Goal: Task Accomplishment & Management: Manage account settings

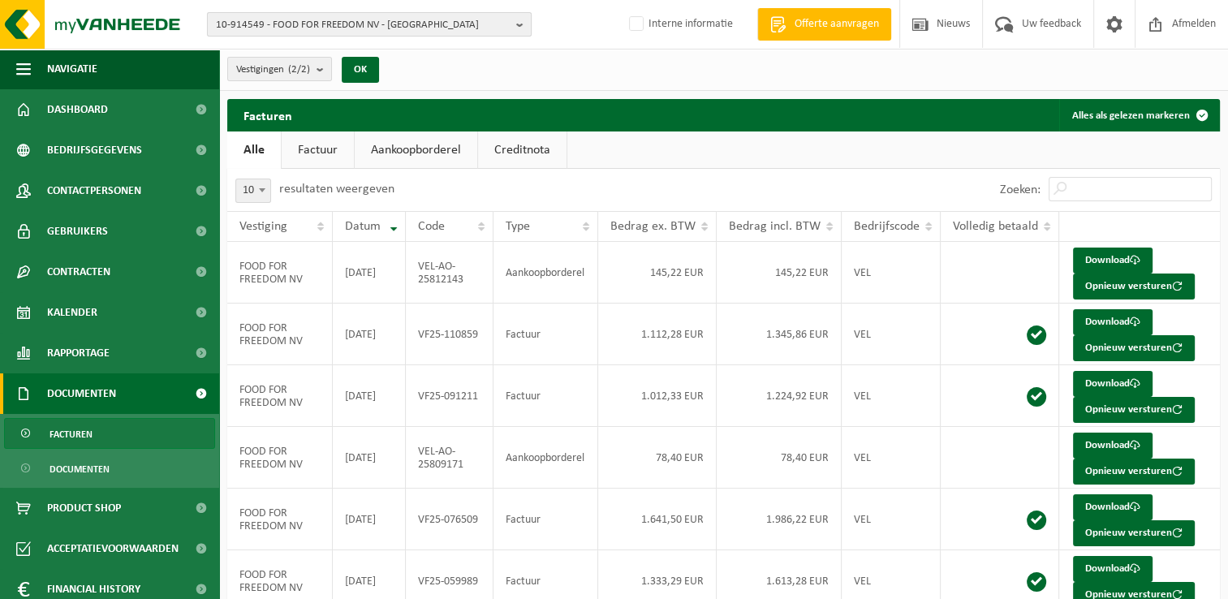
click at [317, 20] on span "10-914549 - FOOD FOR FREEDOM NV - MALDEGEM" at bounding box center [363, 25] width 294 height 24
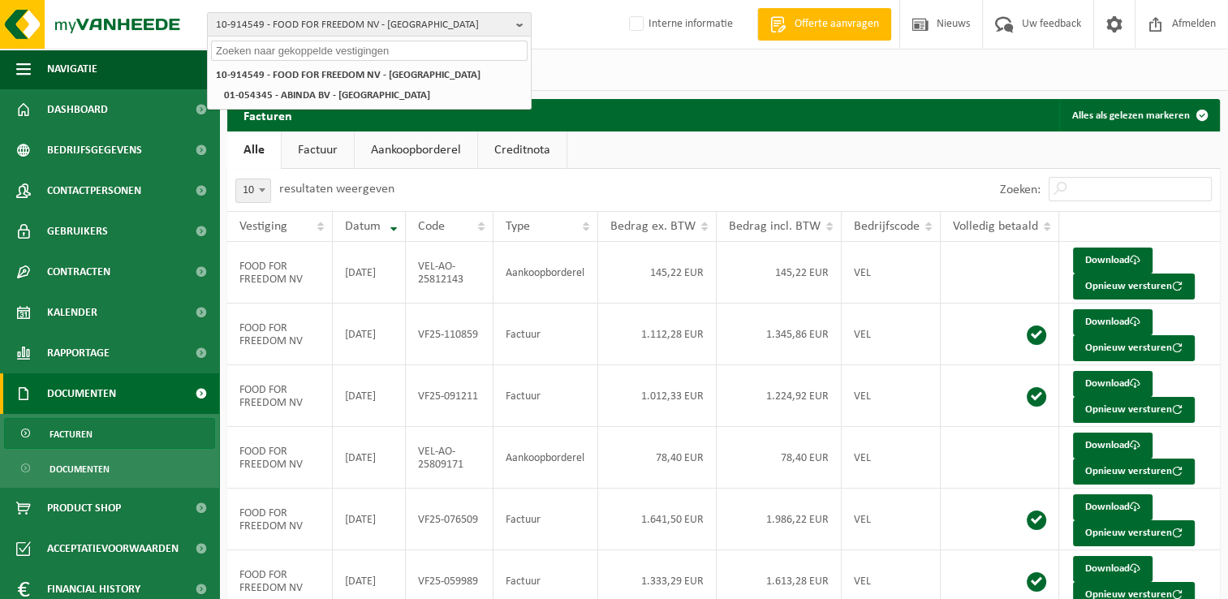
paste input "01-104038"
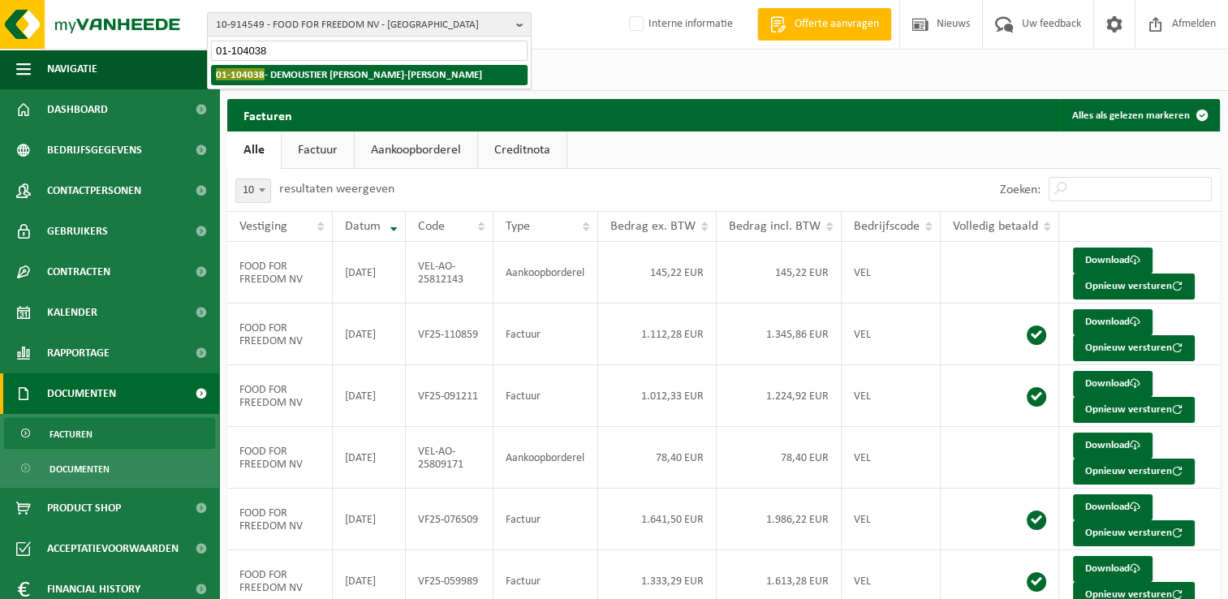
type input "01-104038"
click at [293, 79] on strong "01-104038 - DEMOUSTIER JEAN-MARC - SARS-LA-BRUYÈRE" at bounding box center [349, 74] width 266 height 12
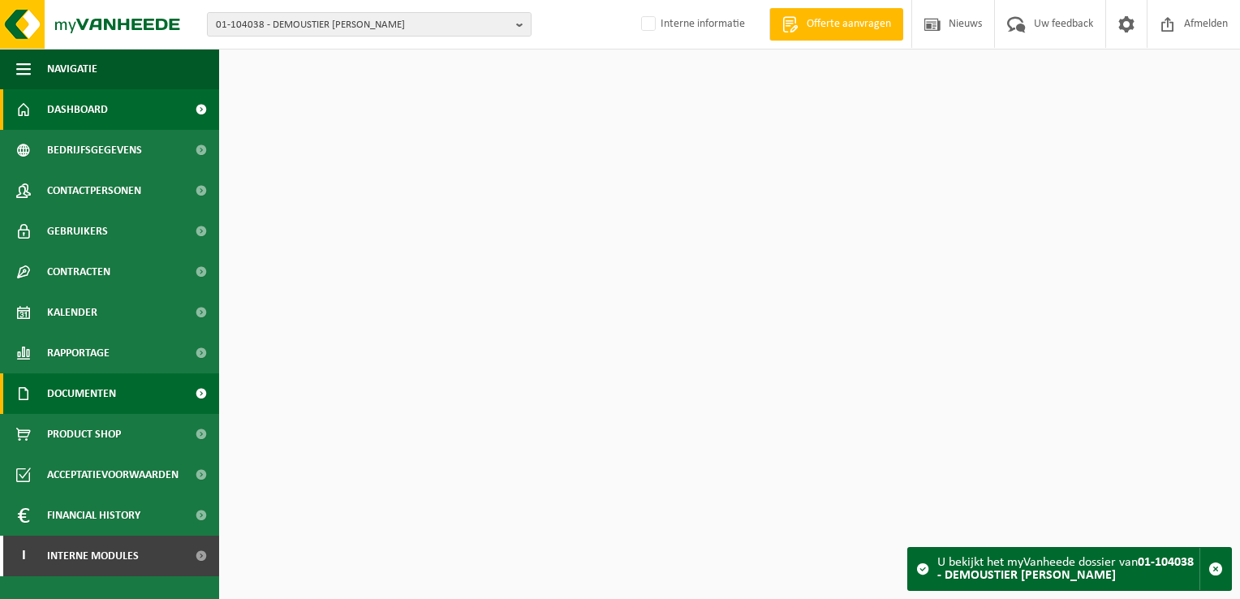
click at [69, 401] on span "Documenten" at bounding box center [81, 393] width 69 height 41
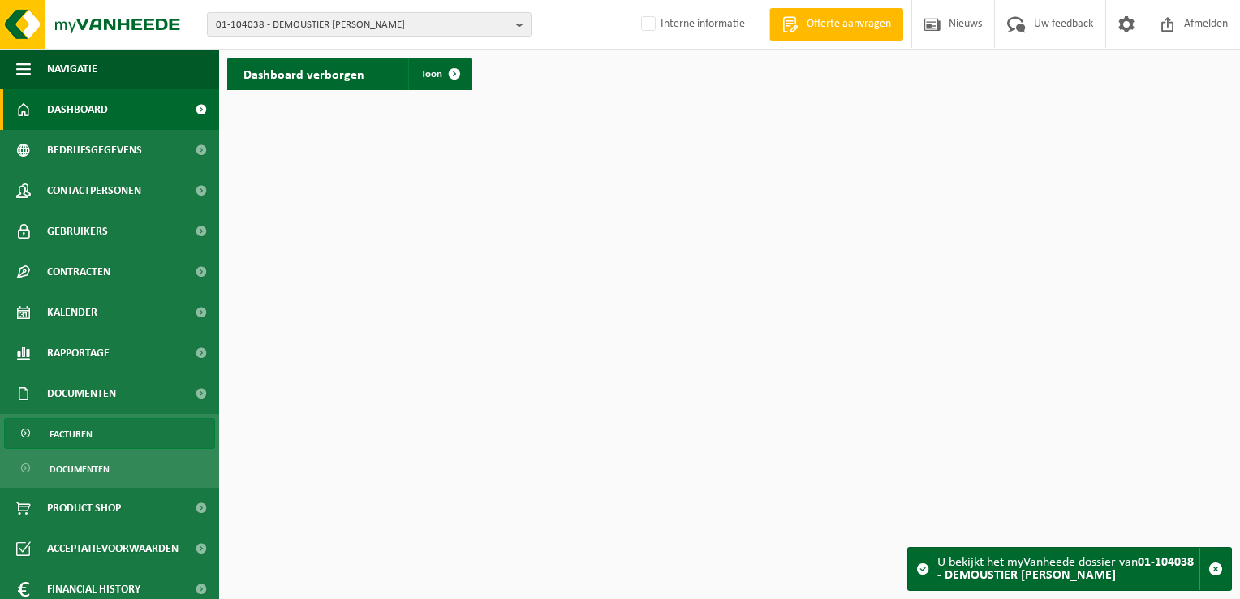
click at [96, 435] on link "Facturen" at bounding box center [109, 433] width 211 height 31
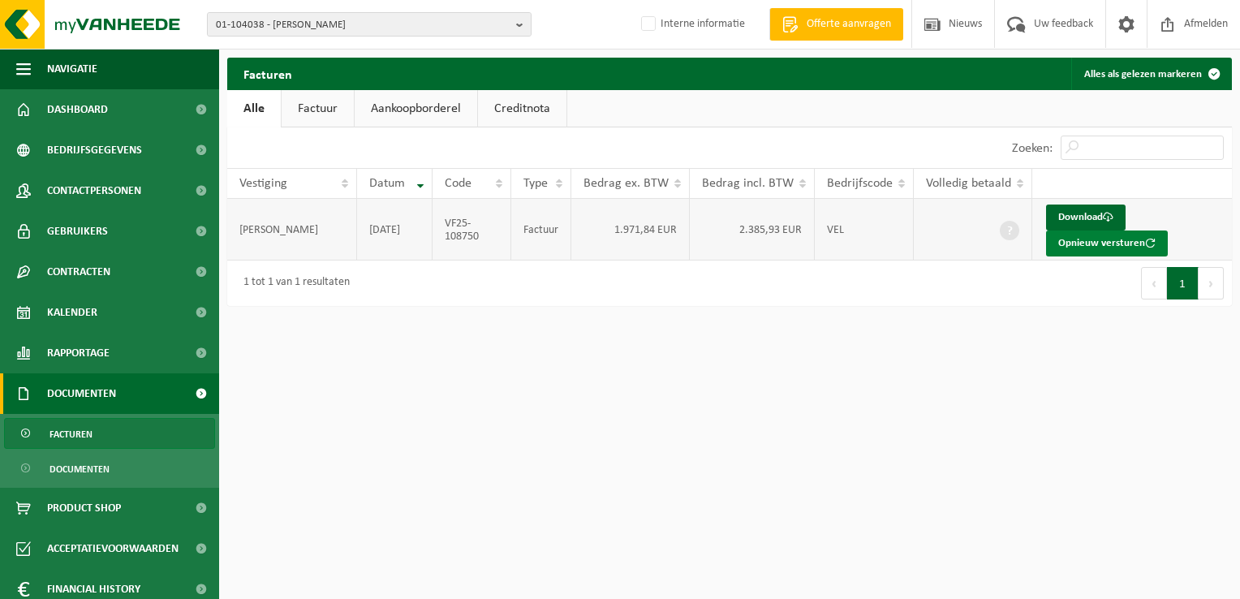
click at [1081, 248] on button "Opnieuw versturen" at bounding box center [1107, 244] width 122 height 26
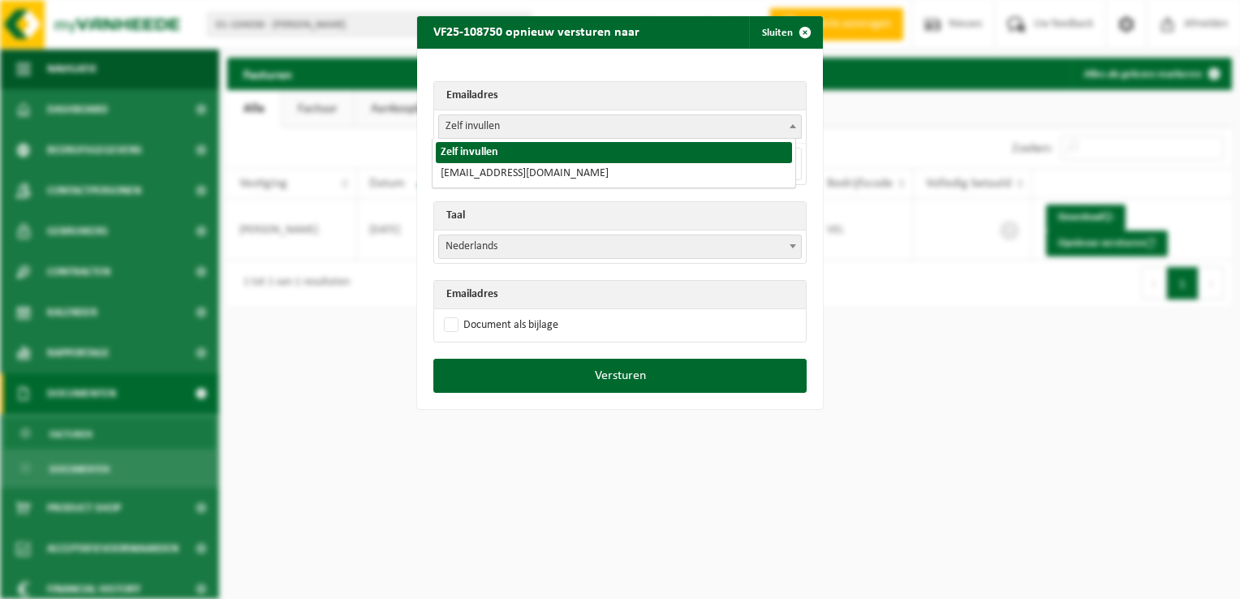
click at [467, 116] on span "Zelf invullen" at bounding box center [620, 126] width 362 height 23
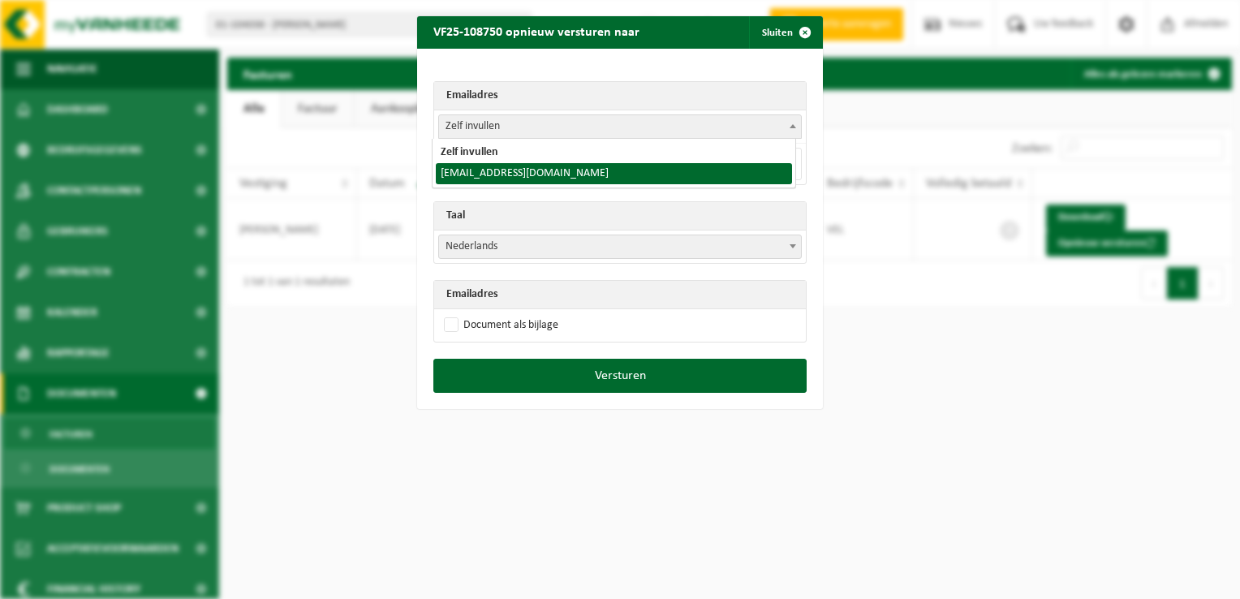
select select "sprl-demoustier@hotmail.com"
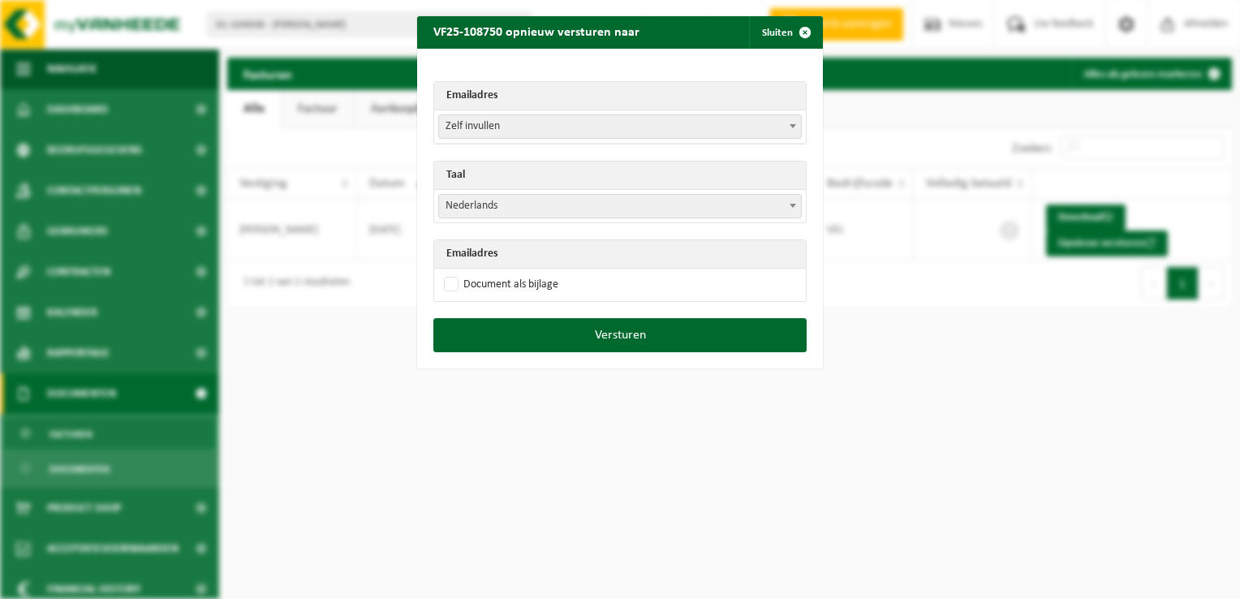
click at [481, 192] on td "Nederlands Français English Nederlands" at bounding box center [620, 206] width 372 height 32
click at [477, 197] on span "Nederlands" at bounding box center [620, 206] width 362 height 23
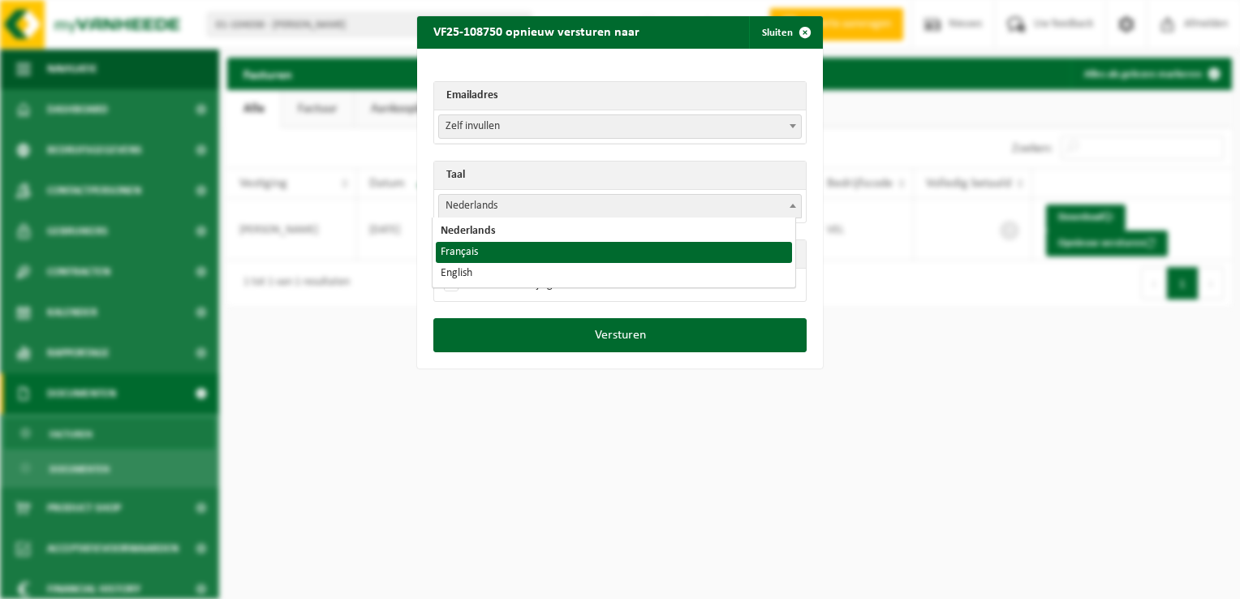
select select "fr"
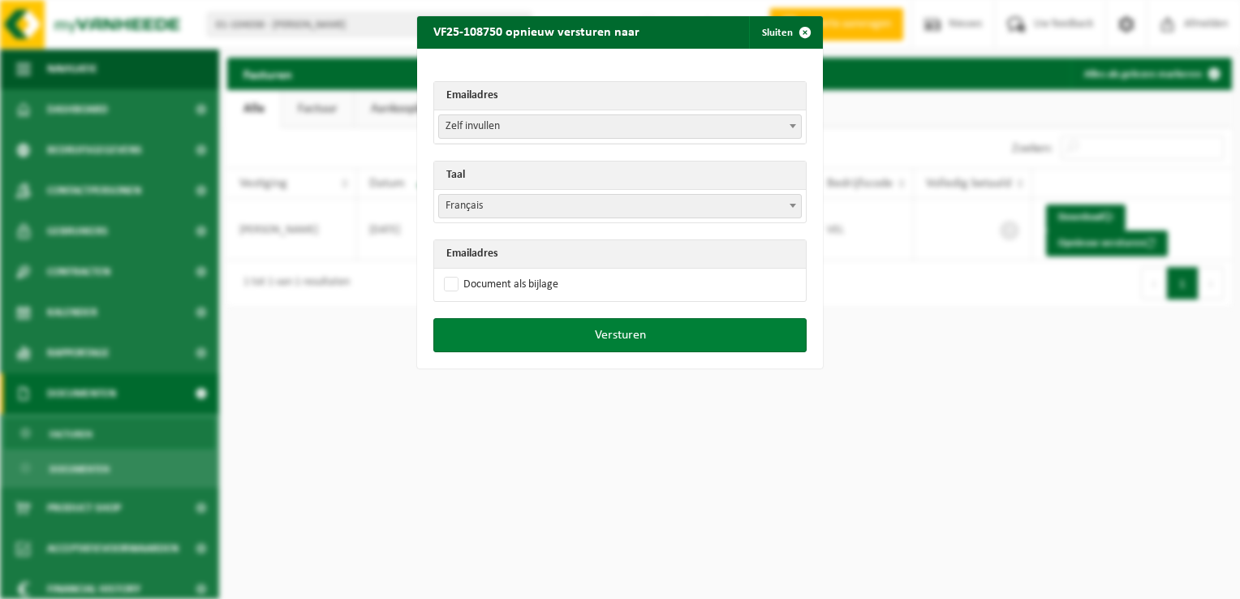
click at [633, 336] on button "Versturen" at bounding box center [619, 335] width 373 height 34
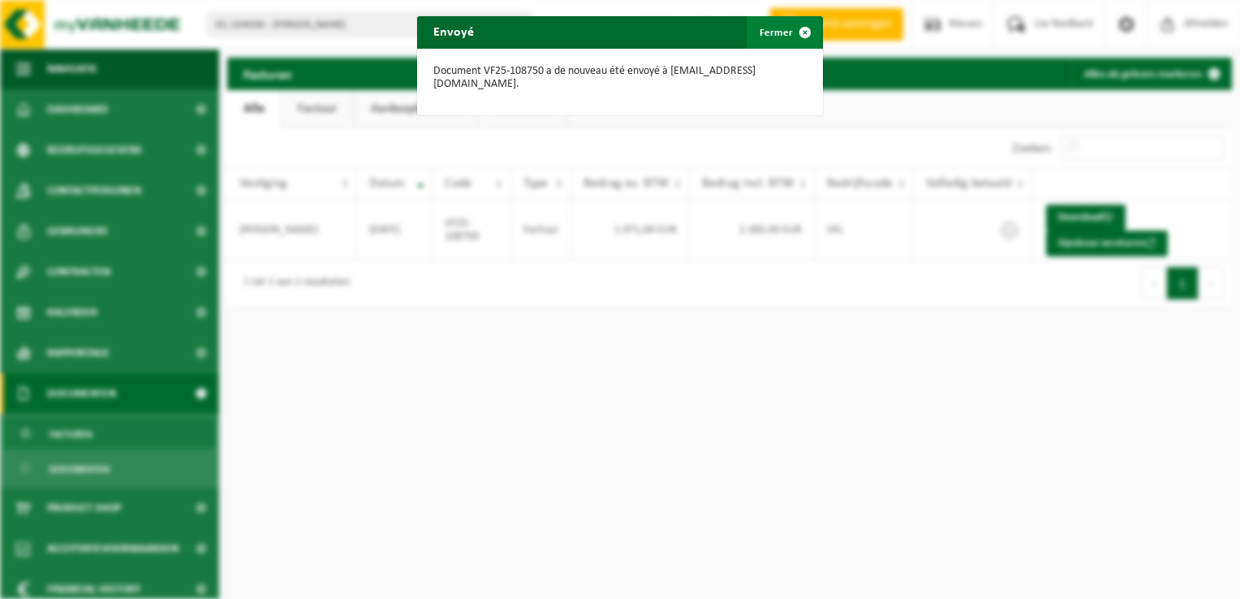
click at [798, 34] on span "button" at bounding box center [805, 32] width 32 height 32
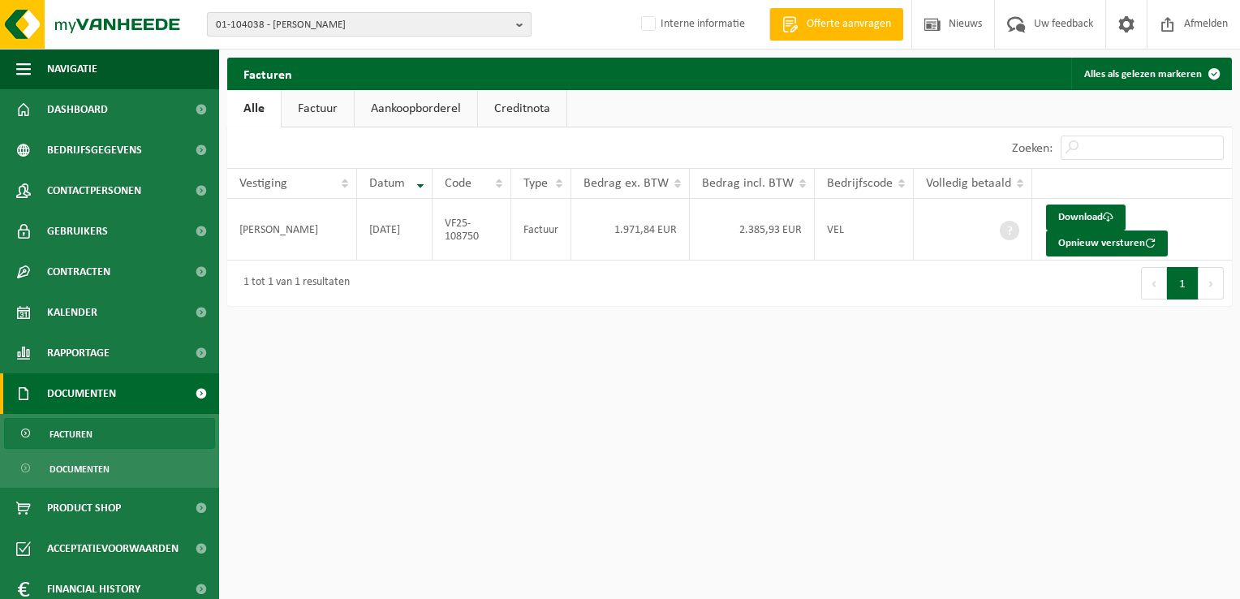
click at [265, 30] on span "01-104038 - DEMOUSTIER JEAN-MARC - SARS-LA-BRUYÈRE" at bounding box center [363, 25] width 294 height 24
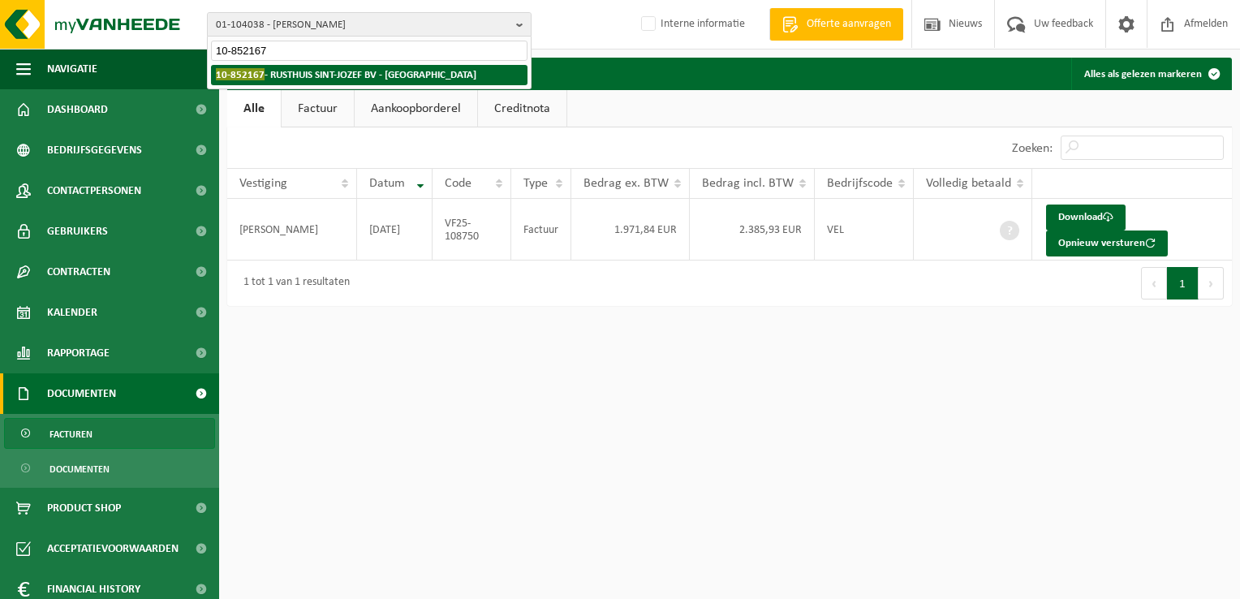
type input "10-852167"
click at [315, 74] on strong "10-852167 - RUSTHUIS SINT-JOZEF BV - NINOVE" at bounding box center [346, 74] width 261 height 12
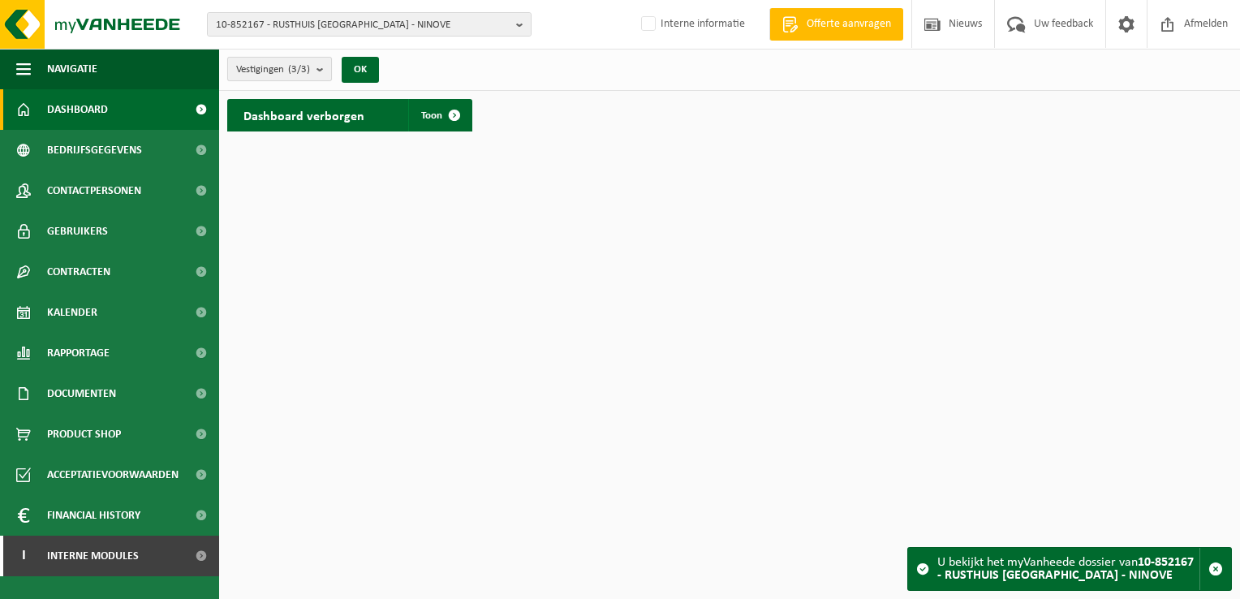
click at [295, 72] on count "(3/3)" at bounding box center [299, 69] width 22 height 11
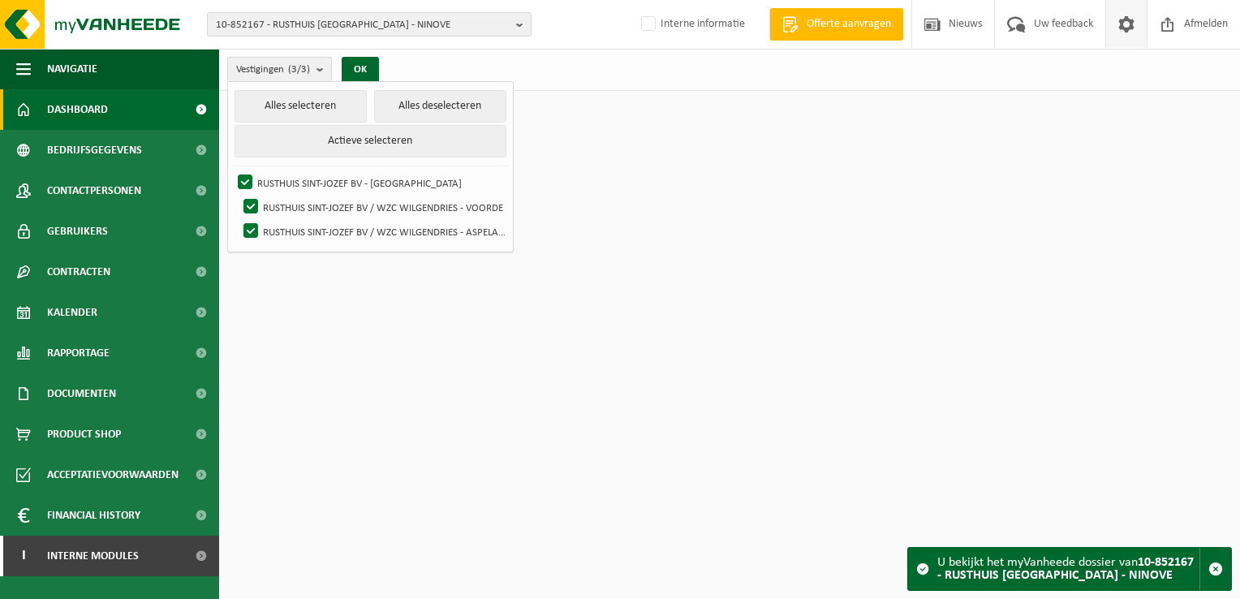
click at [1122, 24] on span at bounding box center [1126, 24] width 24 height 48
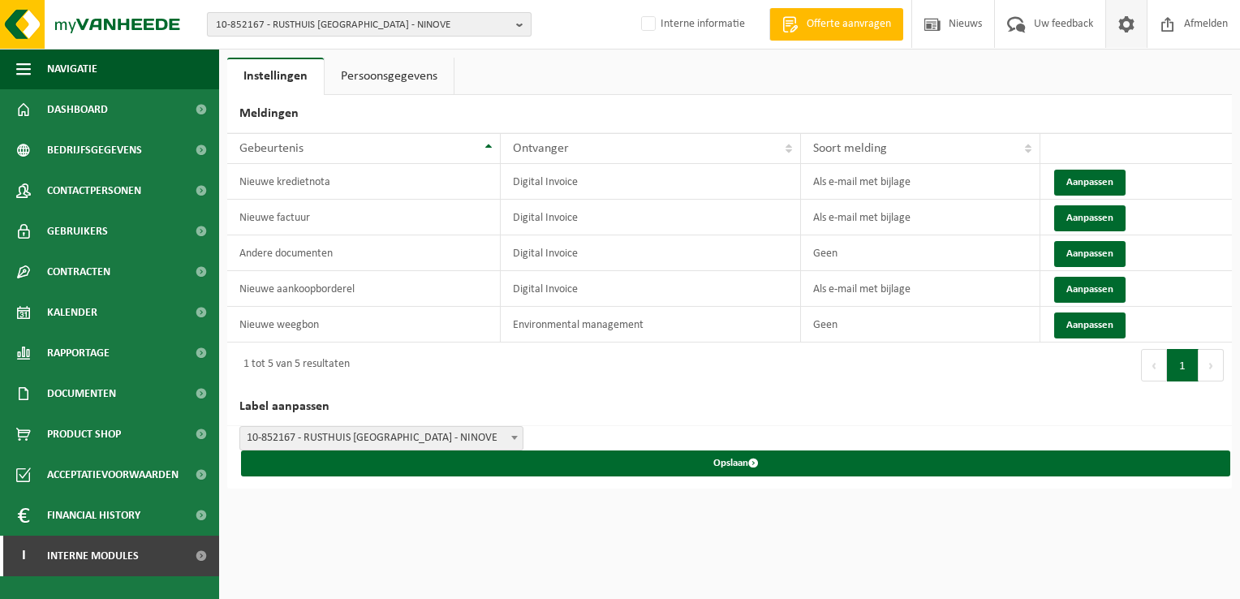
click at [279, 24] on span "10-852167 - RUSTHUIS SINT-JOZEF BV - NINOVE" at bounding box center [363, 25] width 294 height 24
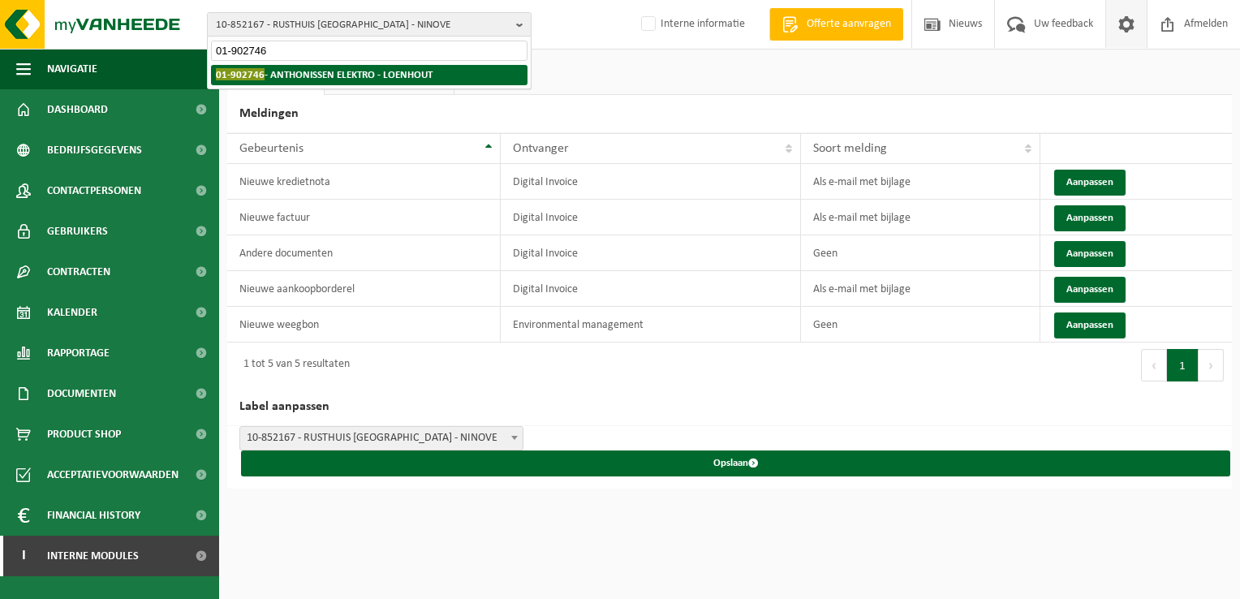
type input "01-902746"
click at [339, 78] on strong "01-902746 - ANTHONISSEN ELEKTRO - LOENHOUT" at bounding box center [324, 74] width 217 height 12
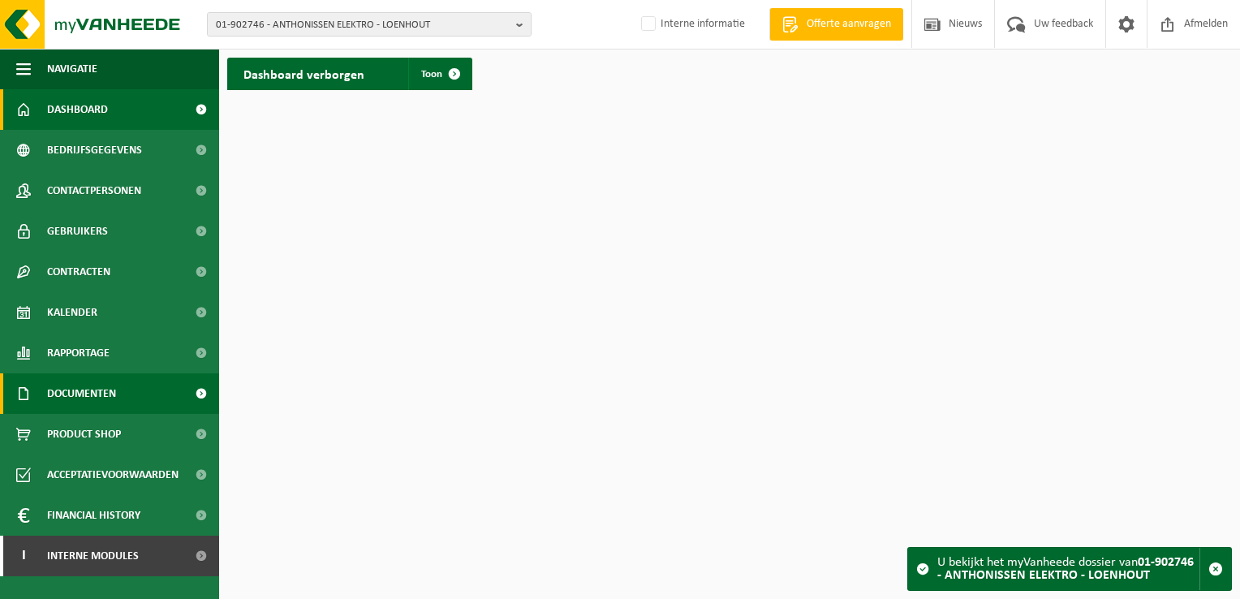
click at [81, 402] on span "Documenten" at bounding box center [81, 393] width 69 height 41
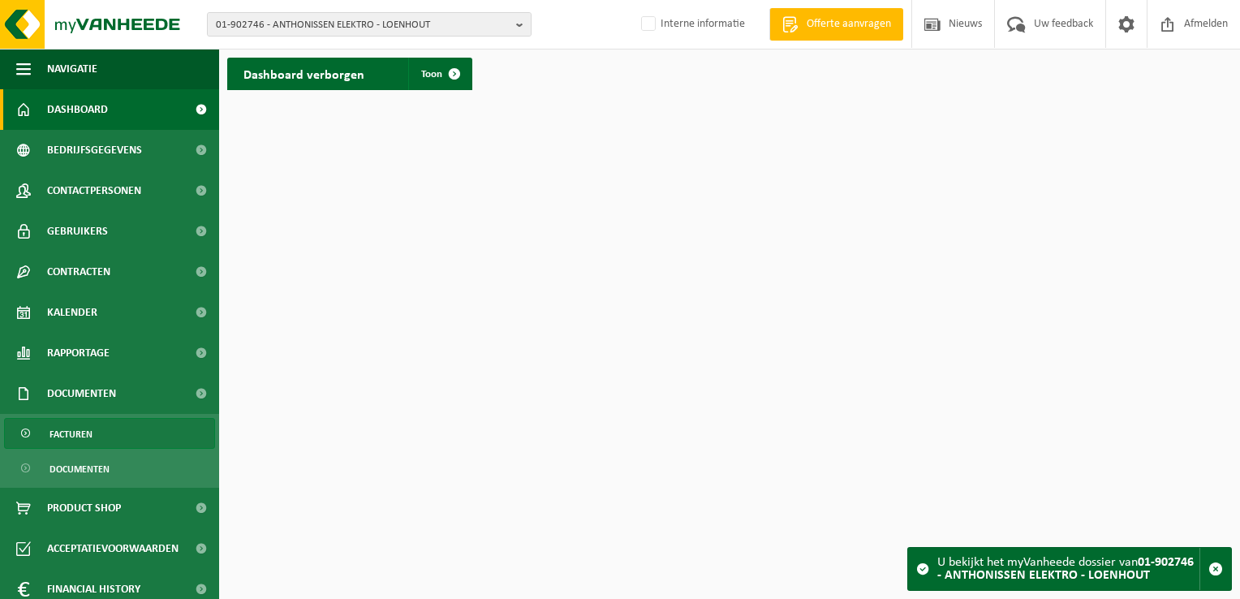
click at [89, 425] on span "Facturen" at bounding box center [71, 434] width 43 height 31
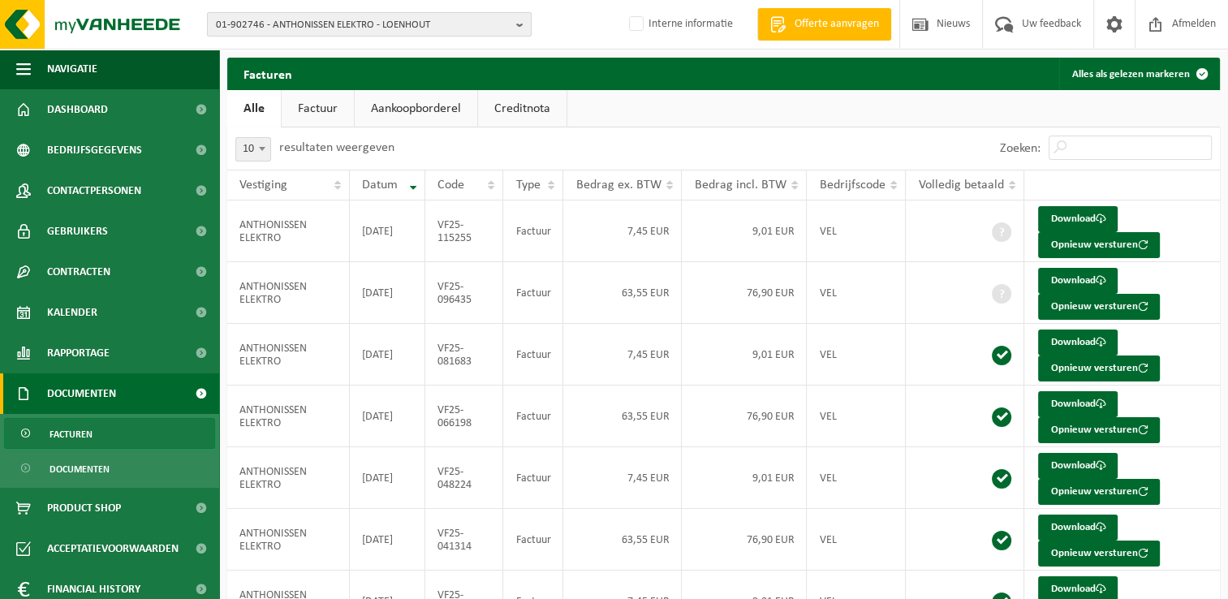
click at [273, 36] on button "01-902746 - ANTHONISSEN ELEKTRO - LOENHOUT" at bounding box center [369, 24] width 325 height 24
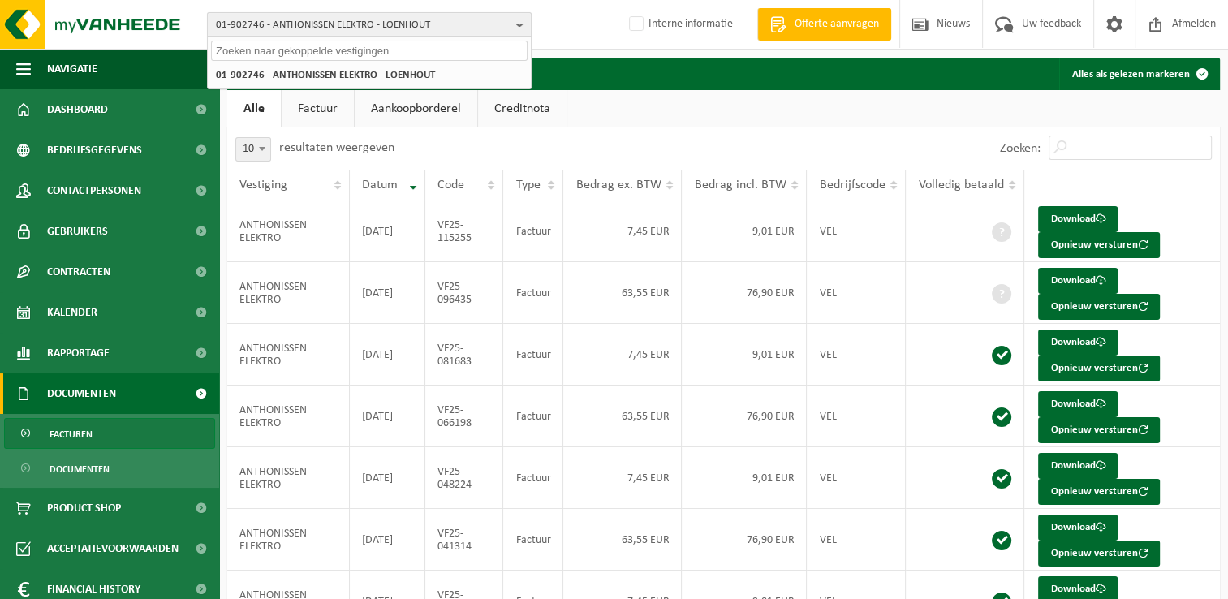
click at [273, 37] on div at bounding box center [369, 49] width 323 height 25
click at [1114, 32] on span at bounding box center [1114, 24] width 24 height 48
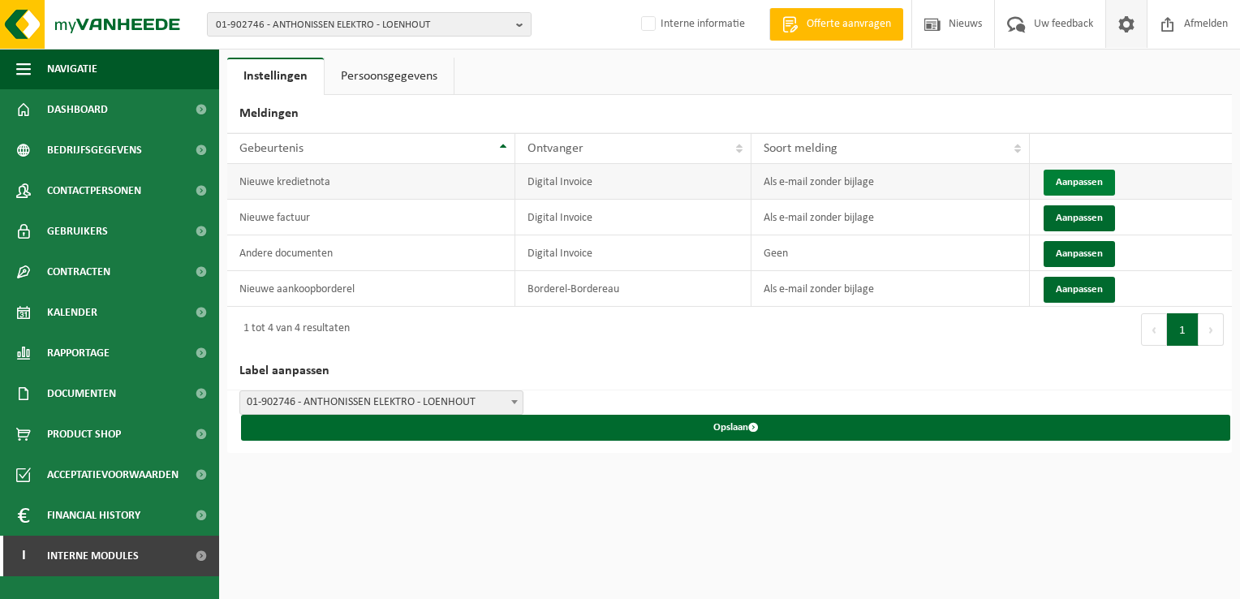
click at [1064, 179] on button "Aanpassen" at bounding box center [1079, 183] width 71 height 26
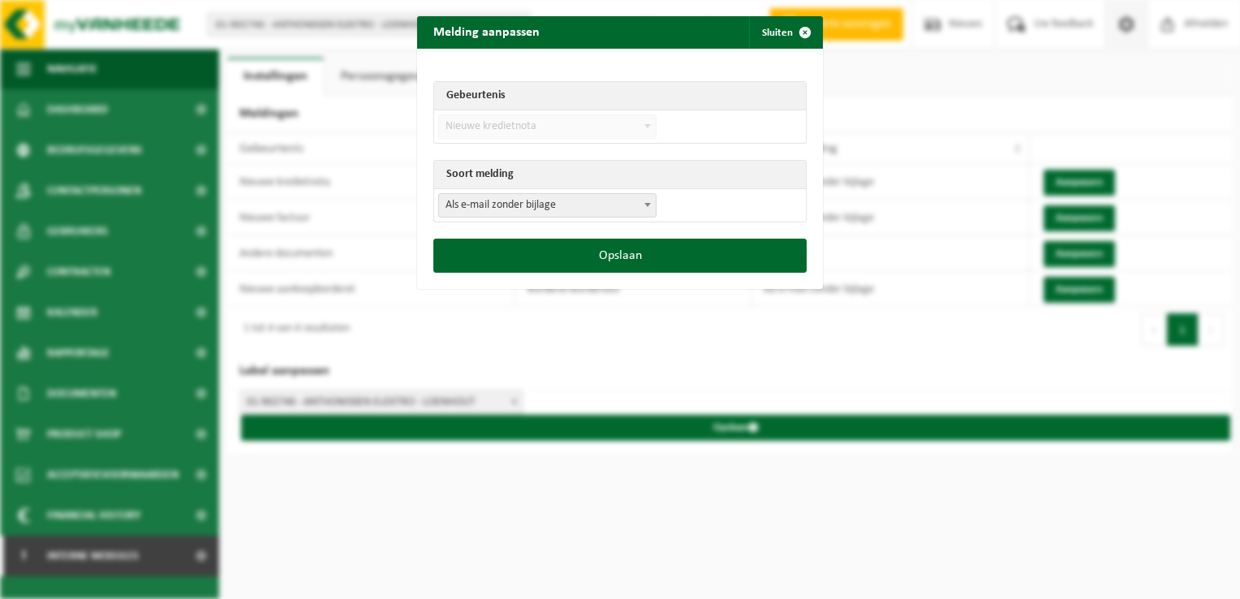
click at [492, 200] on span "Als e-mail zonder bijlage" at bounding box center [547, 205] width 217 height 23
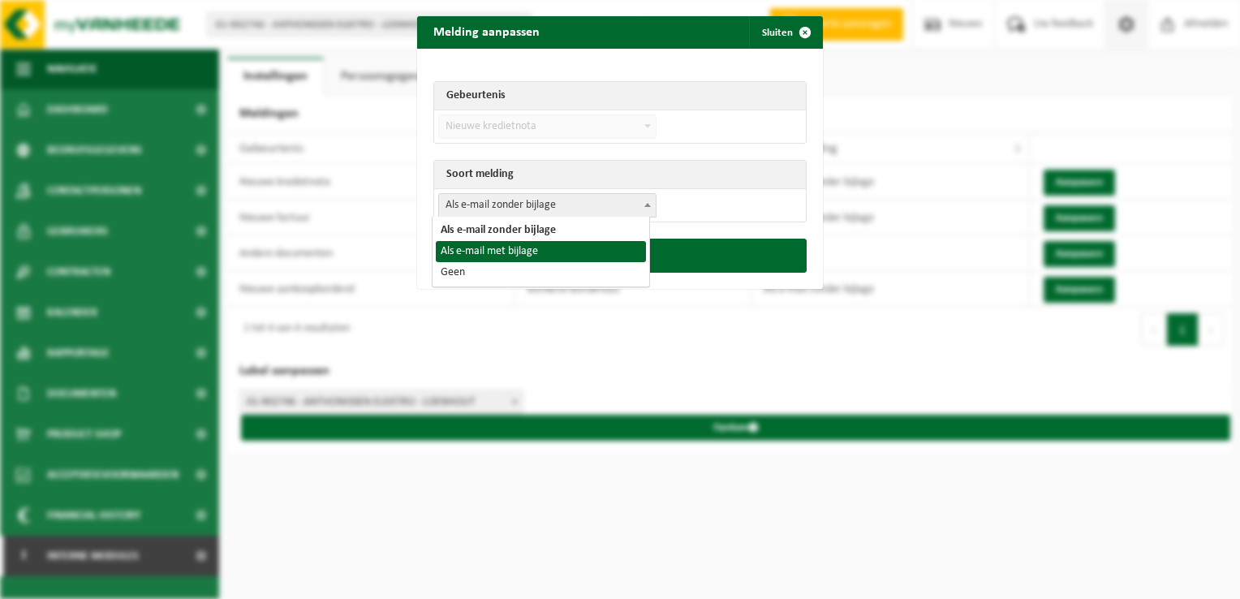
select select "3"
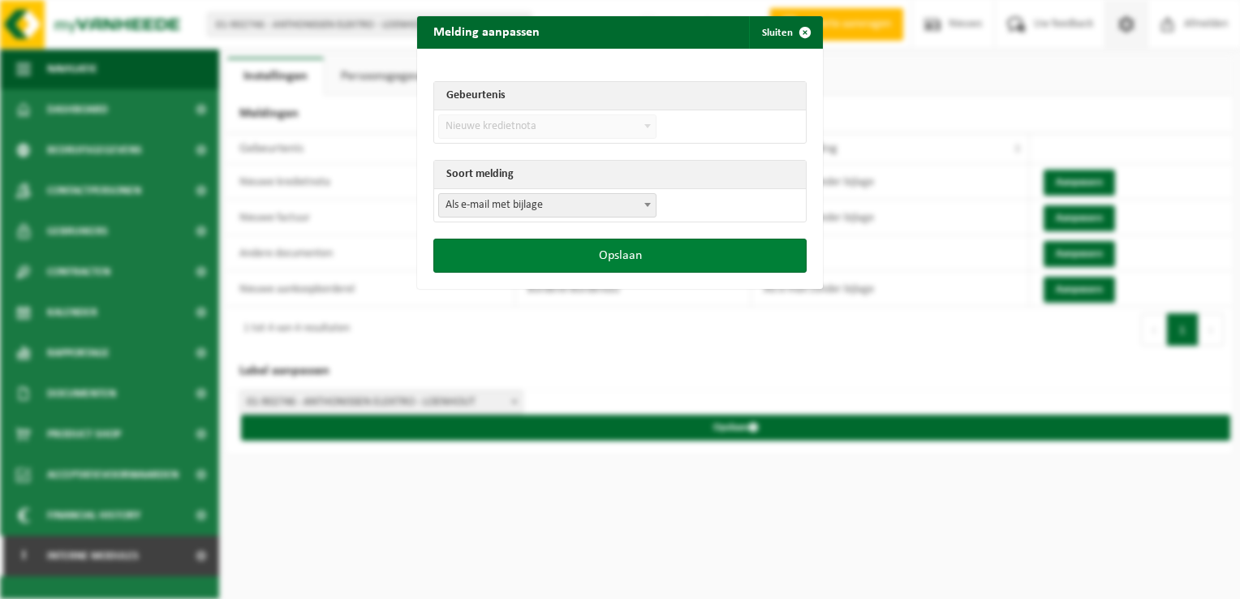
click at [562, 249] on button "Opslaan" at bounding box center [619, 256] width 373 height 34
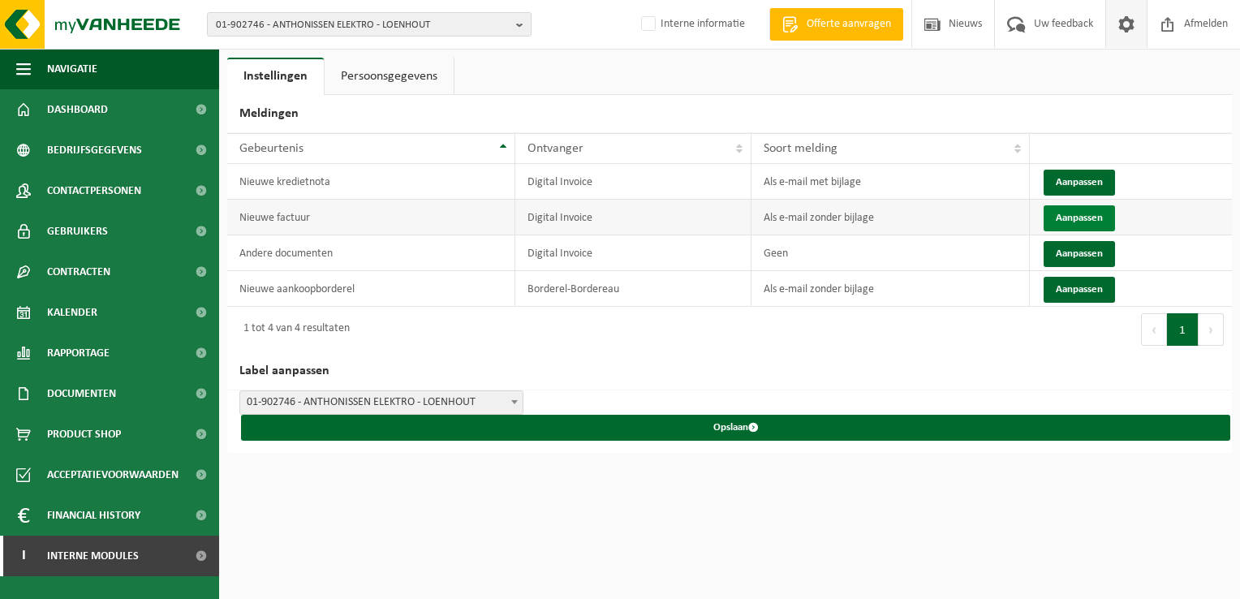
click at [1071, 220] on button "Aanpassen" at bounding box center [1079, 218] width 71 height 26
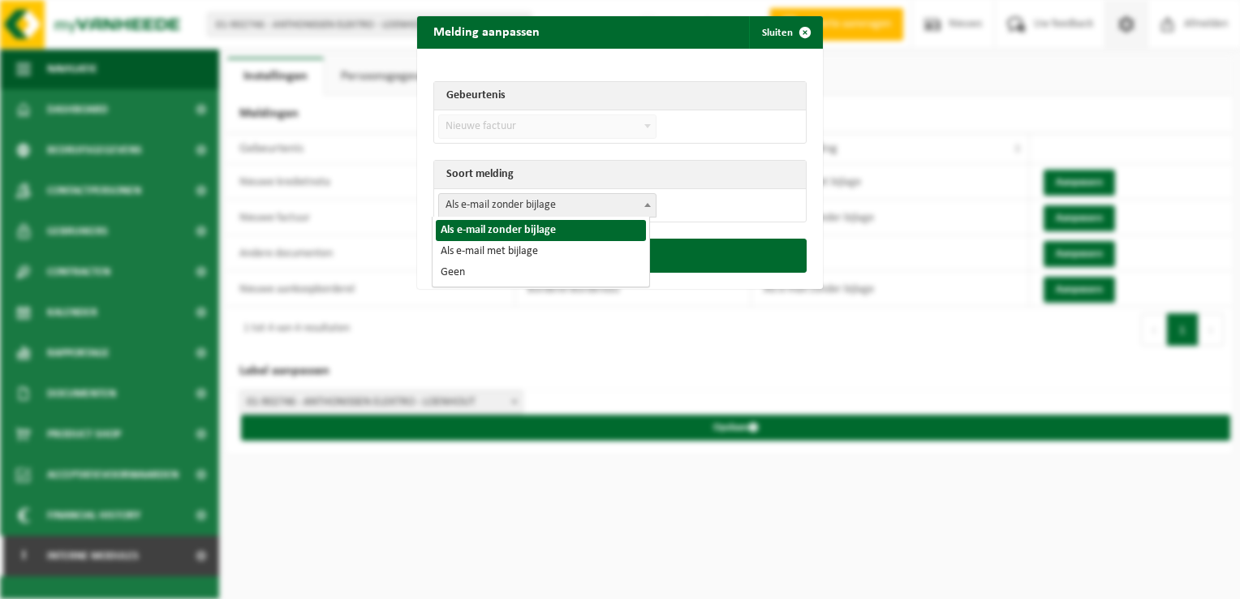
click at [545, 203] on span "Als e-mail zonder bijlage" at bounding box center [547, 205] width 217 height 23
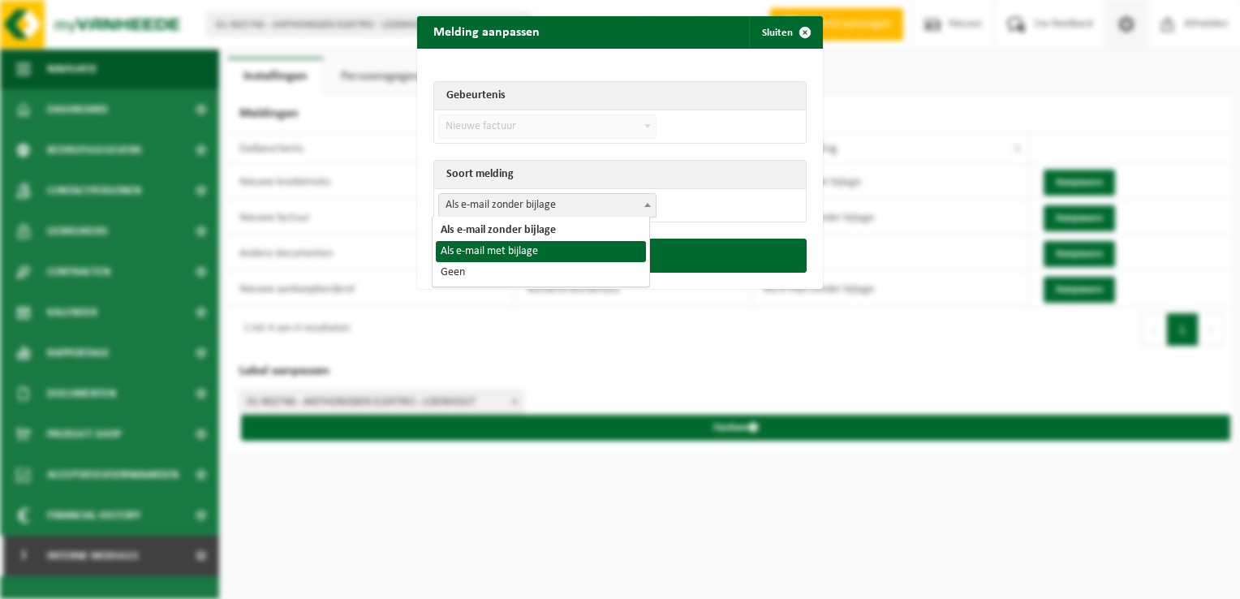
select select "3"
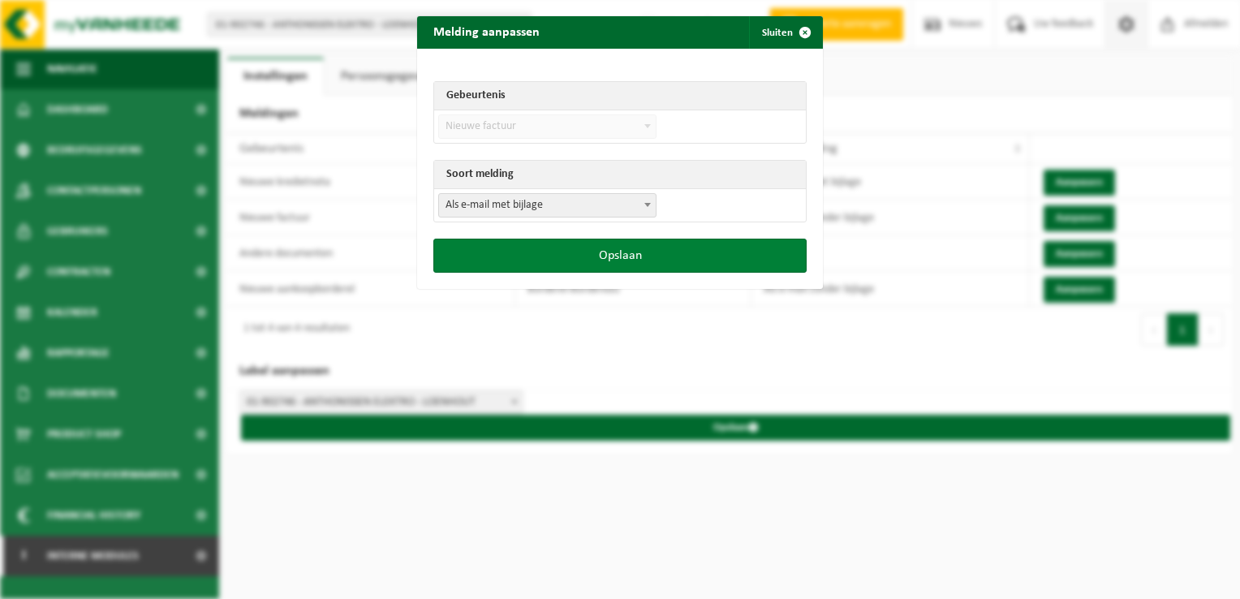
click at [644, 247] on button "Opslaan" at bounding box center [619, 256] width 373 height 34
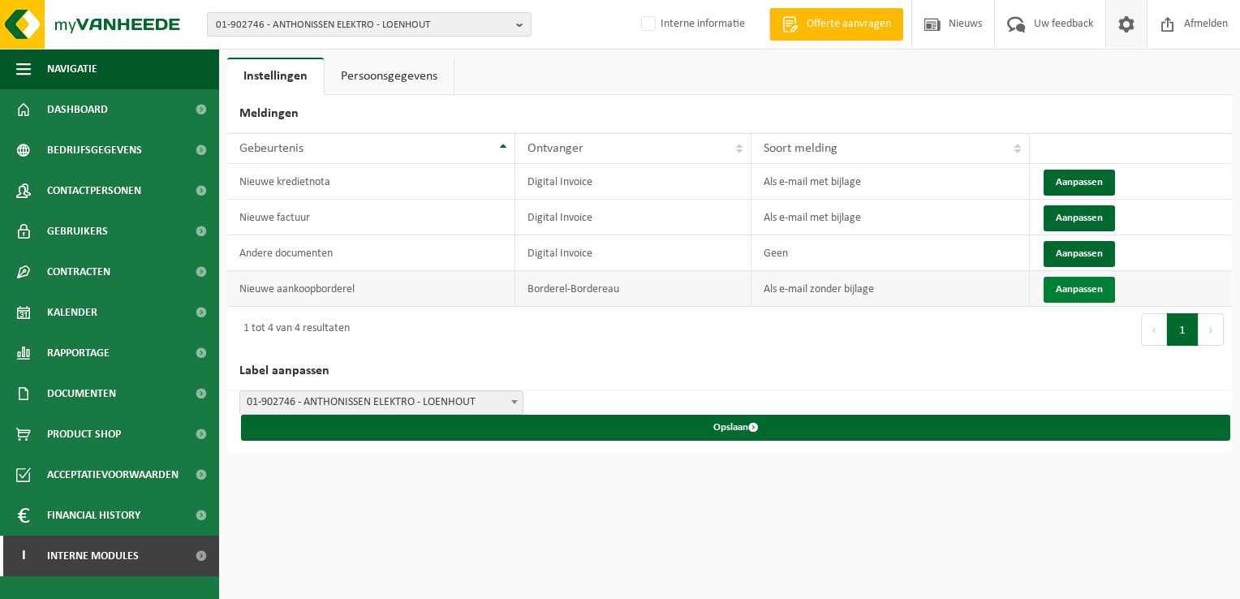
click at [1067, 285] on button "Aanpassen" at bounding box center [1079, 290] width 71 height 26
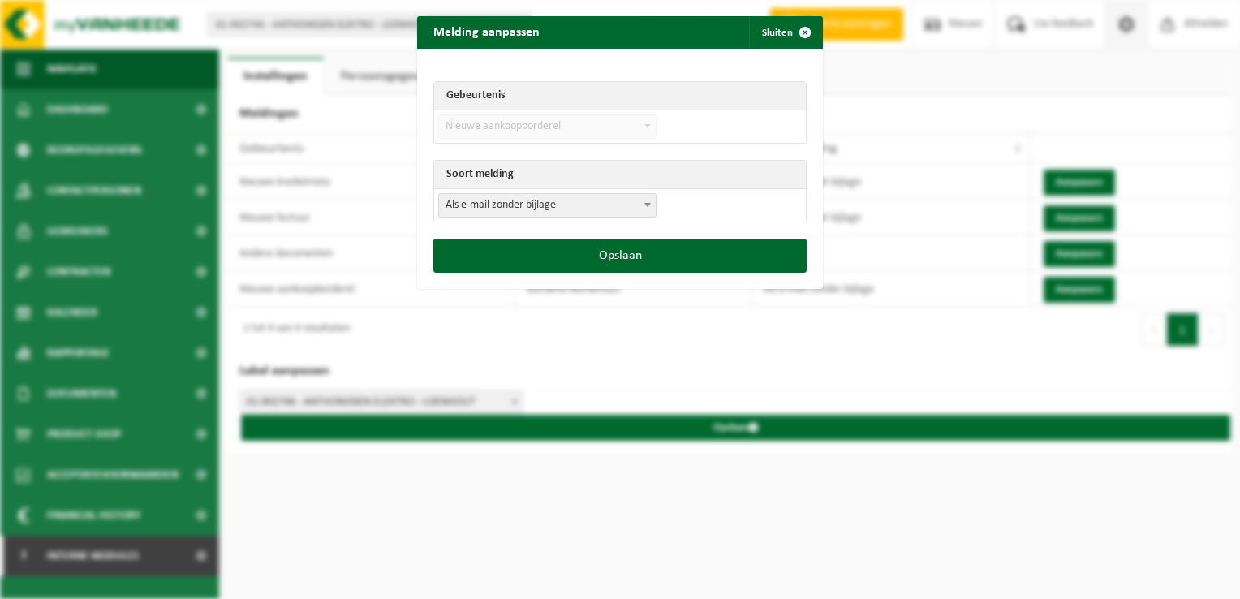
click at [477, 206] on span "Als e-mail zonder bijlage" at bounding box center [547, 205] width 217 height 23
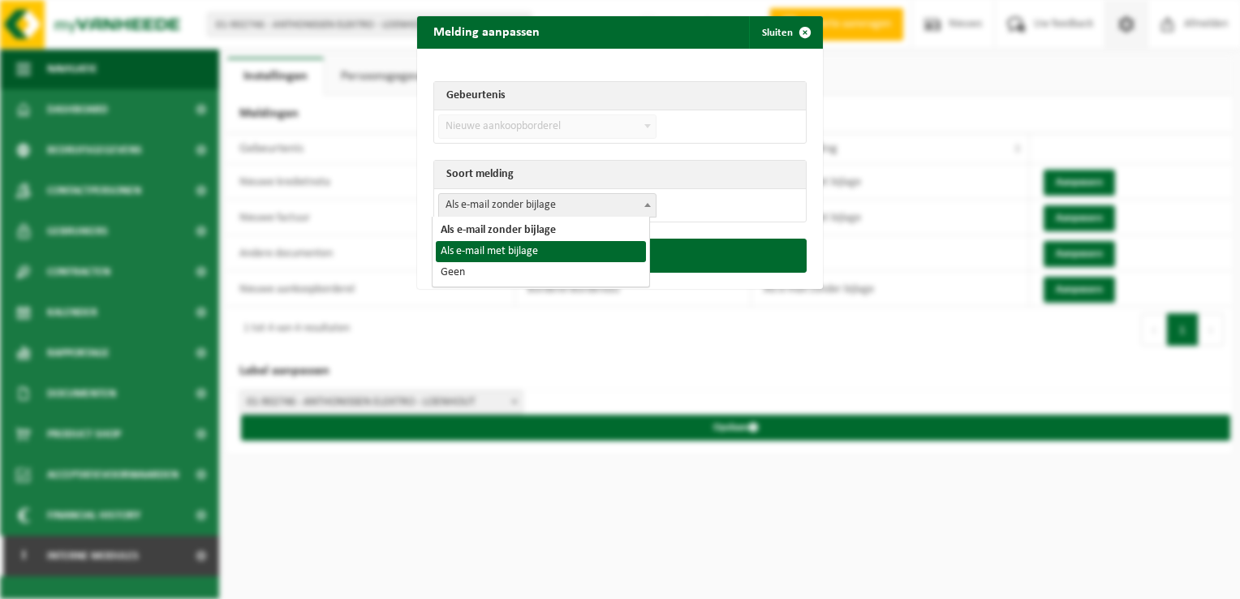
select select "3"
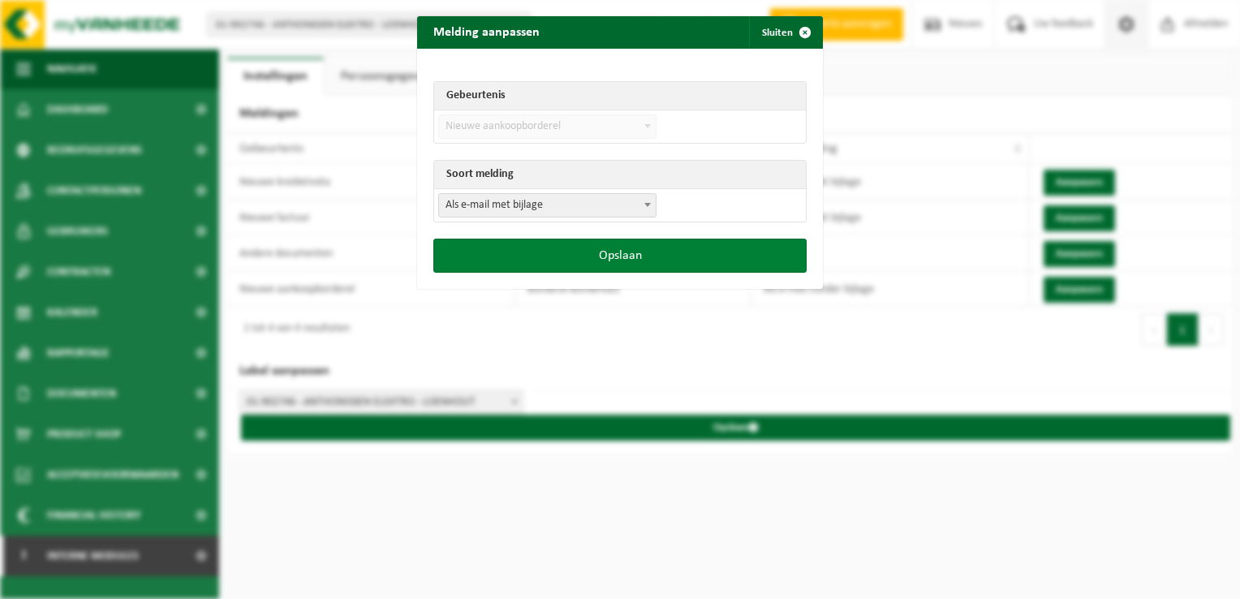
click at [585, 261] on button "Opslaan" at bounding box center [619, 256] width 373 height 34
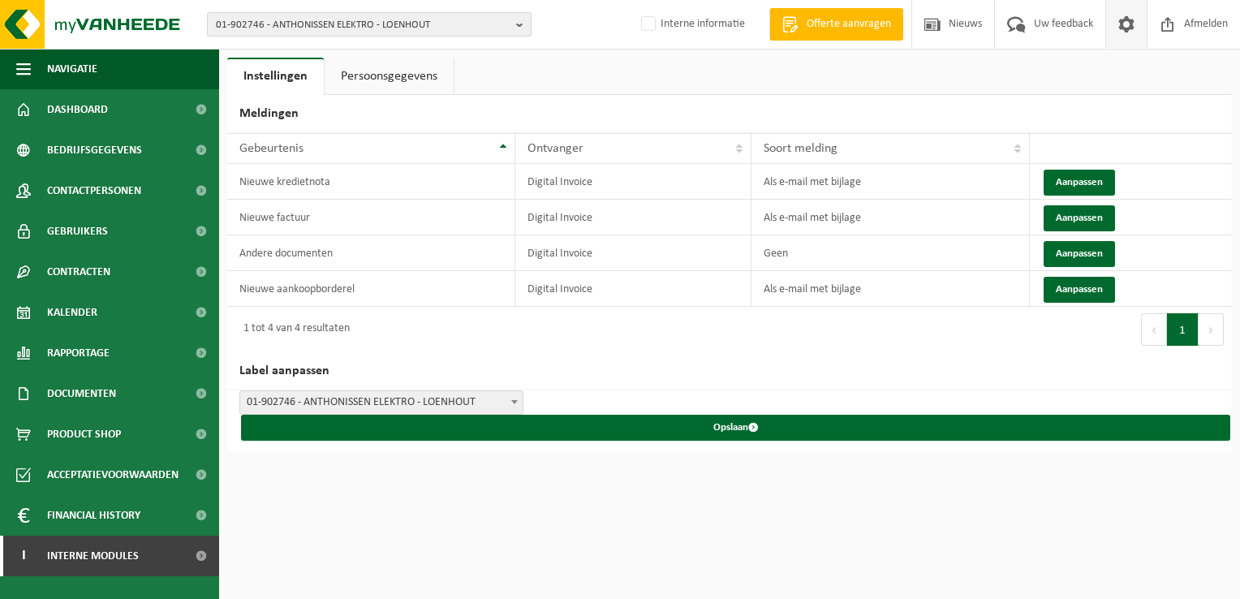
click at [257, 31] on span "01-902746 - ANTHONISSEN ELEKTRO - LOENHOUT" at bounding box center [363, 25] width 294 height 24
paste input "10-896848"
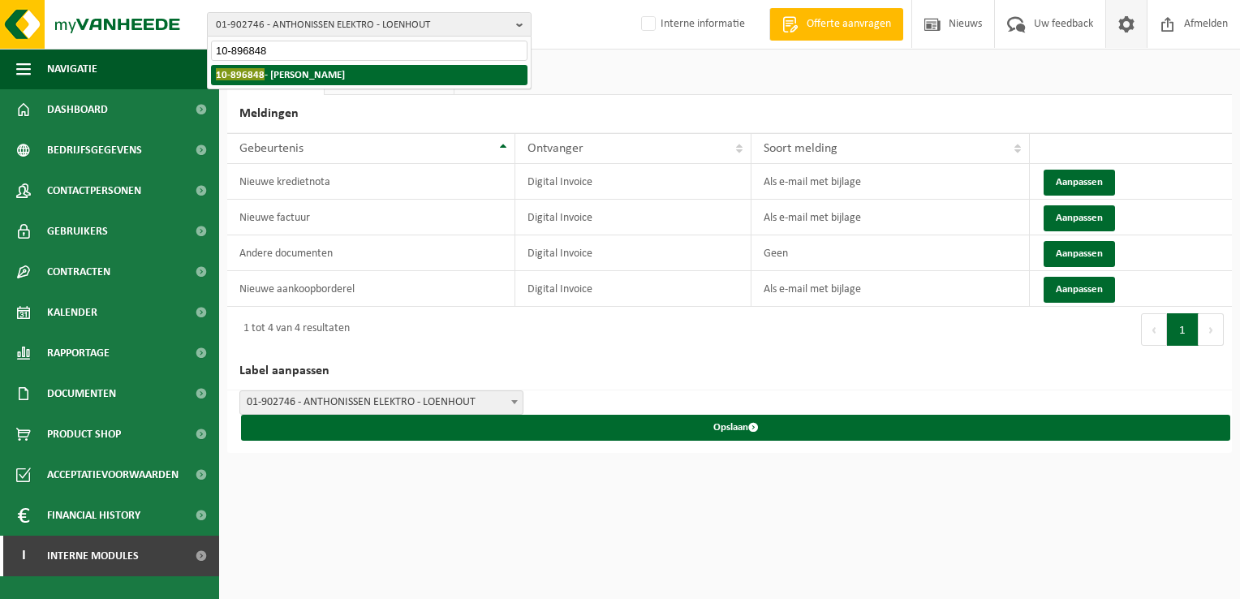
type input "10-896848"
click at [299, 73] on strong "10-896848 - LECOMTE TOM - LUSTIN" at bounding box center [280, 74] width 129 height 12
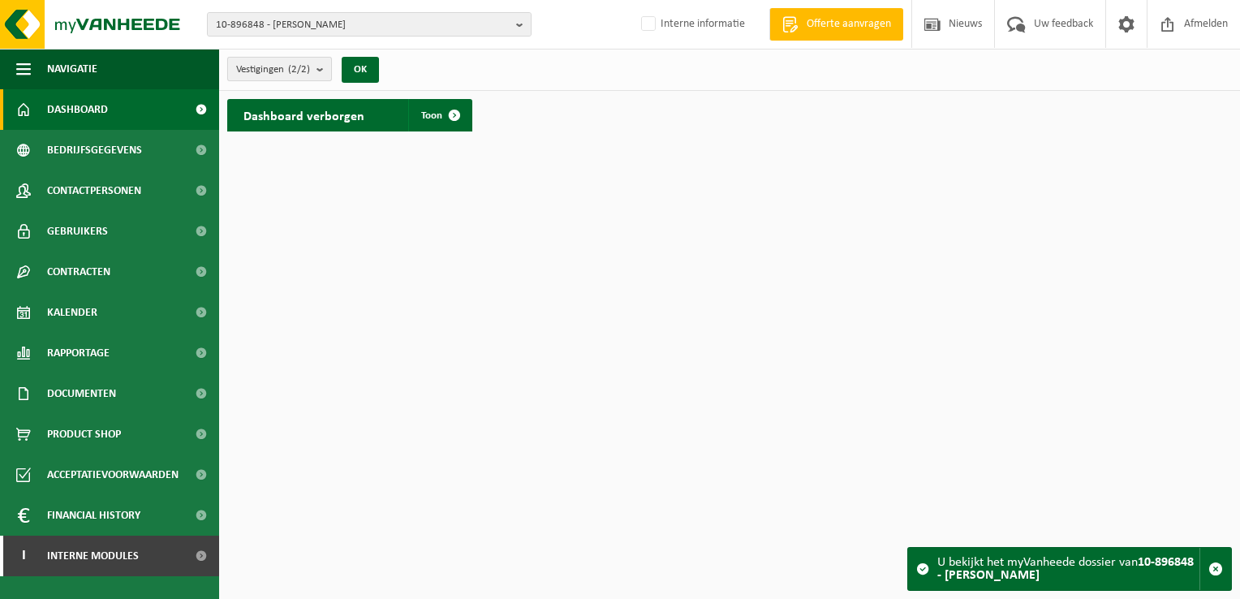
click at [288, 67] on span "Vestigingen (2/2)" at bounding box center [273, 70] width 74 height 24
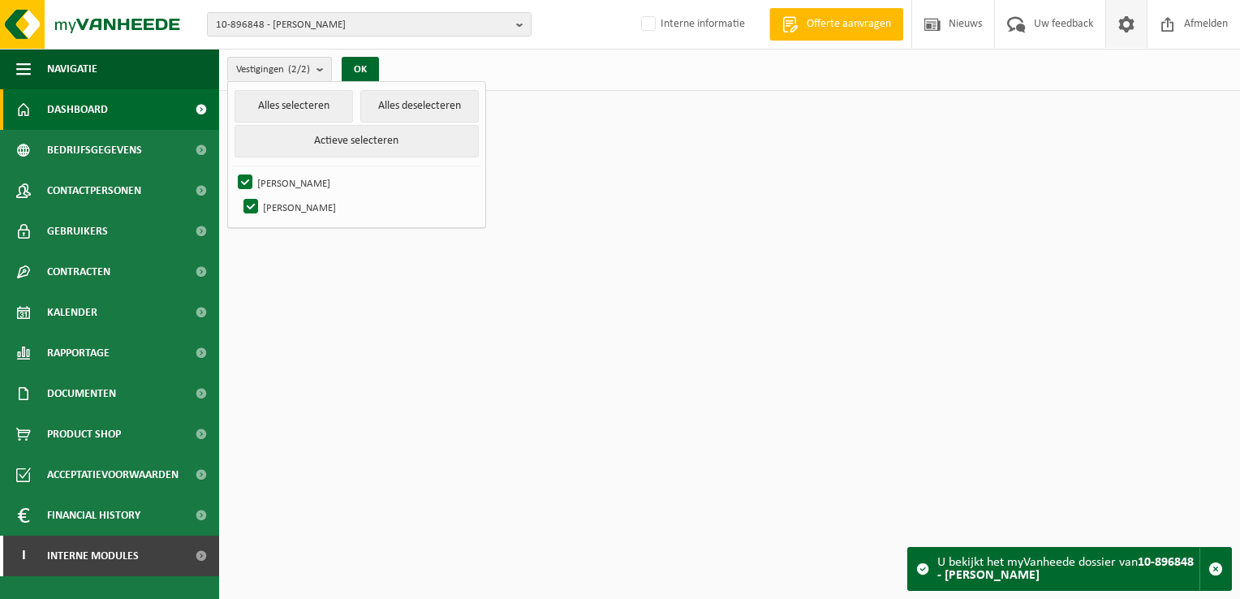
click at [1129, 31] on span at bounding box center [1126, 24] width 24 height 48
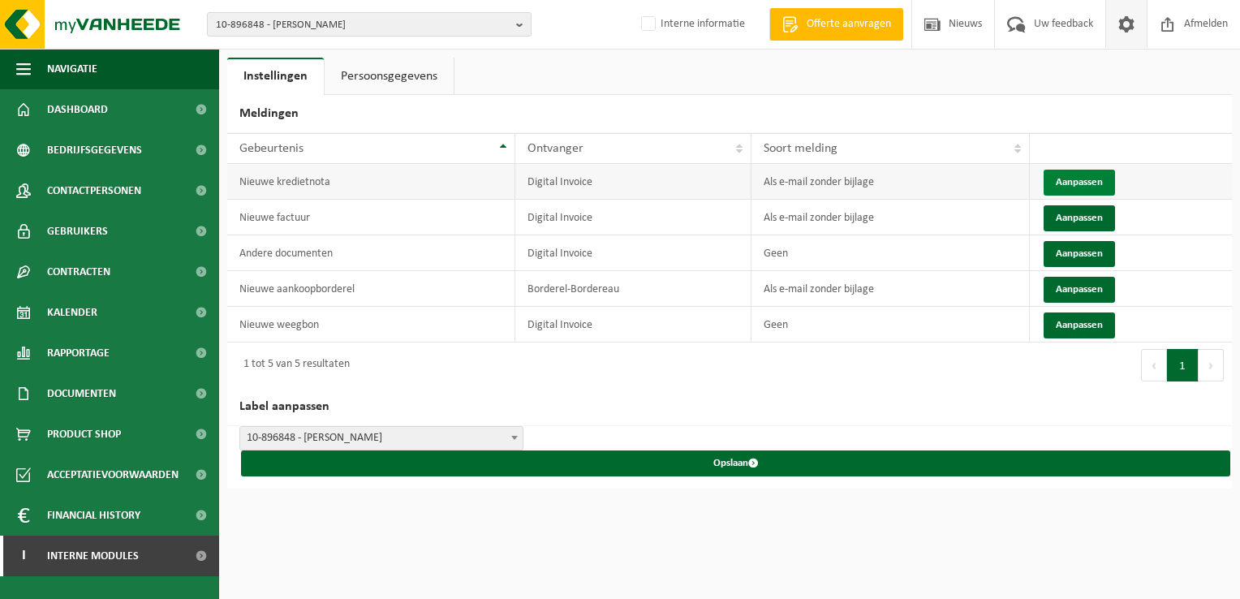
click at [1082, 181] on button "Aanpassen" at bounding box center [1079, 183] width 71 height 26
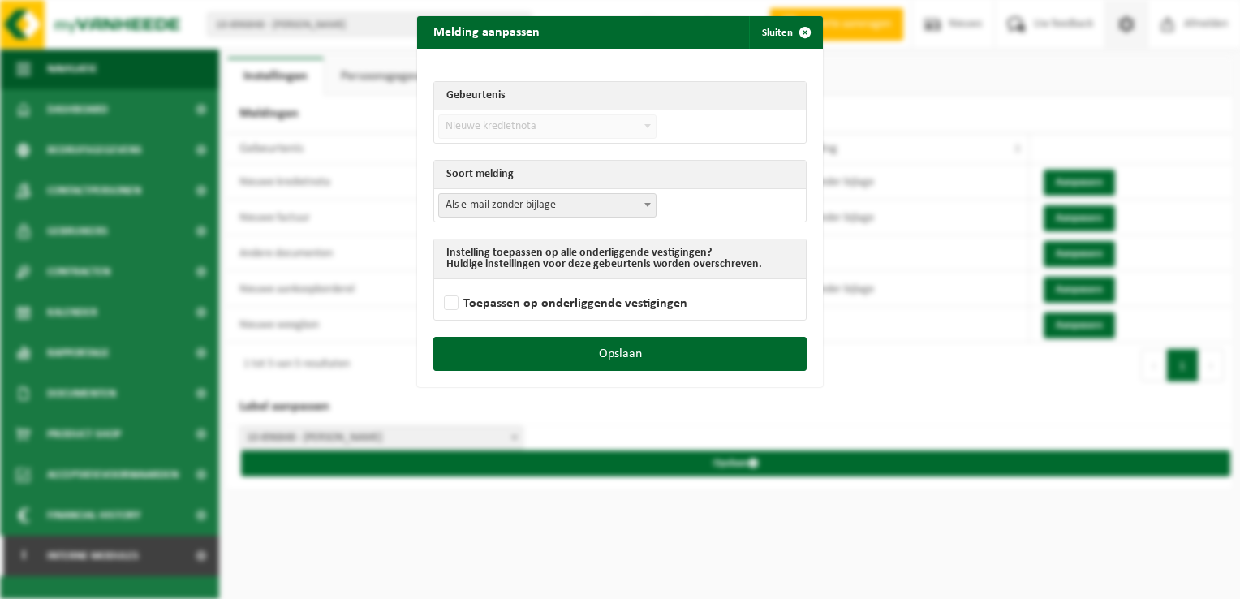
click at [506, 200] on span "Als e-mail zonder bijlage" at bounding box center [547, 205] width 217 height 23
select select "3"
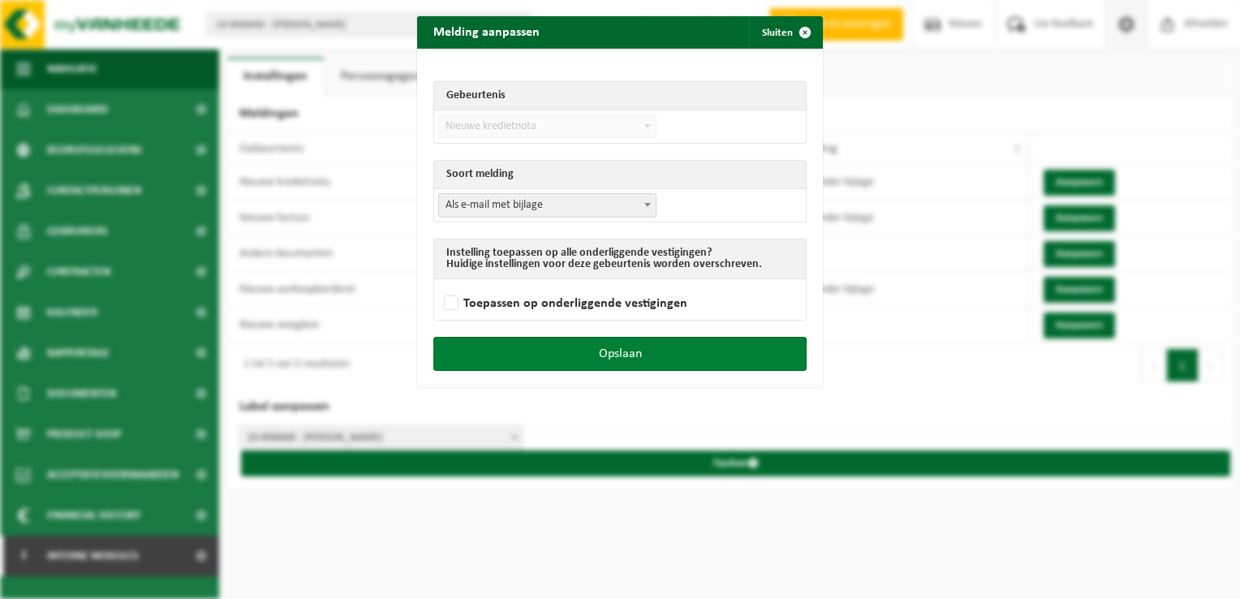
click at [662, 339] on button "Opslaan" at bounding box center [619, 354] width 373 height 34
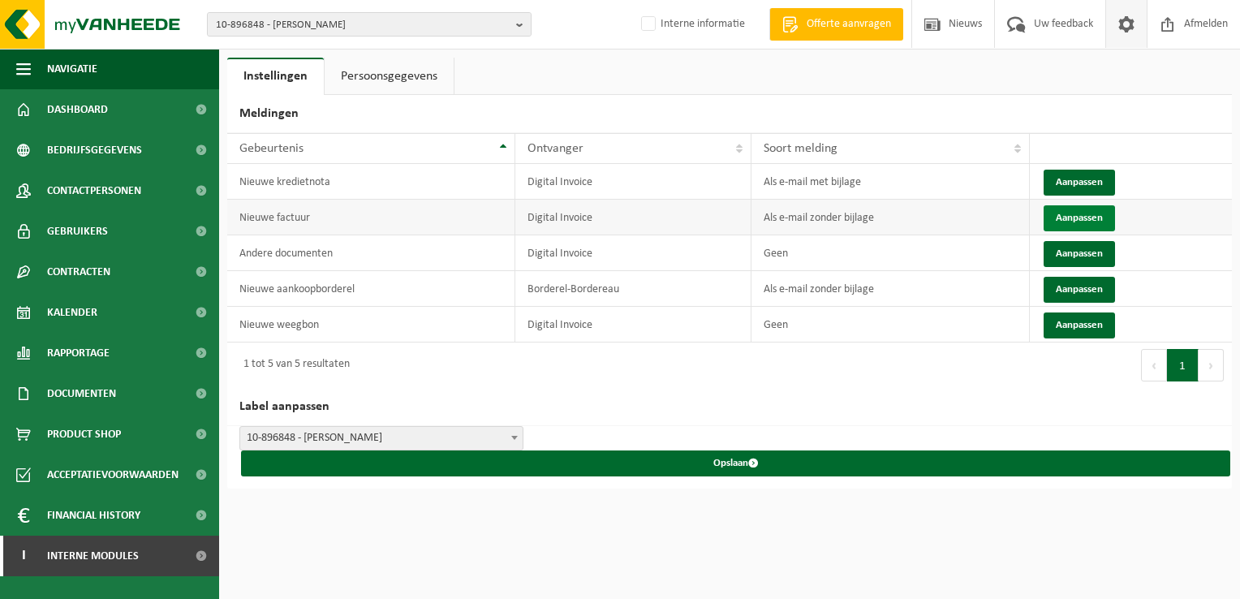
click at [1072, 222] on button "Aanpassen" at bounding box center [1079, 218] width 71 height 26
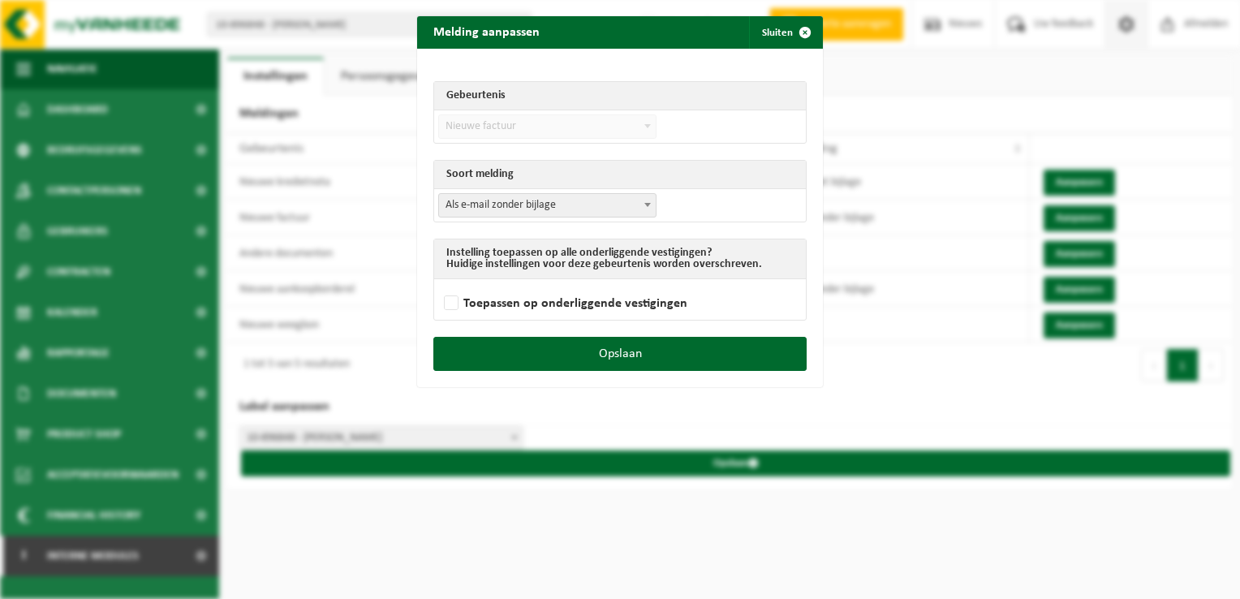
click at [489, 205] on span "Als e-mail zonder bijlage" at bounding box center [547, 205] width 217 height 23
select select "3"
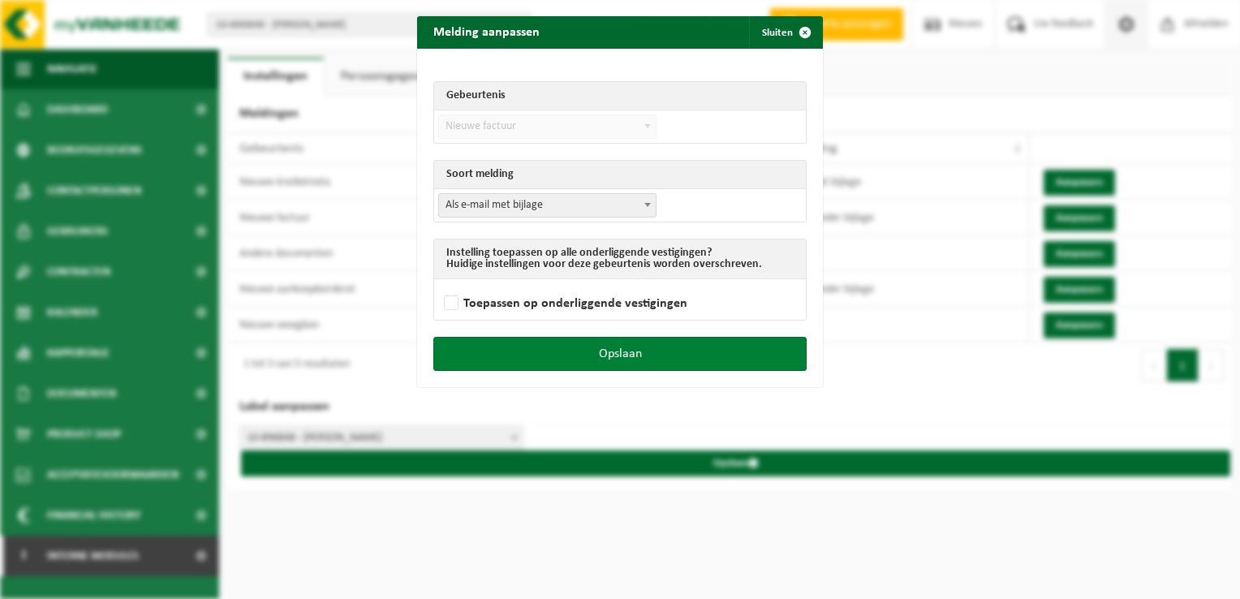
click at [694, 347] on button "Opslaan" at bounding box center [619, 354] width 373 height 34
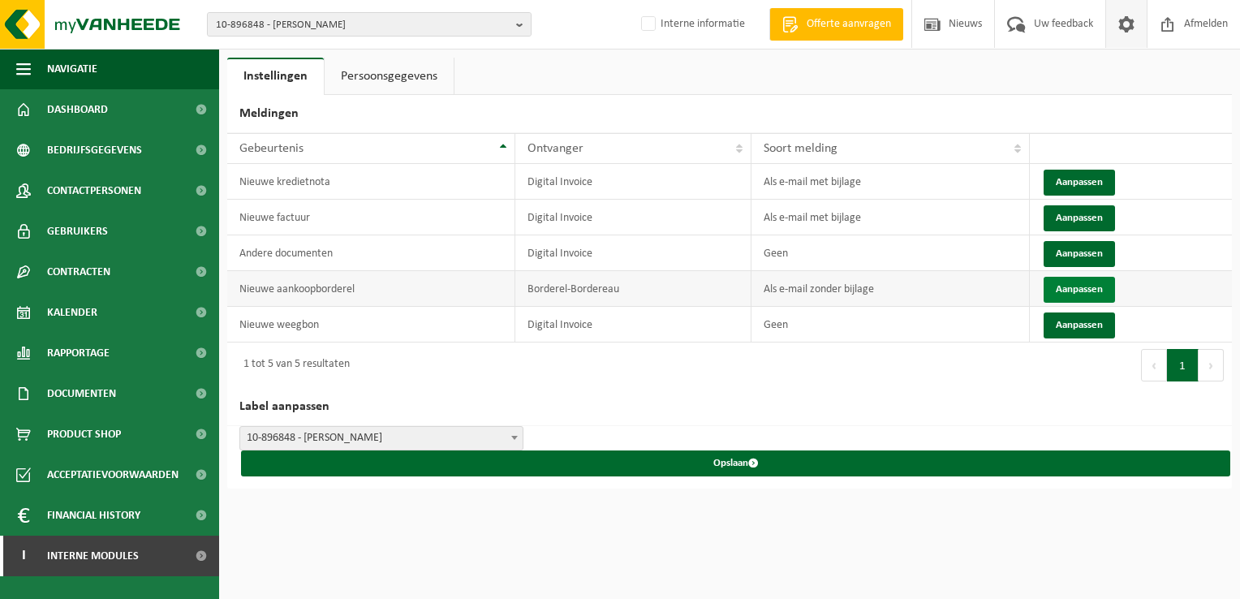
click at [1084, 296] on button "Aanpassen" at bounding box center [1079, 290] width 71 height 26
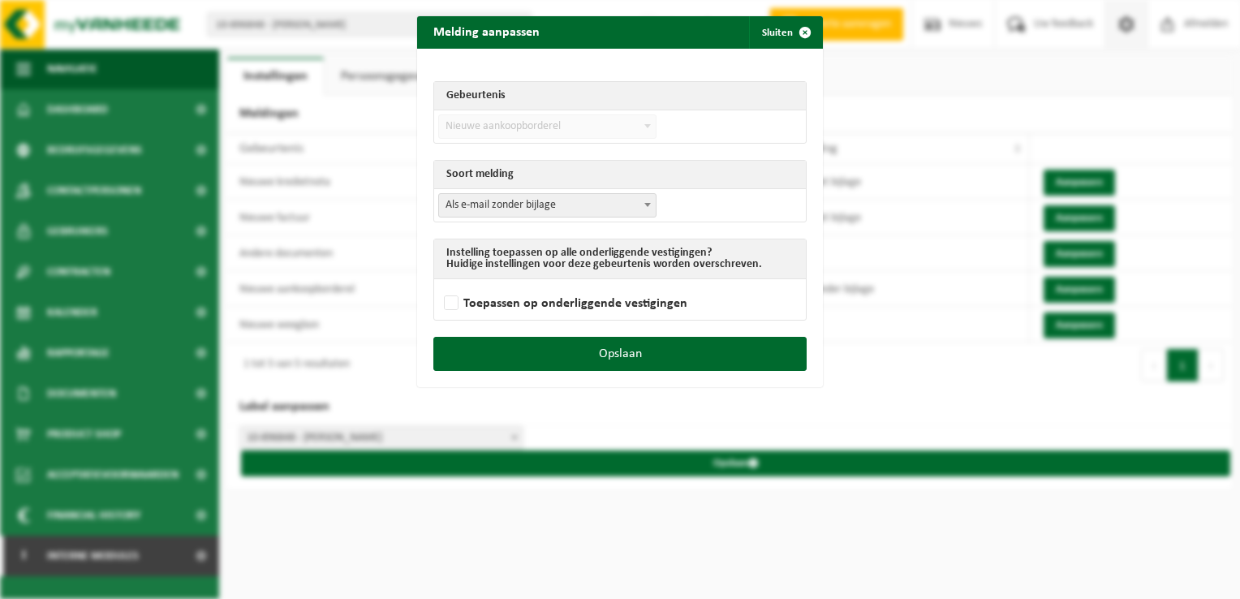
click at [581, 198] on span "Als e-mail zonder bijlage" at bounding box center [547, 205] width 217 height 23
select select "3"
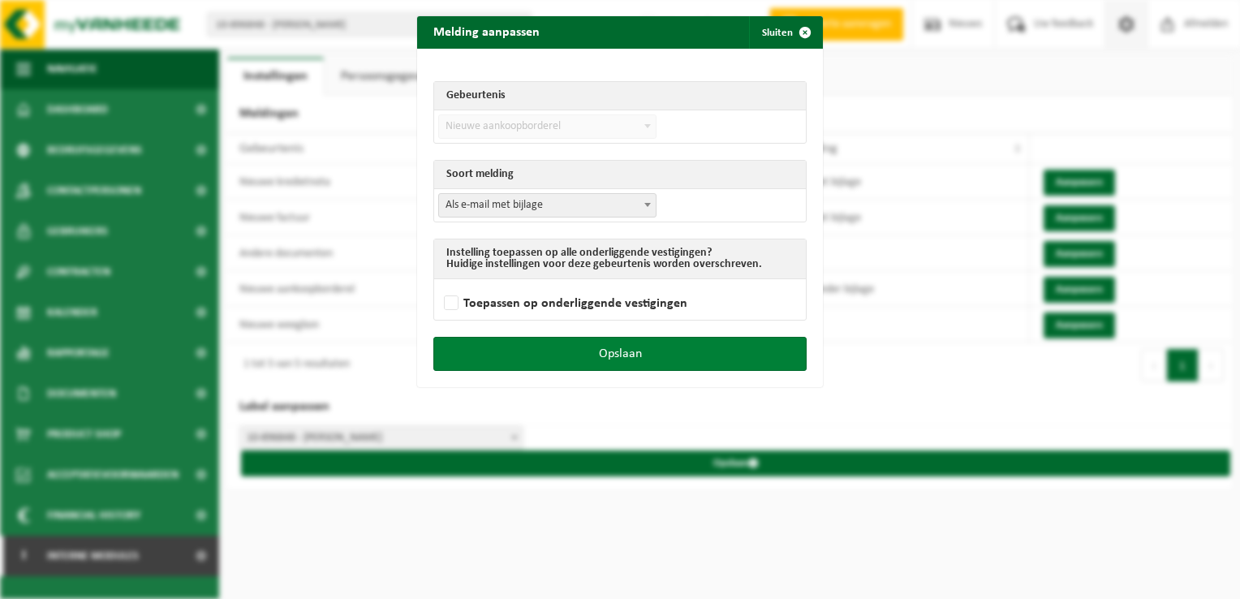
click at [750, 351] on button "Opslaan" at bounding box center [619, 354] width 373 height 34
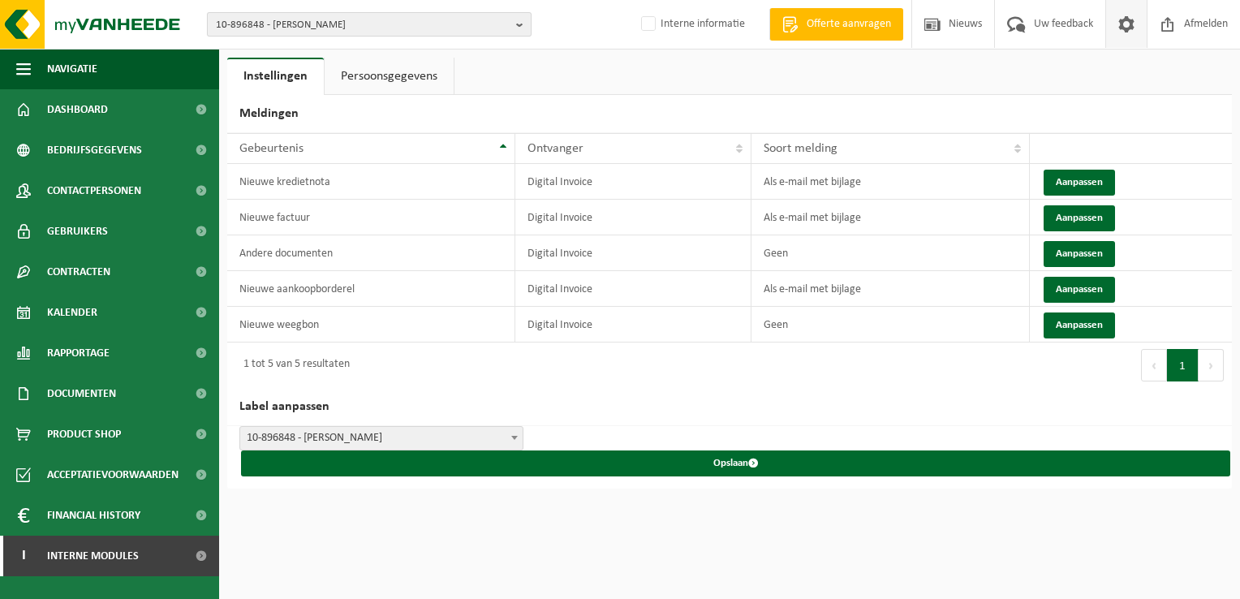
click at [253, 21] on span "10-896848 - LECOMTE TOM - LUSTIN" at bounding box center [363, 25] width 294 height 24
drag, startPoint x: 272, startPoint y: 49, endPoint x: 231, endPoint y: 36, distance: 42.6
click at [231, 37] on div "10-818334" at bounding box center [369, 49] width 323 height 25
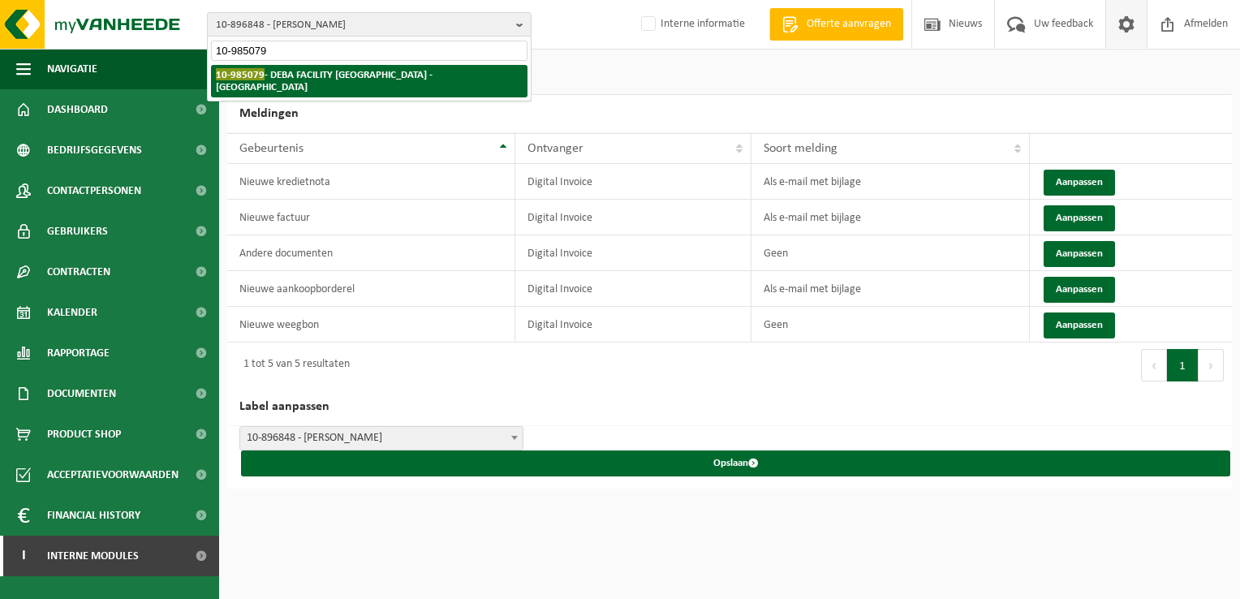
type input "10-985079"
click at [352, 75] on strong "10-985079 - DEBA FACILITY NV - LANDEGEM" at bounding box center [324, 80] width 217 height 24
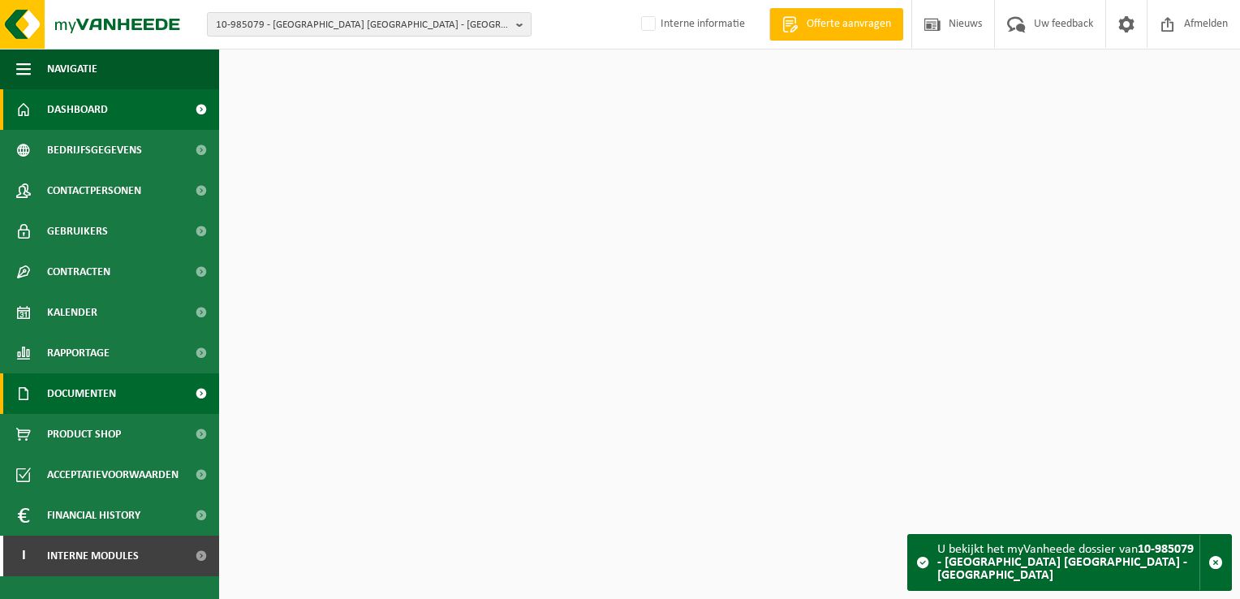
click at [82, 404] on span "Documenten" at bounding box center [81, 393] width 69 height 41
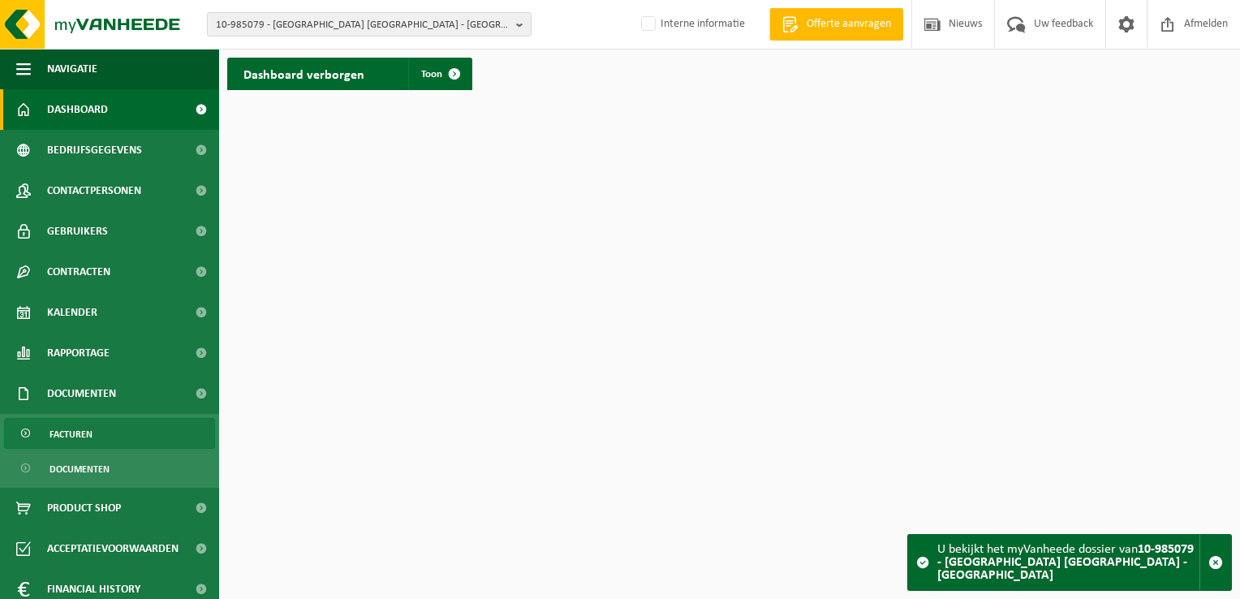
click at [98, 439] on link "Facturen" at bounding box center [109, 433] width 211 height 31
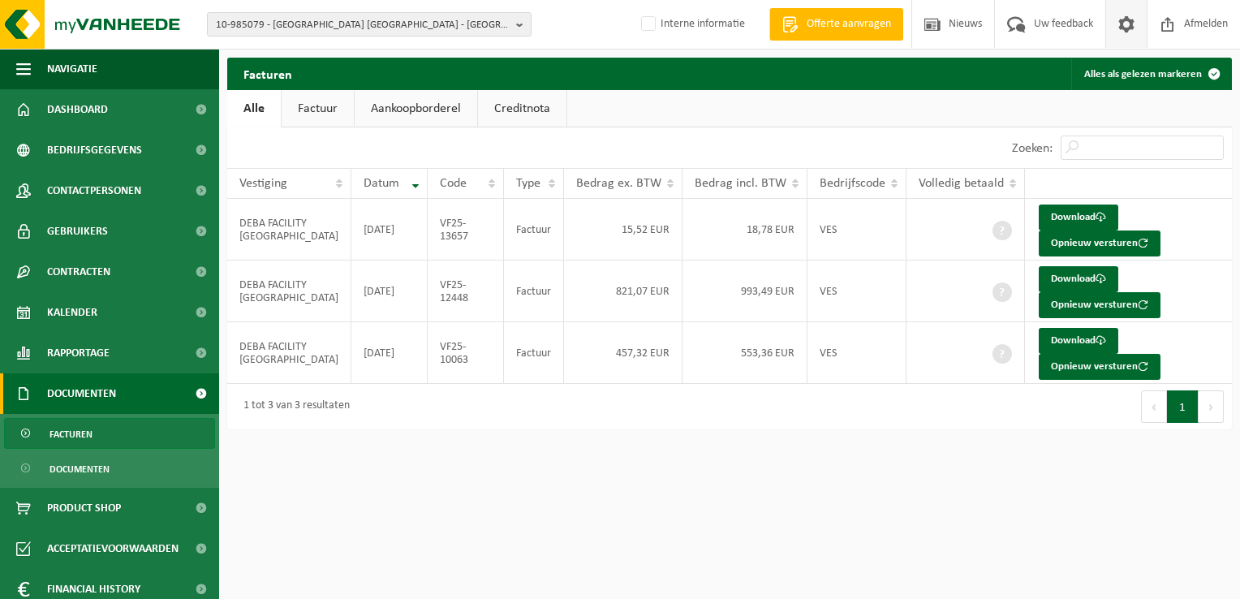
click at [1128, 24] on span at bounding box center [1126, 24] width 24 height 48
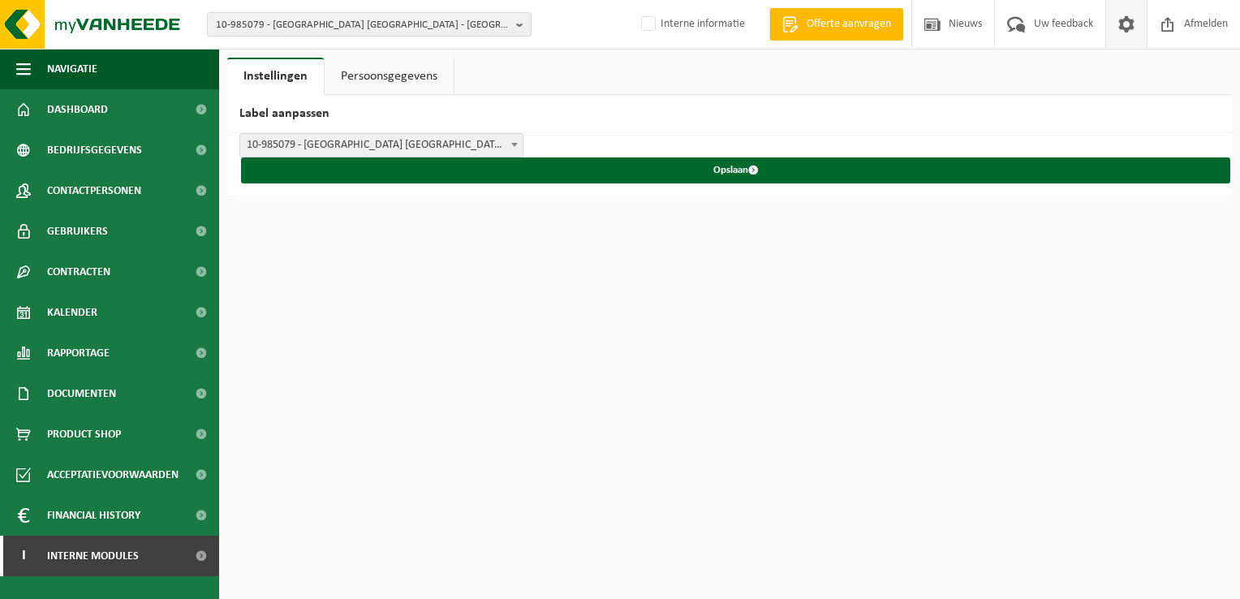
click at [1123, 28] on span at bounding box center [1126, 24] width 24 height 48
click at [335, 30] on span "10-985079 - [GEOGRAPHIC_DATA] [GEOGRAPHIC_DATA] - [GEOGRAPHIC_DATA]" at bounding box center [363, 25] width 294 height 24
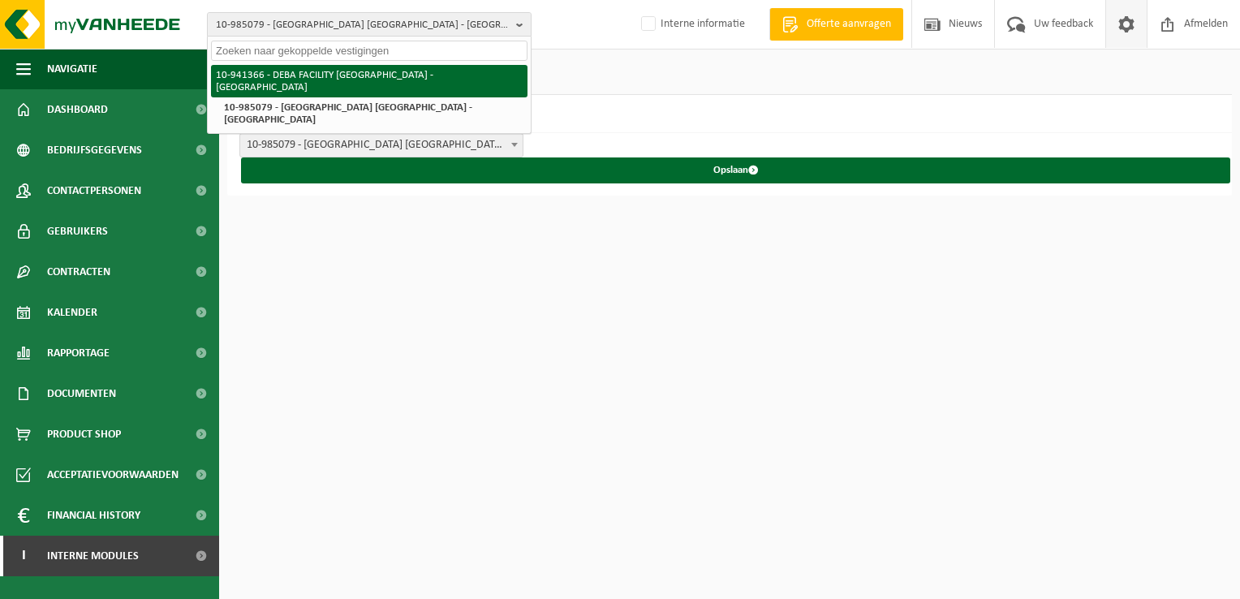
click at [309, 84] on li "10-941366 - DEBA FACILITY [GEOGRAPHIC_DATA] - [GEOGRAPHIC_DATA]" at bounding box center [369, 81] width 317 height 32
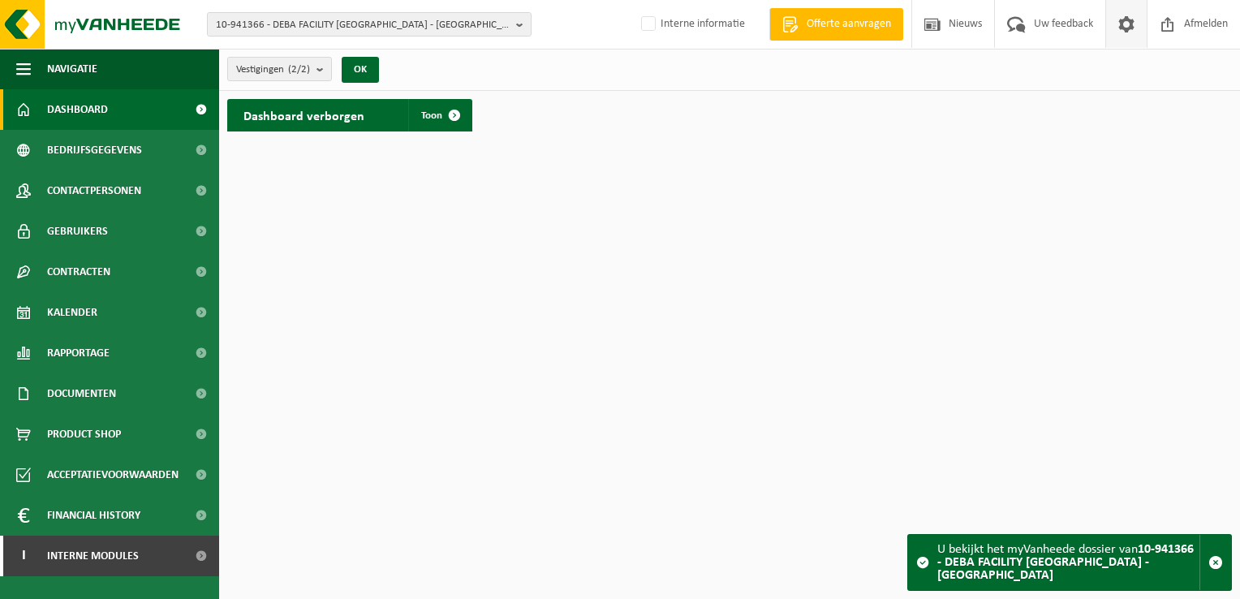
click at [1130, 21] on span at bounding box center [1126, 24] width 24 height 48
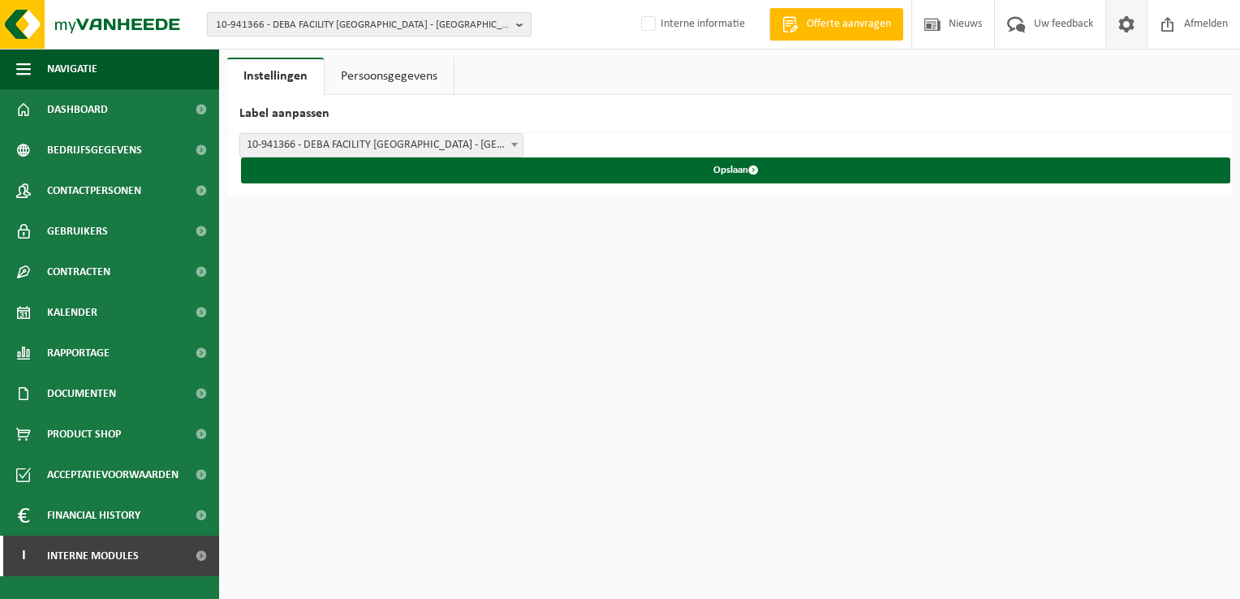
click at [284, 25] on span "10-941366 - DEBA FACILITY [GEOGRAPHIC_DATA] - [GEOGRAPHIC_DATA]" at bounding box center [363, 25] width 294 height 24
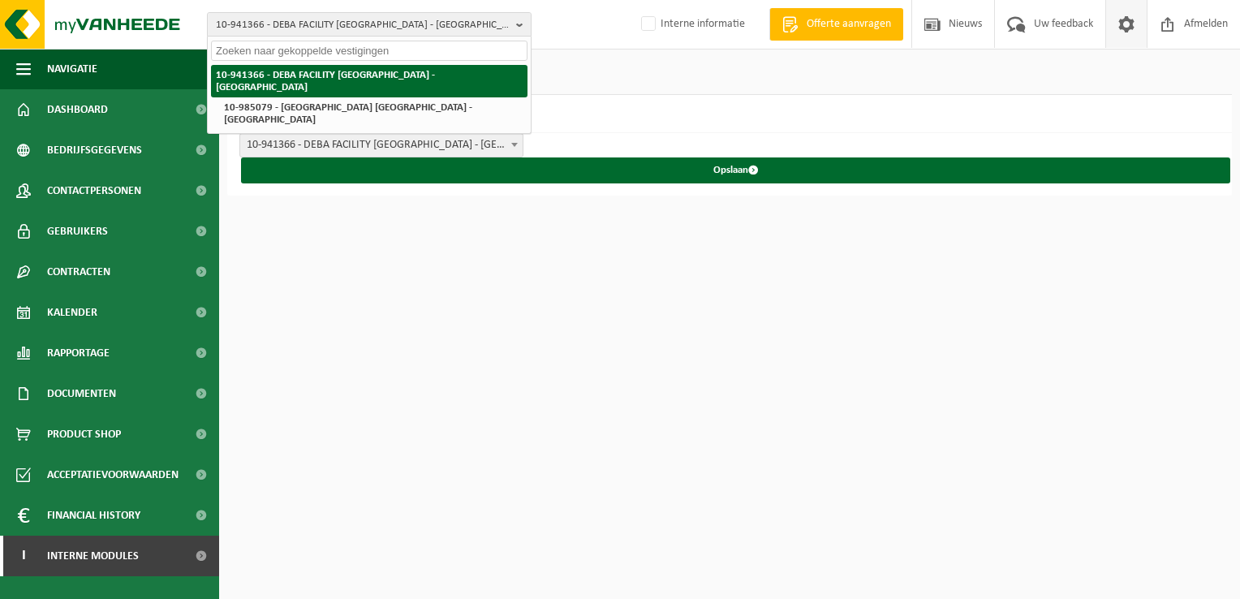
click at [274, 78] on li "10-941366 - DEBA FACILITY [GEOGRAPHIC_DATA] - [GEOGRAPHIC_DATA]" at bounding box center [369, 81] width 317 height 32
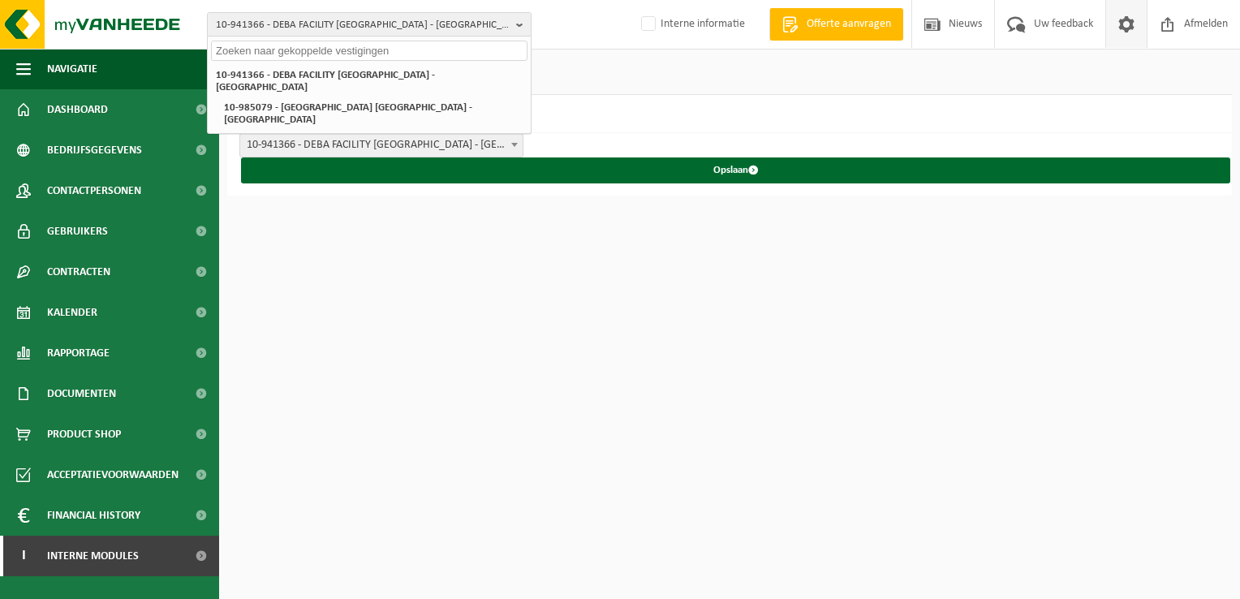
click at [287, 57] on input "text" at bounding box center [369, 51] width 317 height 20
paste input "10-855865"
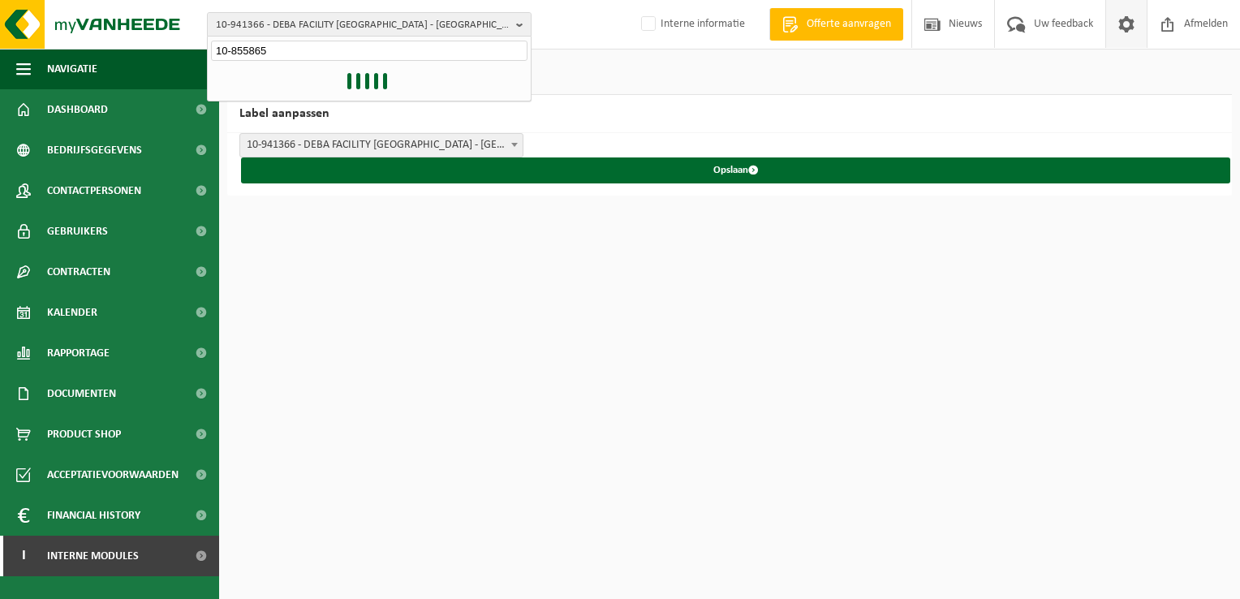
type input "10-855865"
click at [278, 75] on div "10-941366 - [GEOGRAPHIC_DATA] [GEOGRAPHIC_DATA] - [GEOGRAPHIC_DATA] 10-985079 -…" at bounding box center [369, 81] width 323 height 39
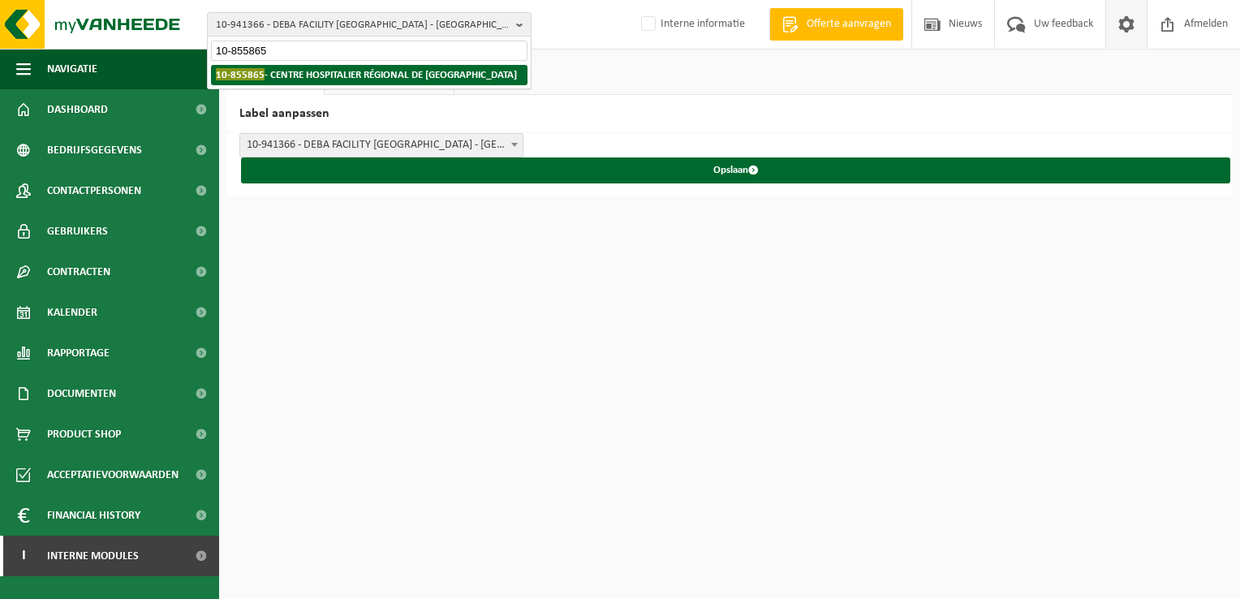
click at [252, 80] on strong "10-855865 - CENTRE HOSPITALIER RÉGIONAL DE [GEOGRAPHIC_DATA]" at bounding box center [366, 74] width 301 height 12
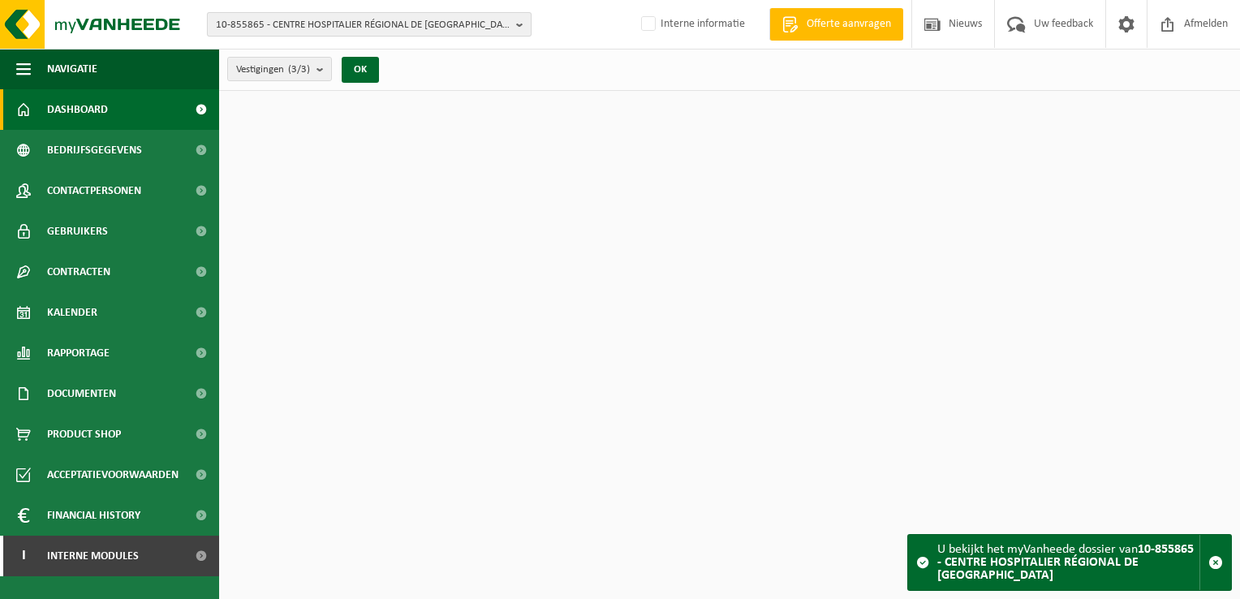
click at [243, 18] on span "10-855865 - CENTRE HOSPITALIER RÉGIONAL DE [GEOGRAPHIC_DATA]" at bounding box center [363, 25] width 294 height 24
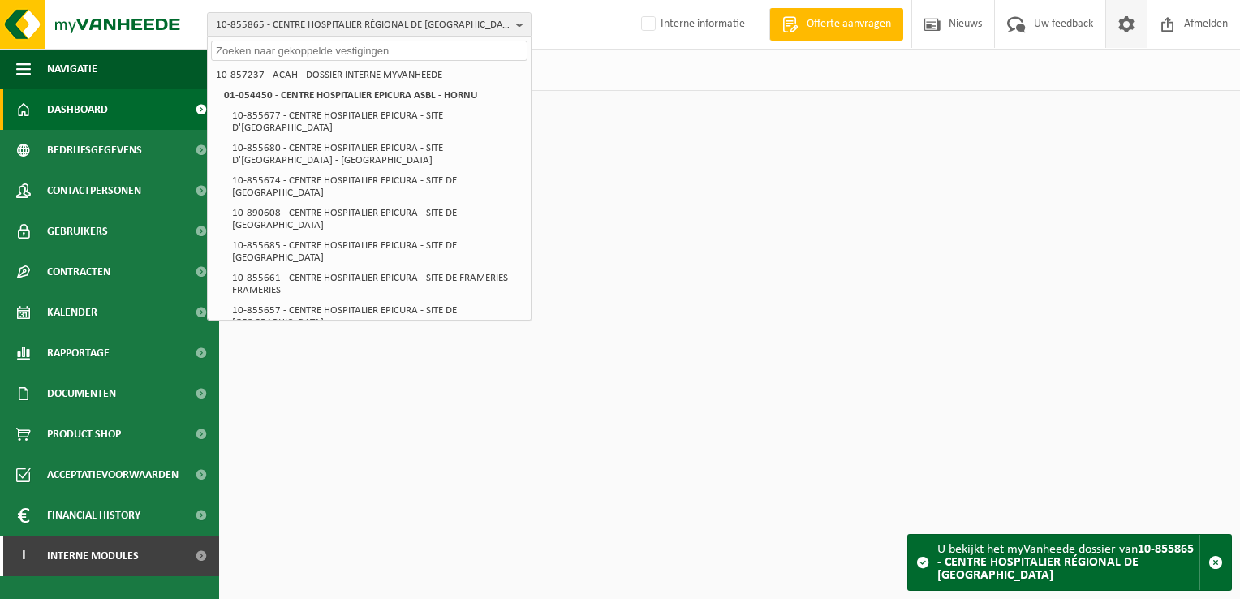
click at [1125, 33] on span at bounding box center [1126, 24] width 24 height 48
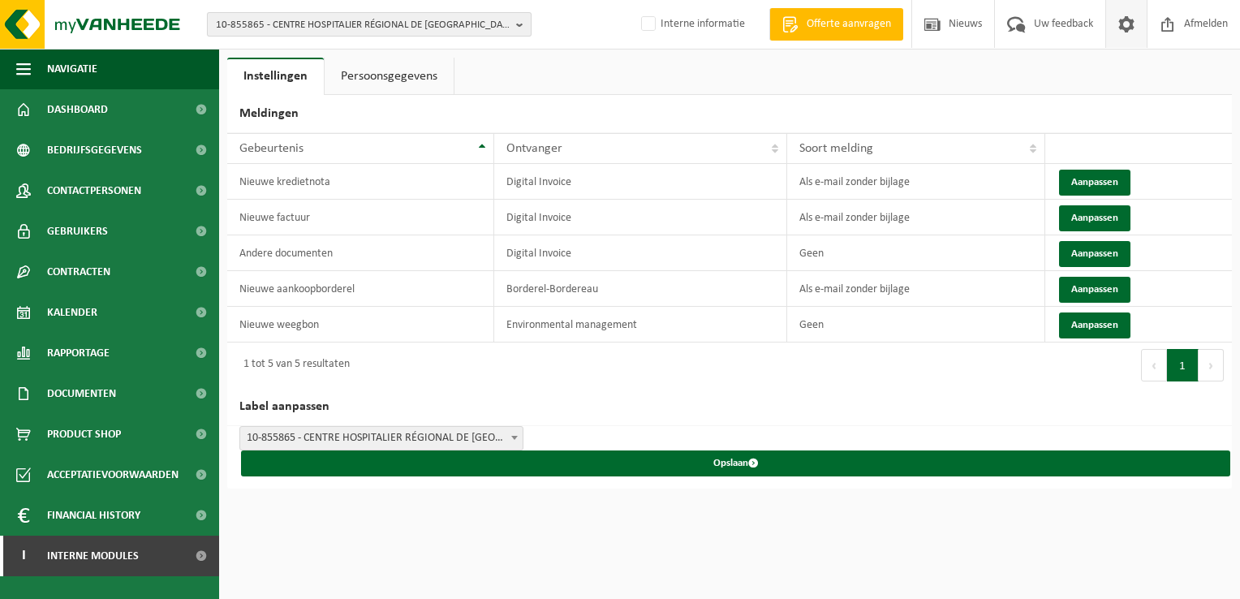
click at [359, 33] on span "10-855865 - CENTRE HOSPITALIER RÉGIONAL DE [GEOGRAPHIC_DATA]" at bounding box center [363, 25] width 294 height 24
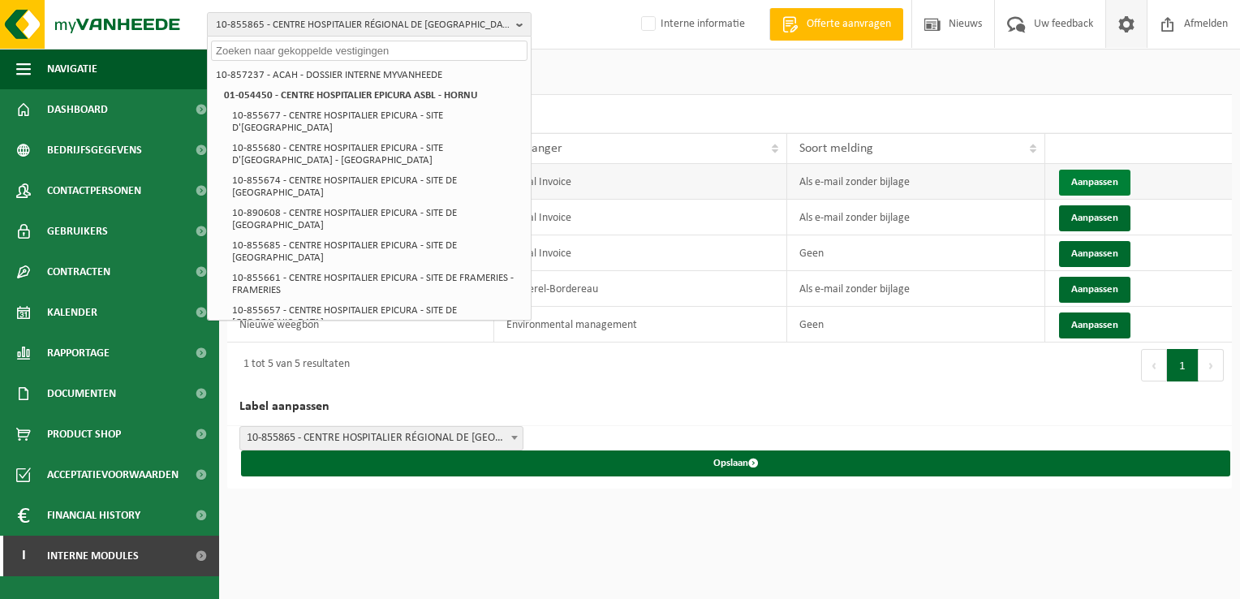
click at [1096, 182] on button "Aanpassen" at bounding box center [1094, 183] width 71 height 26
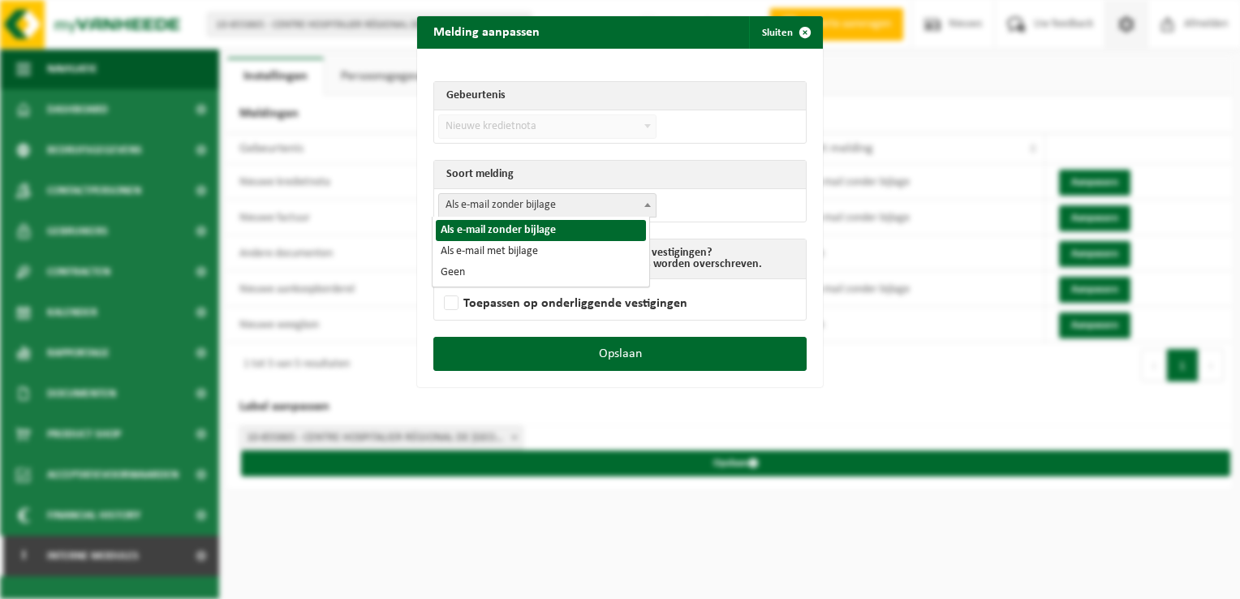
click at [556, 200] on span "Als e-mail zonder bijlage" at bounding box center [547, 205] width 217 height 23
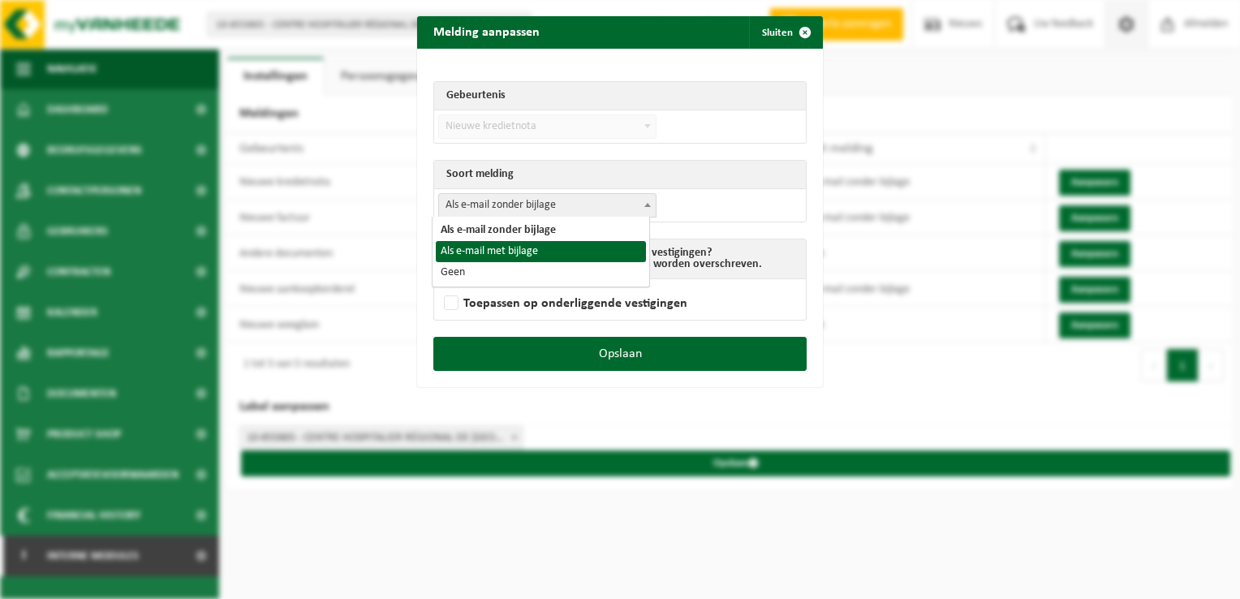
select select "3"
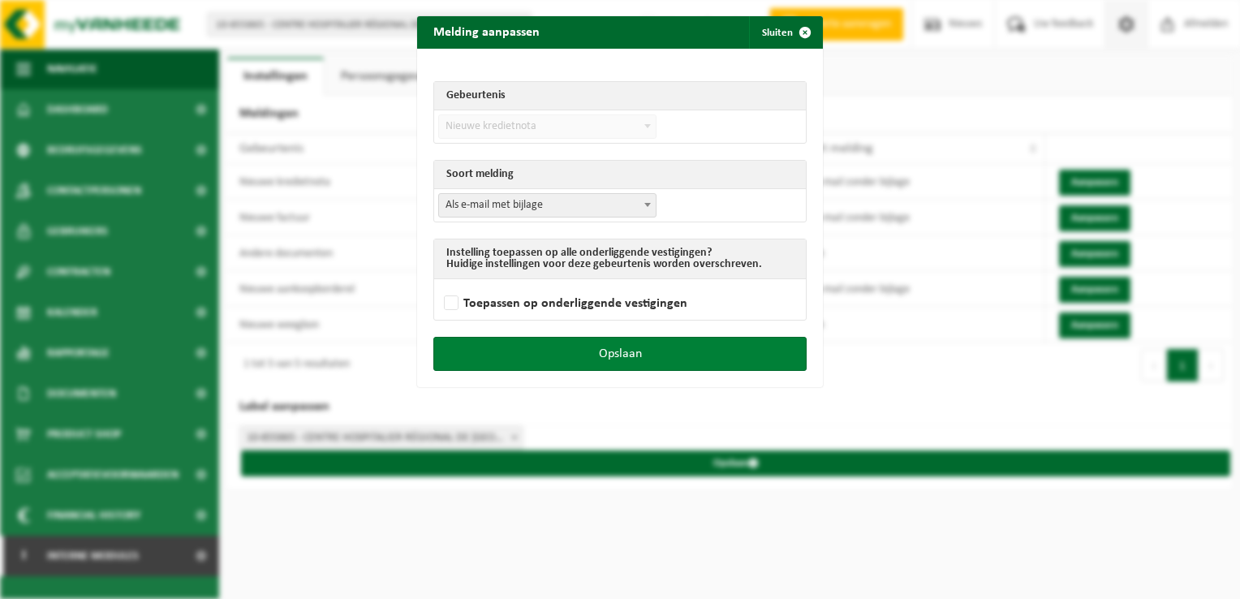
click at [681, 355] on button "Opslaan" at bounding box center [619, 354] width 373 height 34
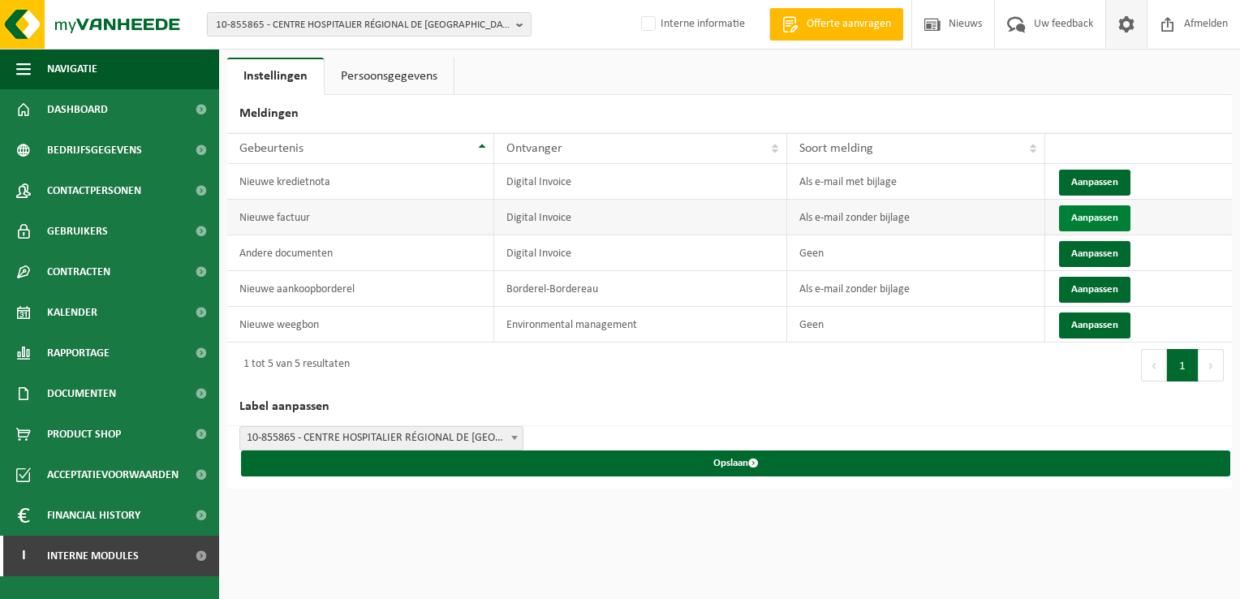
click at [1096, 217] on button "Aanpassen" at bounding box center [1094, 218] width 71 height 26
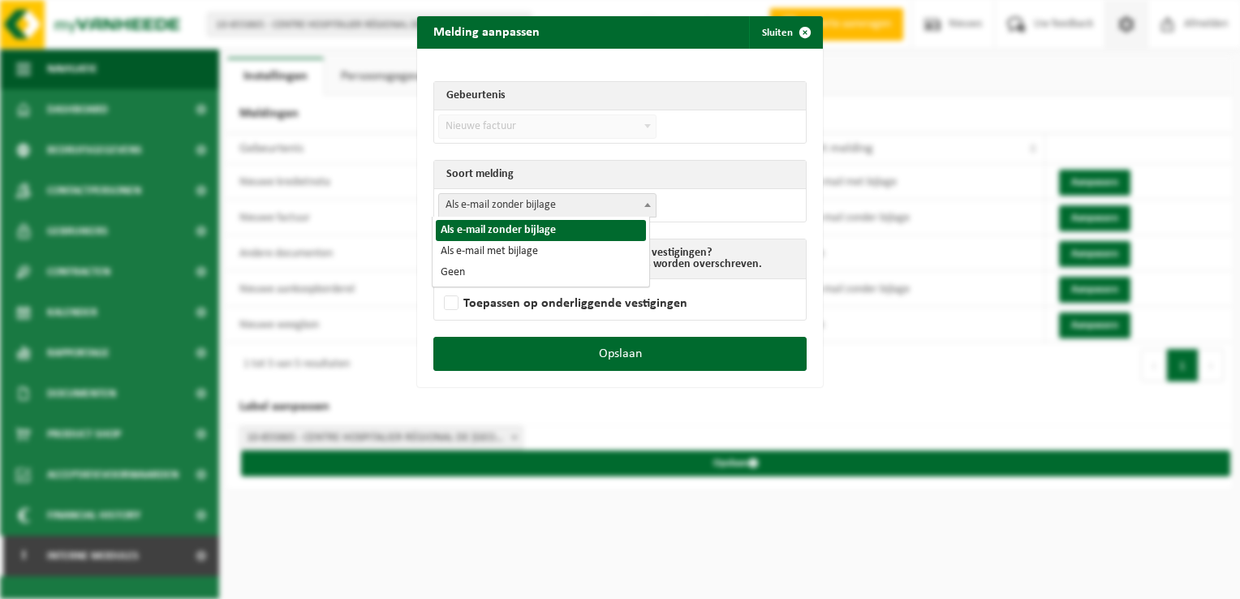
click at [588, 205] on span "Als e-mail zonder bijlage" at bounding box center [547, 205] width 217 height 23
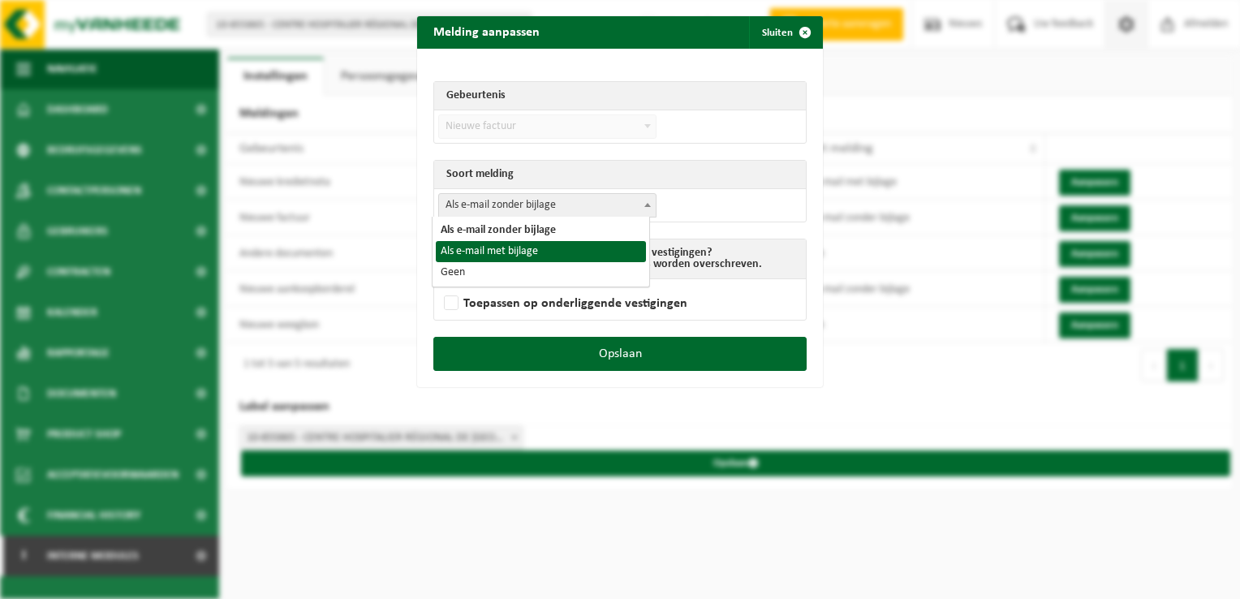
select select "3"
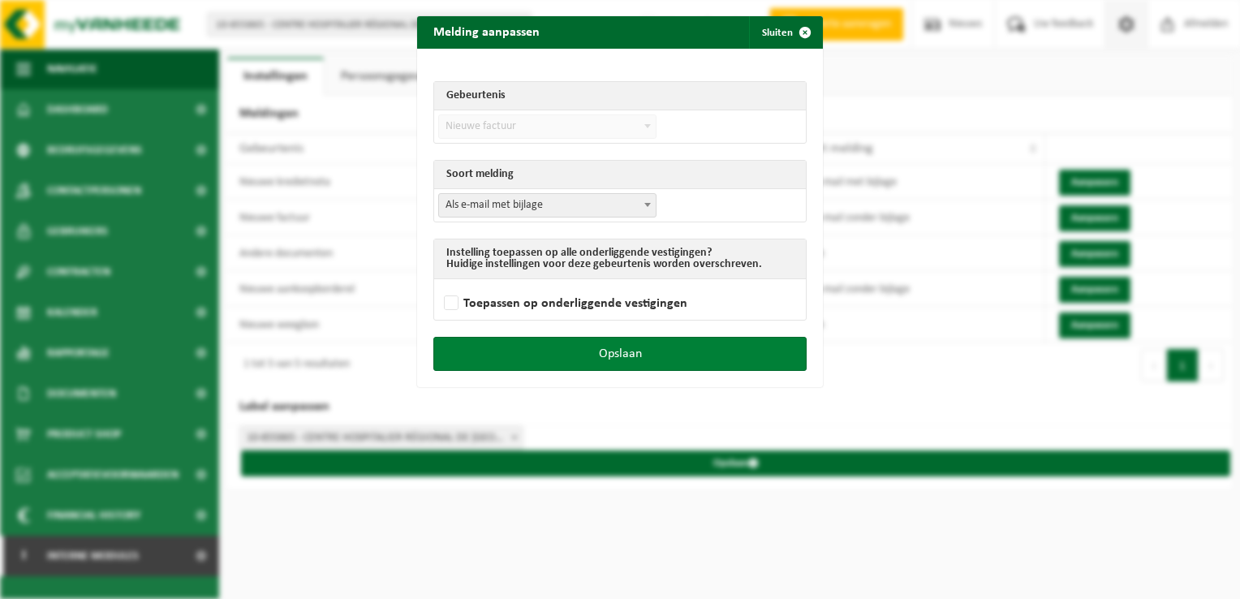
click at [656, 353] on button "Opslaan" at bounding box center [619, 354] width 373 height 34
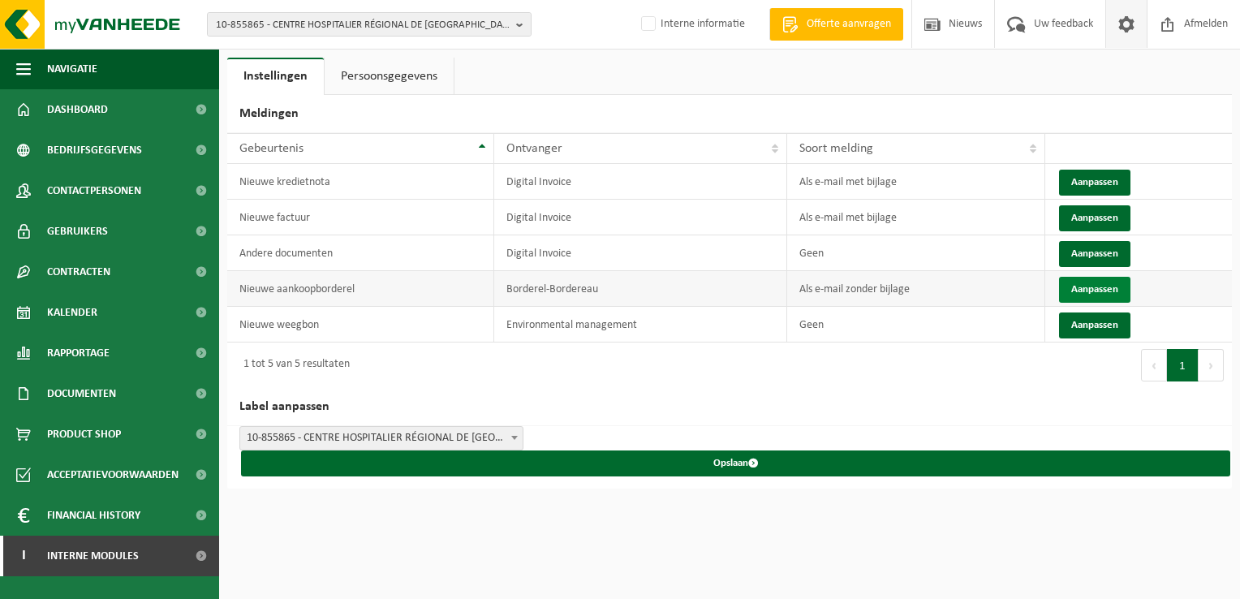
click at [1108, 287] on button "Aanpassen" at bounding box center [1094, 290] width 71 height 26
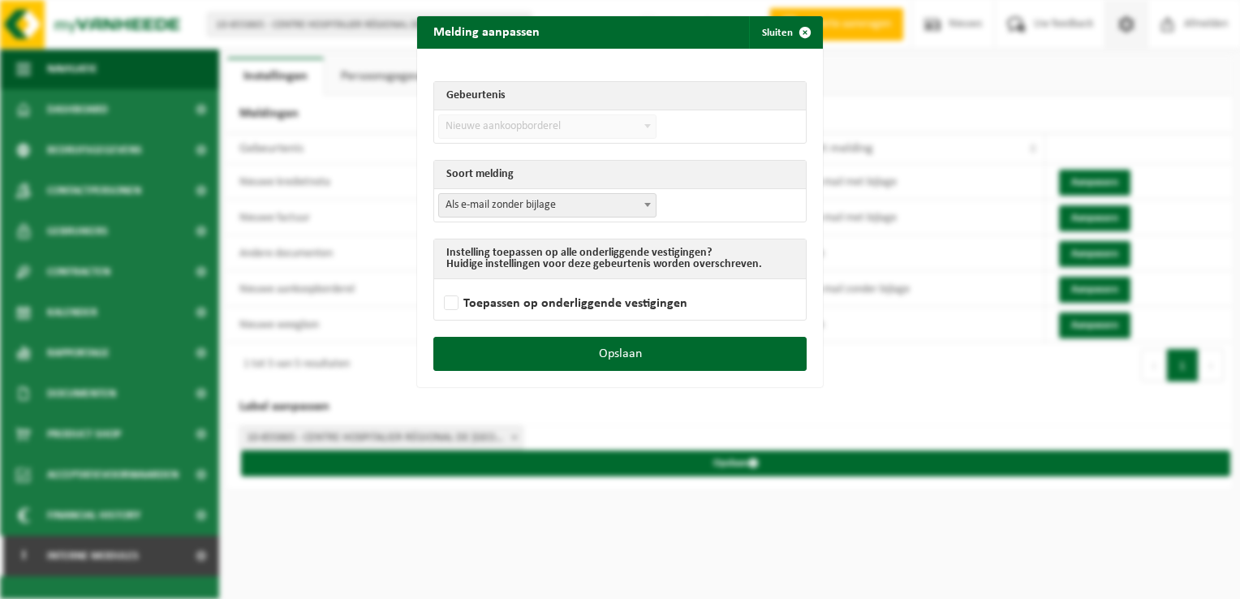
click at [529, 202] on span "Als e-mail zonder bijlage" at bounding box center [547, 205] width 217 height 23
select select "3"
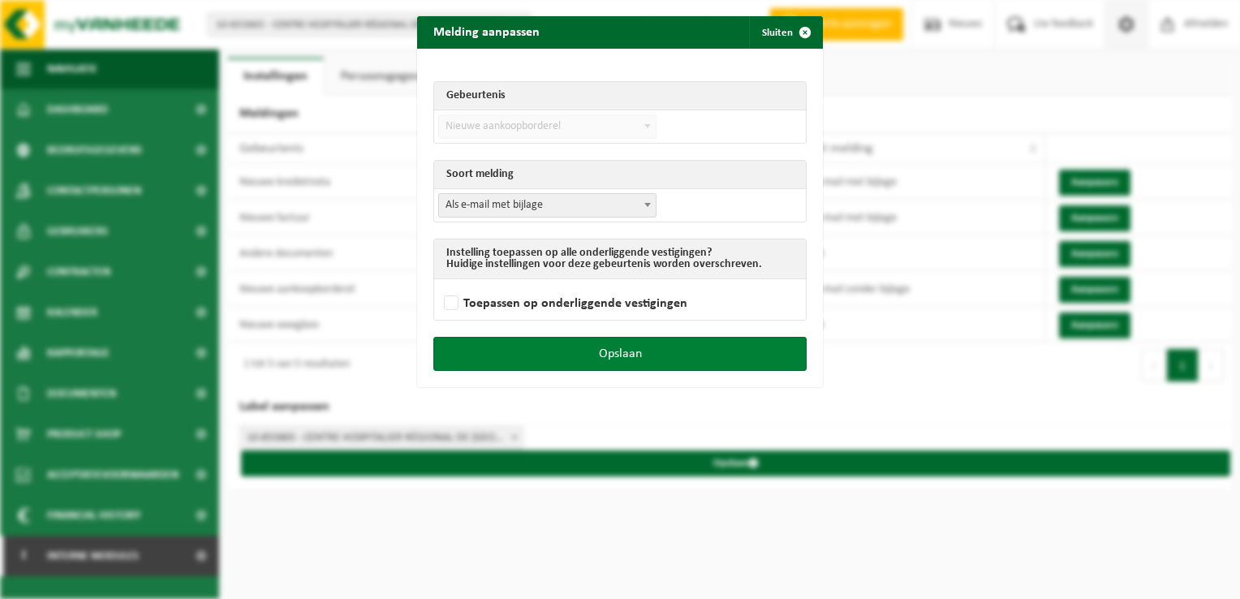
click at [632, 361] on button "Opslaan" at bounding box center [619, 354] width 373 height 34
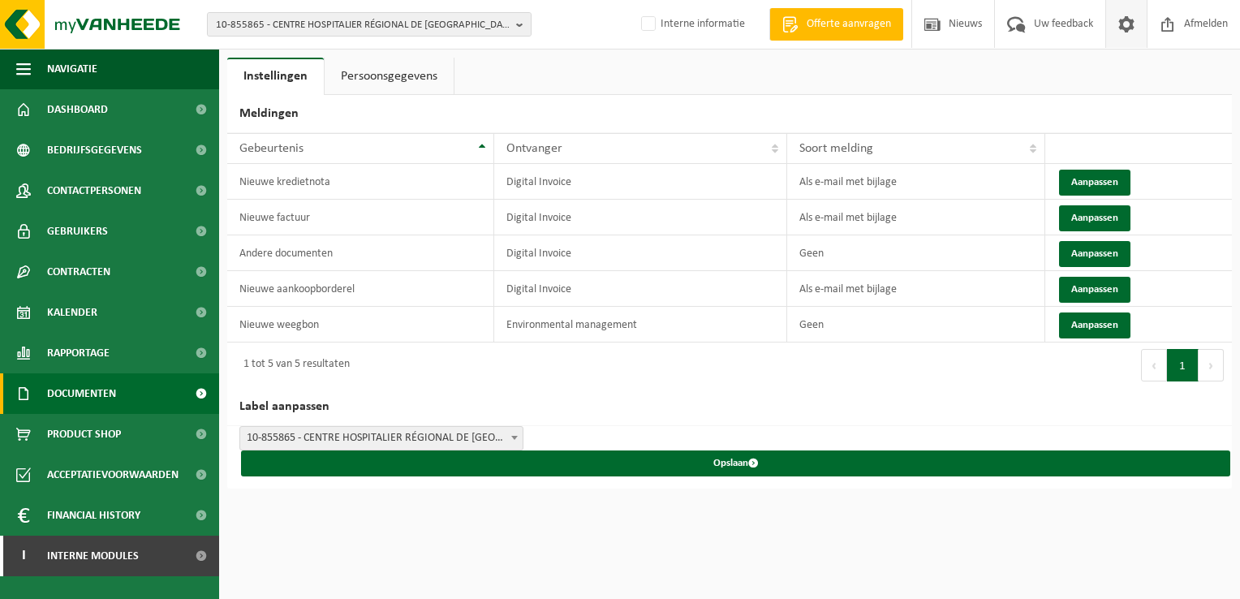
click at [140, 386] on link "Documenten" at bounding box center [109, 393] width 219 height 41
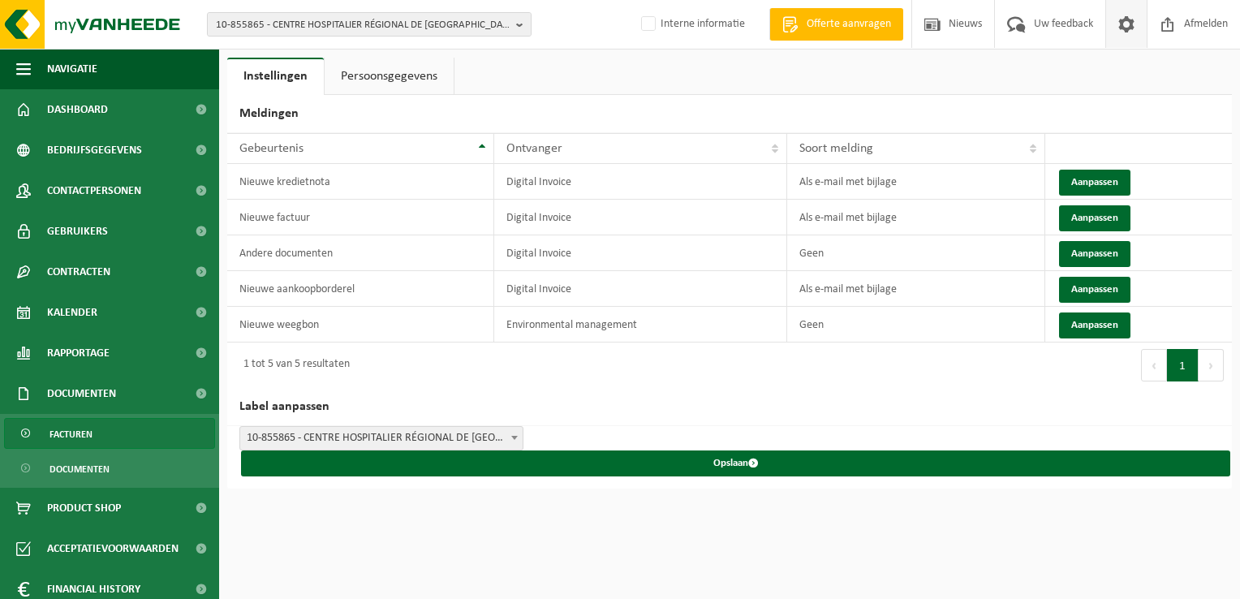
click at [127, 427] on link "Facturen" at bounding box center [109, 433] width 211 height 31
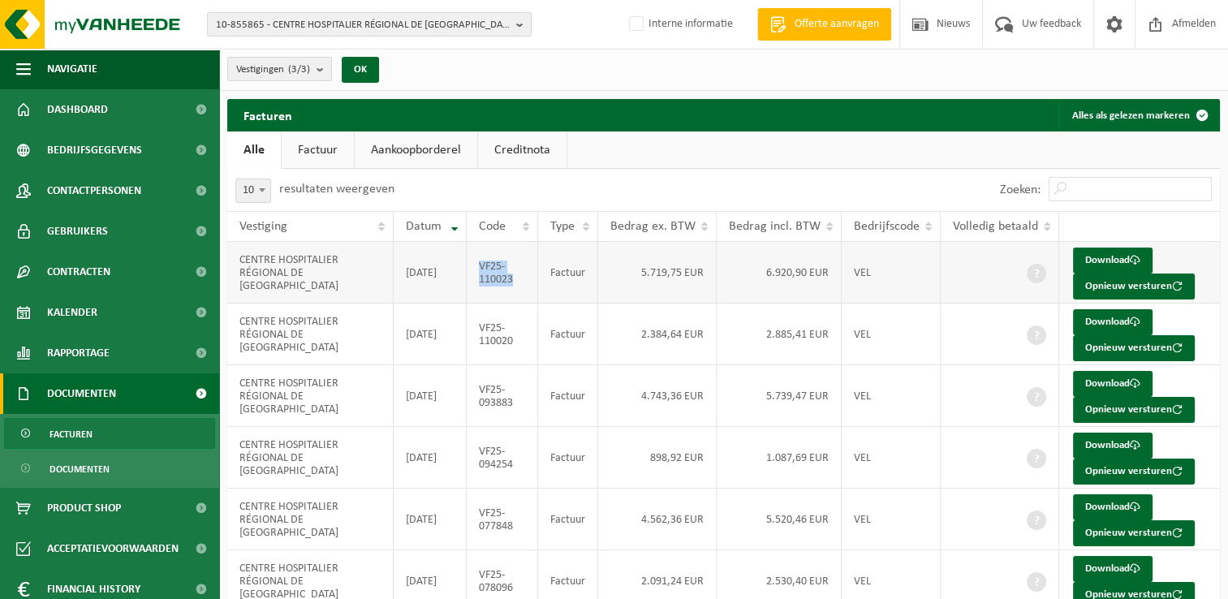
drag, startPoint x: 526, startPoint y: 280, endPoint x: 484, endPoint y: 264, distance: 45.2
click at [484, 264] on td "VF25-110023" at bounding box center [502, 273] width 71 height 62
copy td "VF25-110023"
click at [294, 65] on count "(3/3)" at bounding box center [299, 69] width 22 height 11
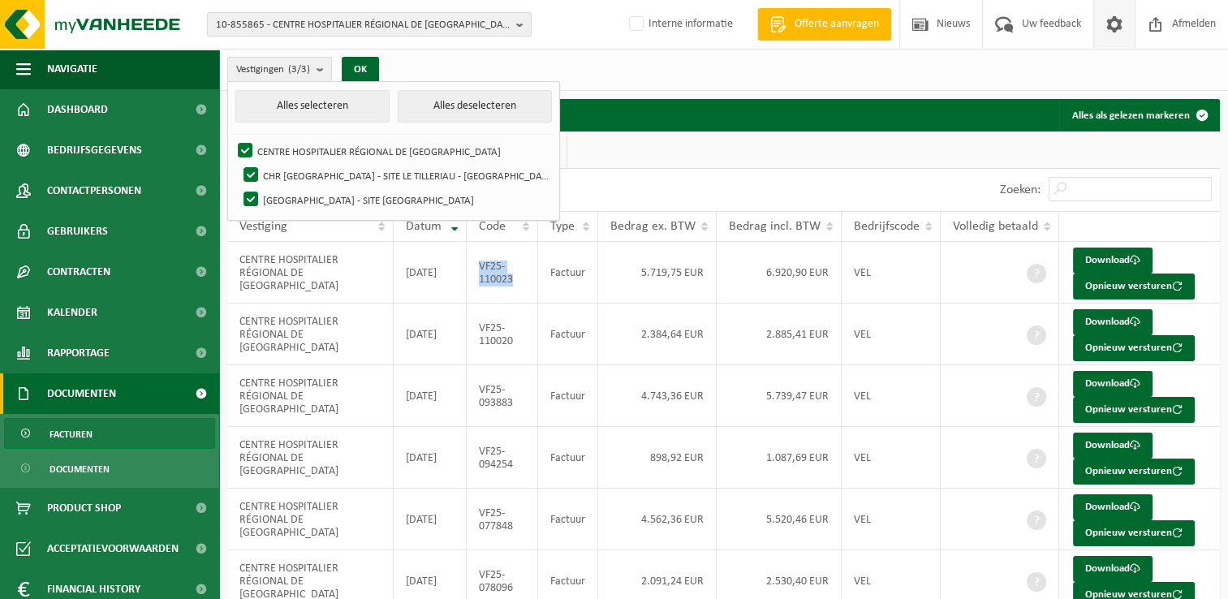
click at [1121, 24] on span at bounding box center [1114, 24] width 24 height 48
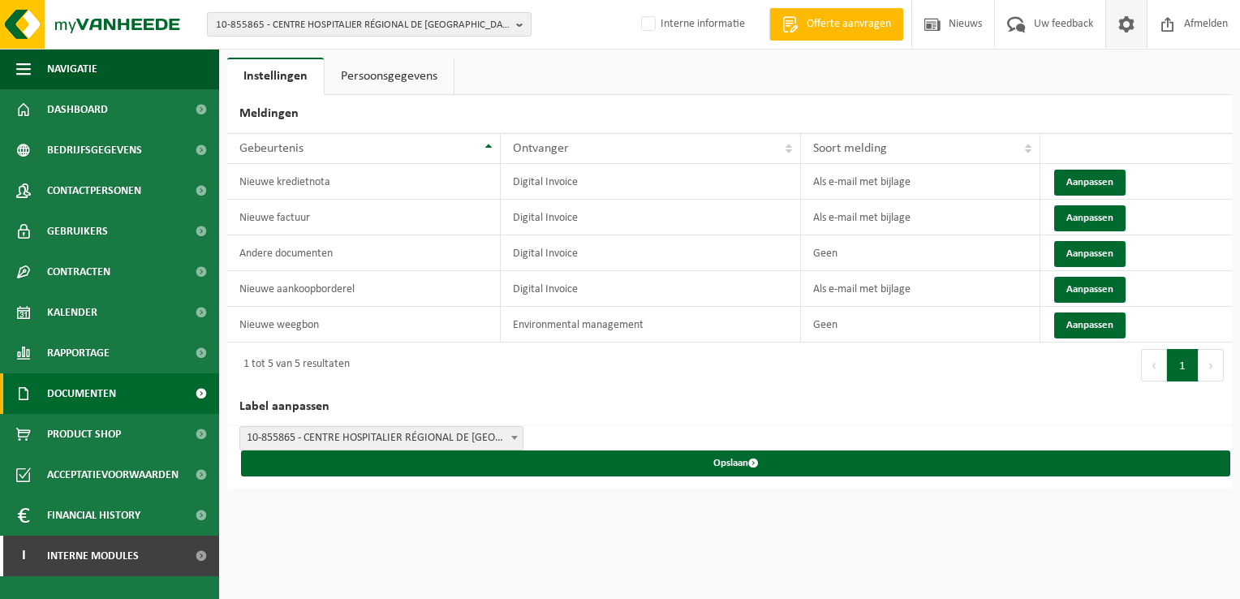
click at [86, 386] on span "Documenten" at bounding box center [81, 393] width 69 height 41
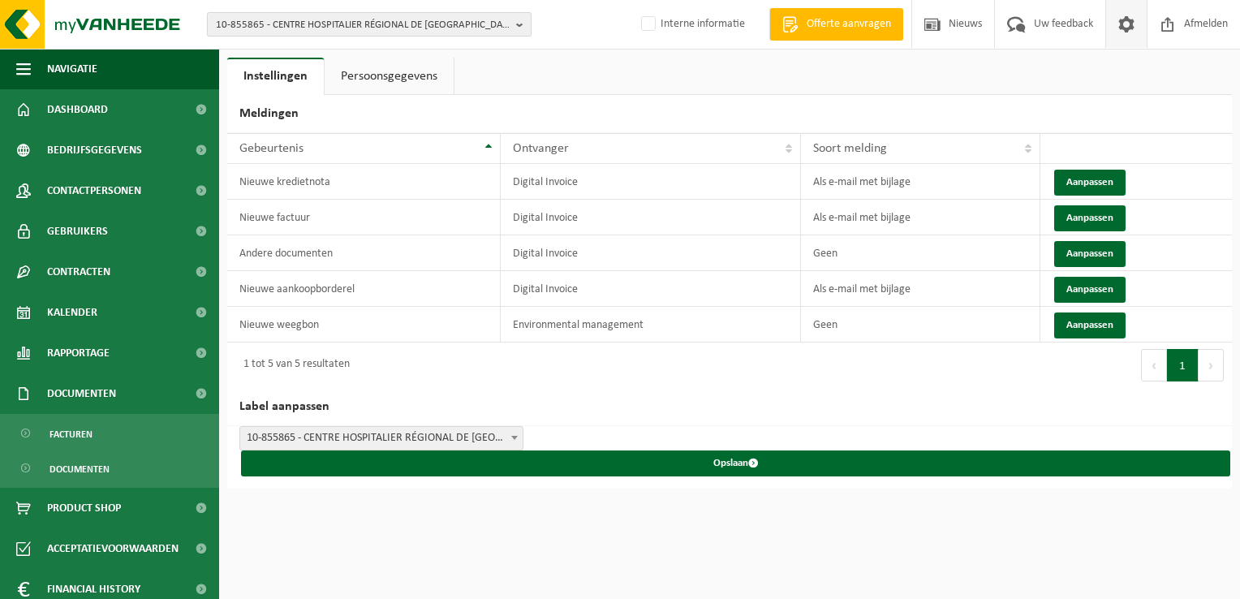
click at [274, 24] on span "10-855865 - CENTRE HOSPITALIER RÉGIONAL DE [GEOGRAPHIC_DATA]" at bounding box center [363, 25] width 294 height 24
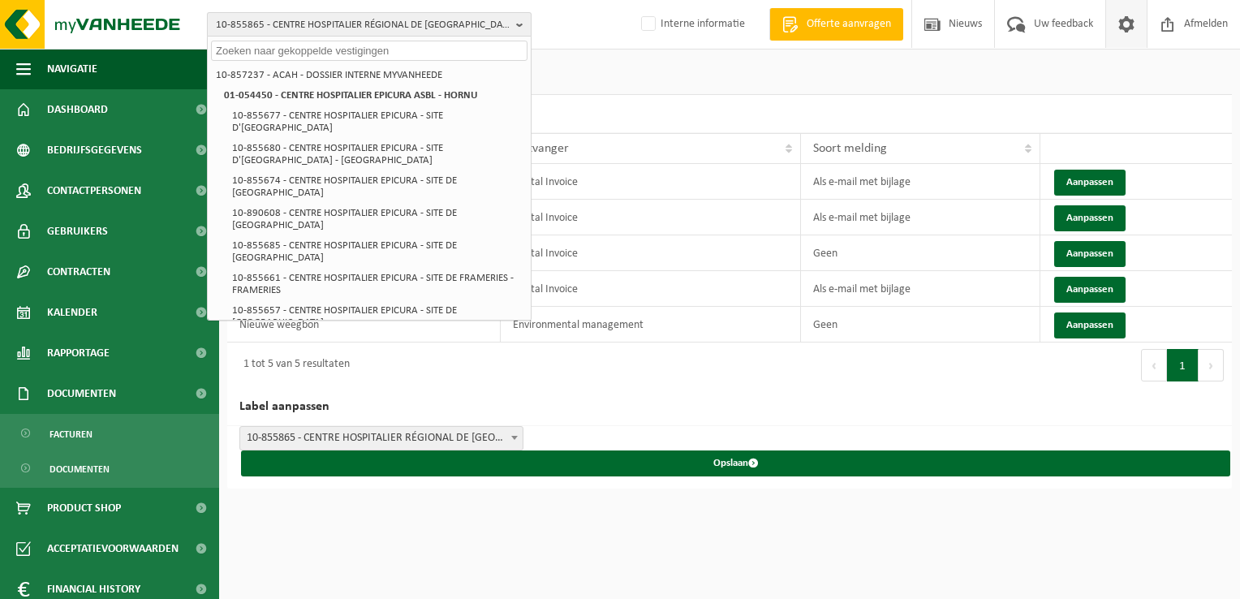
click at [287, 19] on span "10-855865 - CENTRE HOSPITALIER RÉGIONAL DE [GEOGRAPHIC_DATA]" at bounding box center [363, 25] width 294 height 24
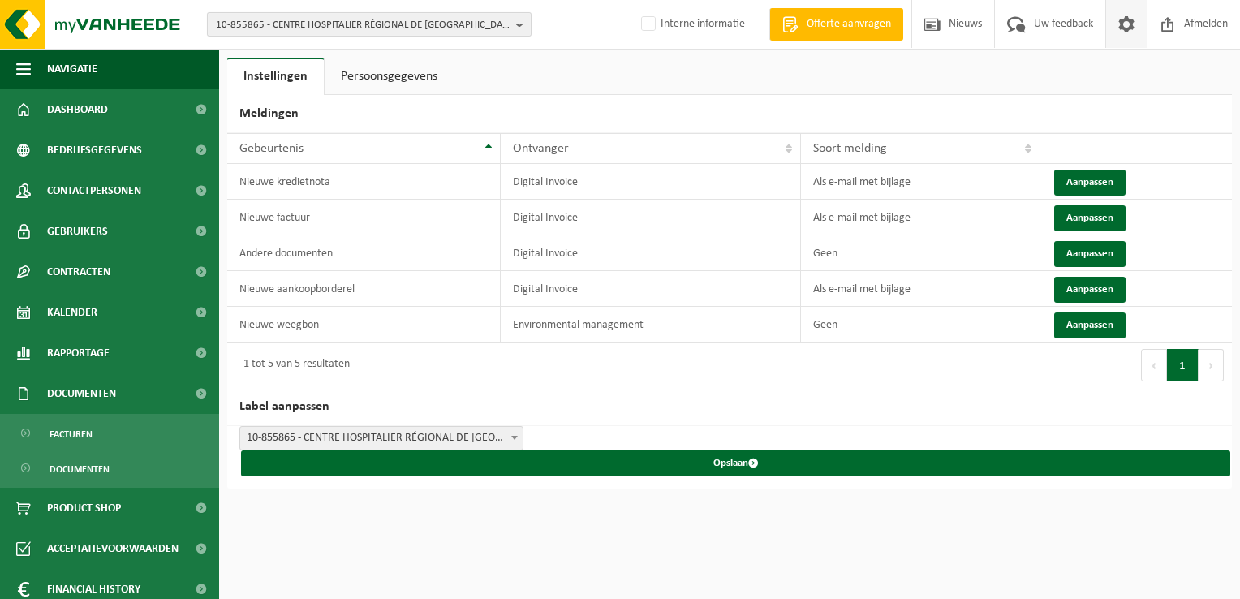
click at [244, 28] on span "10-855865 - CENTRE HOSPITALIER RÉGIONAL DE [GEOGRAPHIC_DATA]" at bounding box center [363, 25] width 294 height 24
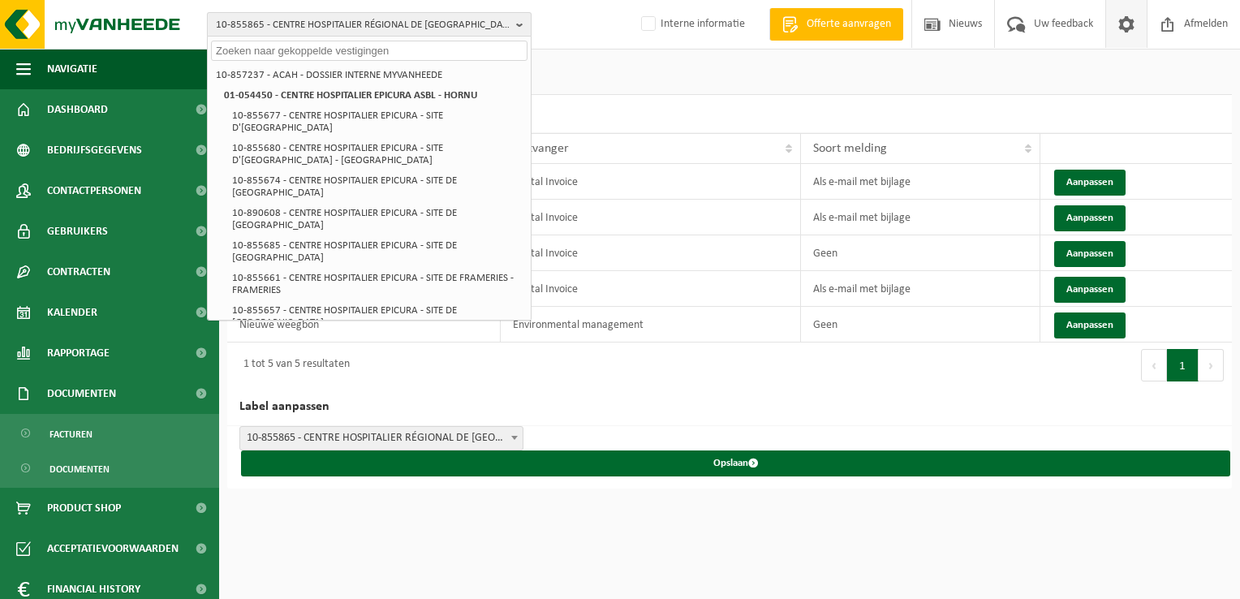
click at [276, 19] on span "10-855865 - CENTRE HOSPITALIER RÉGIONAL DE [GEOGRAPHIC_DATA]" at bounding box center [363, 25] width 294 height 24
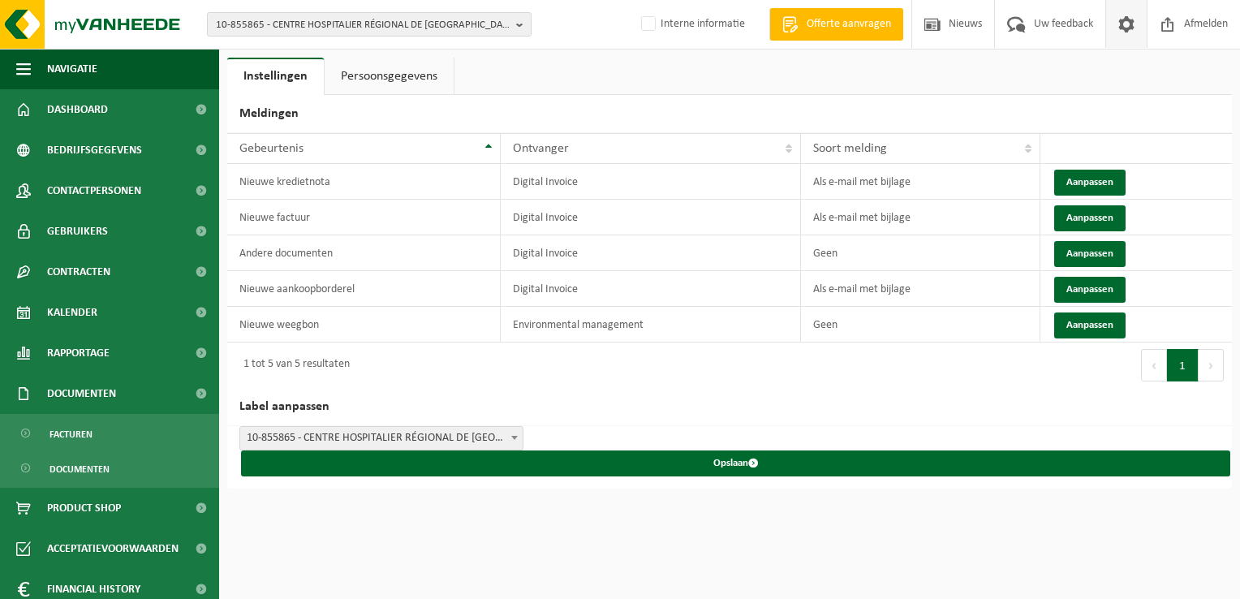
click at [1137, 15] on span at bounding box center [1126, 24] width 24 height 48
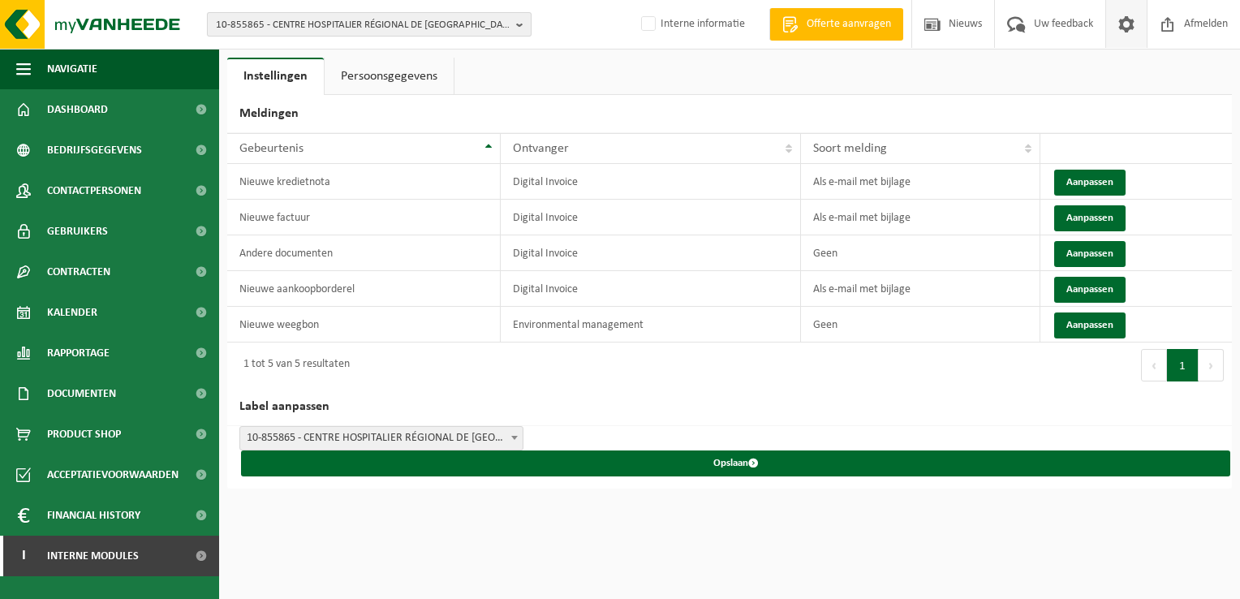
click at [355, 24] on span "10-855865 - CENTRE HOSPITALIER RÉGIONAL DE [GEOGRAPHIC_DATA]" at bounding box center [363, 25] width 294 height 24
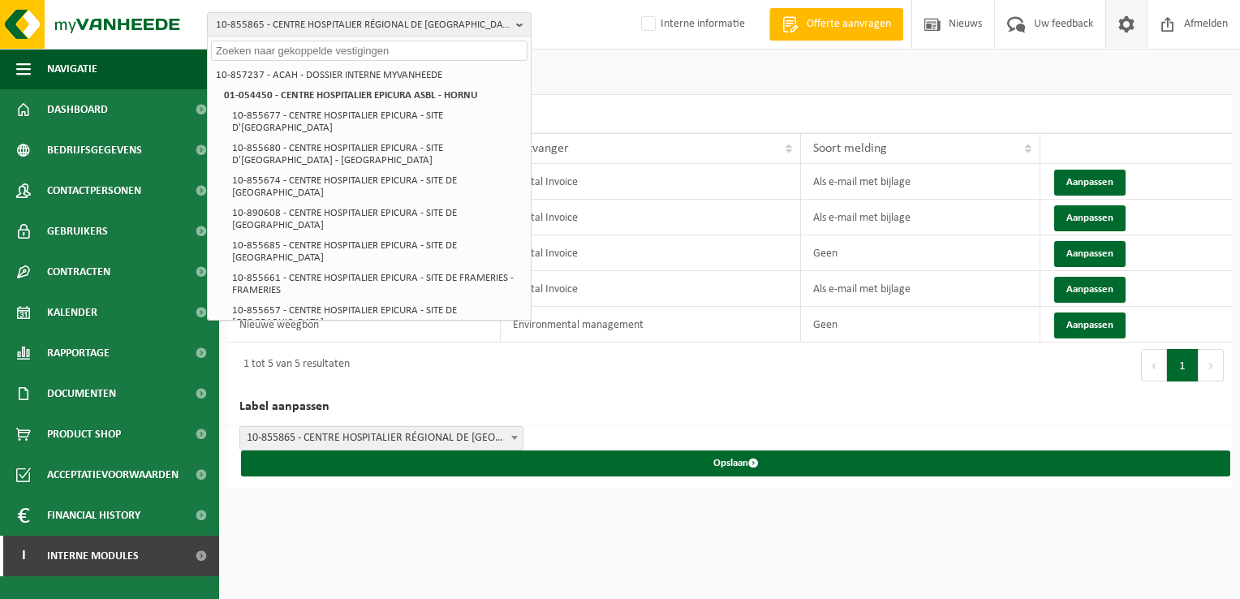
click at [623, 58] on ul "Instellingen Persoonsgegevens" at bounding box center [729, 76] width 1005 height 37
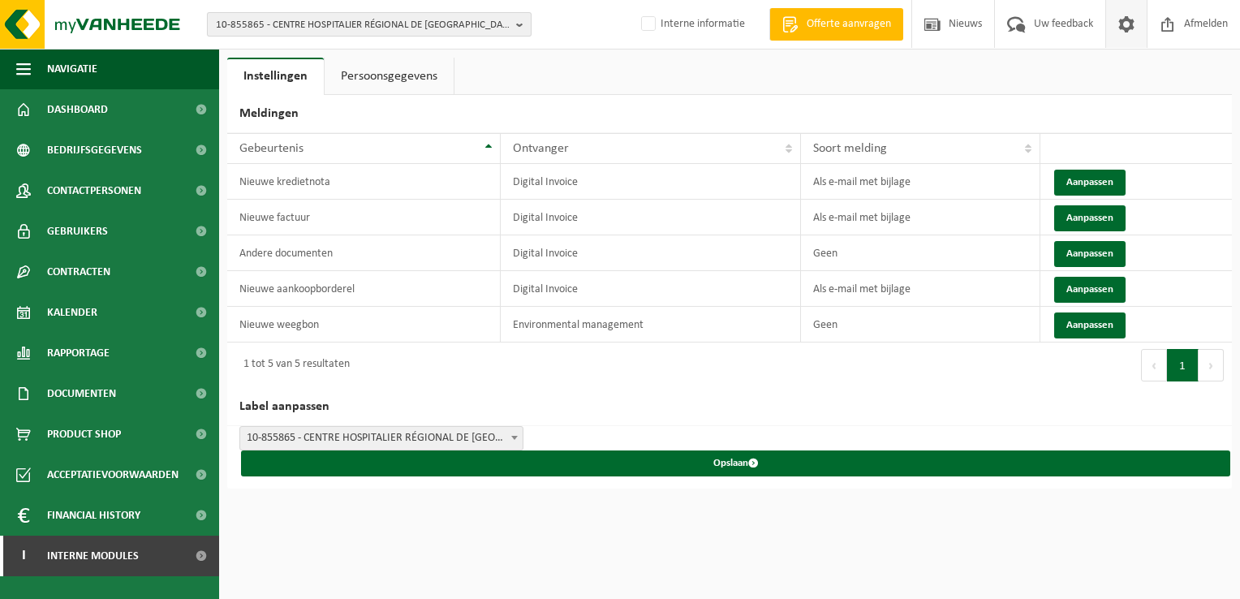
click at [293, 18] on span "10-855865 - CENTRE HOSPITALIER RÉGIONAL DE [GEOGRAPHIC_DATA]" at bounding box center [363, 25] width 294 height 24
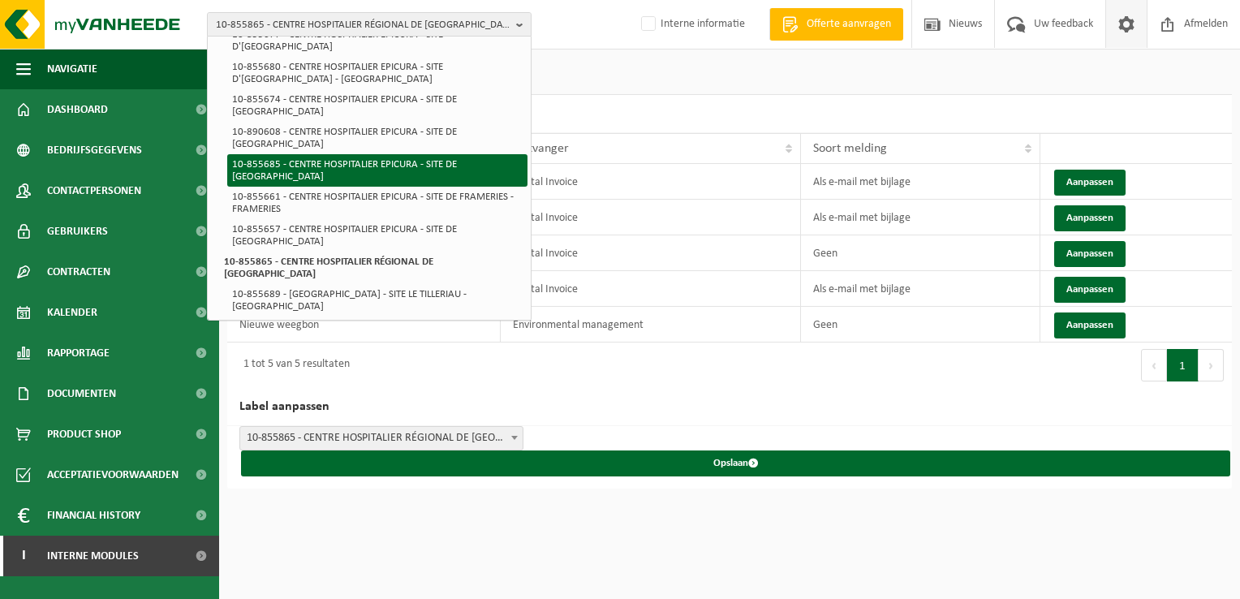
scroll to position [162, 0]
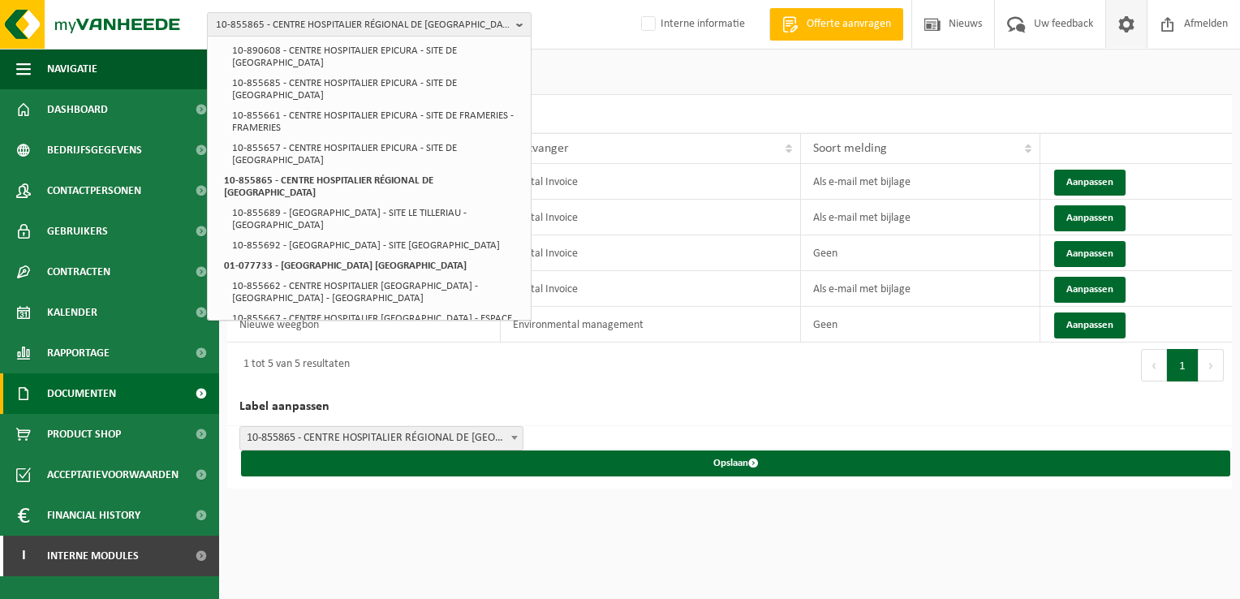
click at [71, 391] on span "Documenten" at bounding box center [81, 393] width 69 height 41
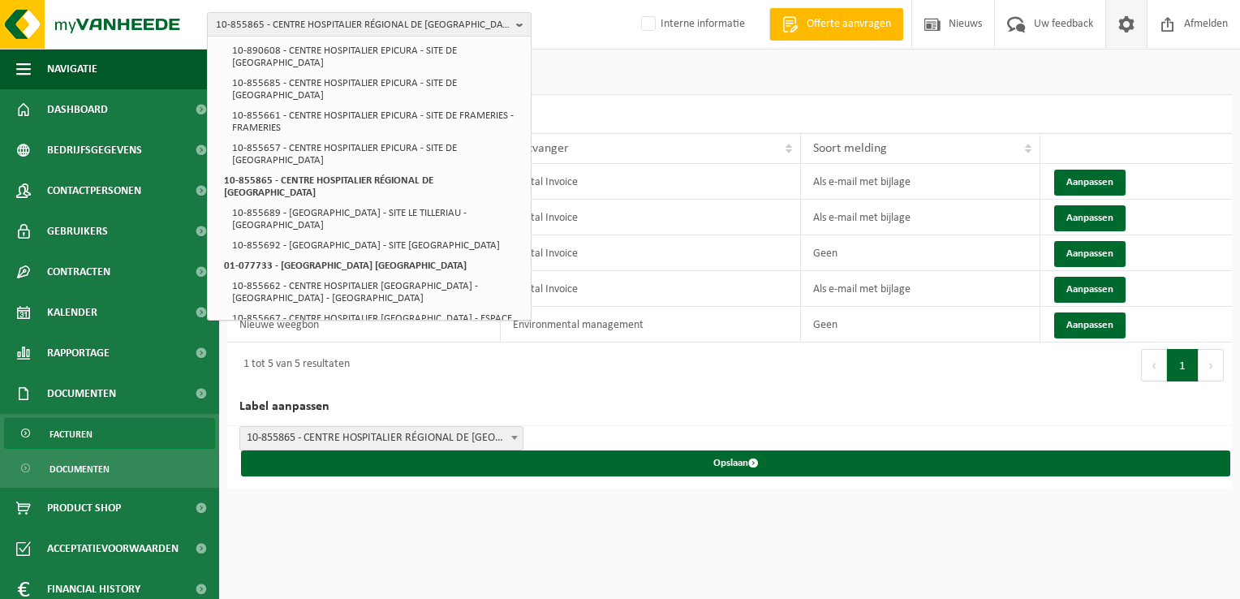
click at [97, 431] on link "Facturen" at bounding box center [109, 433] width 211 height 31
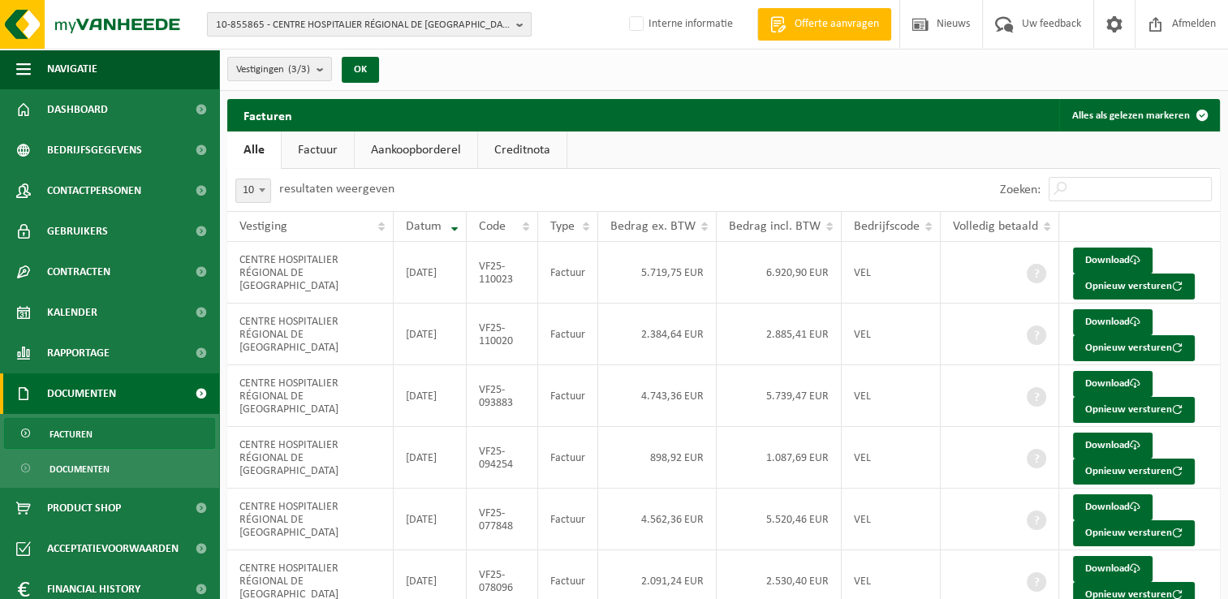
click at [233, 20] on span "10-855865 - CENTRE HOSPITALIER RÉGIONAL DE LA HAUTE SENNE - SOIGNIES" at bounding box center [363, 25] width 294 height 24
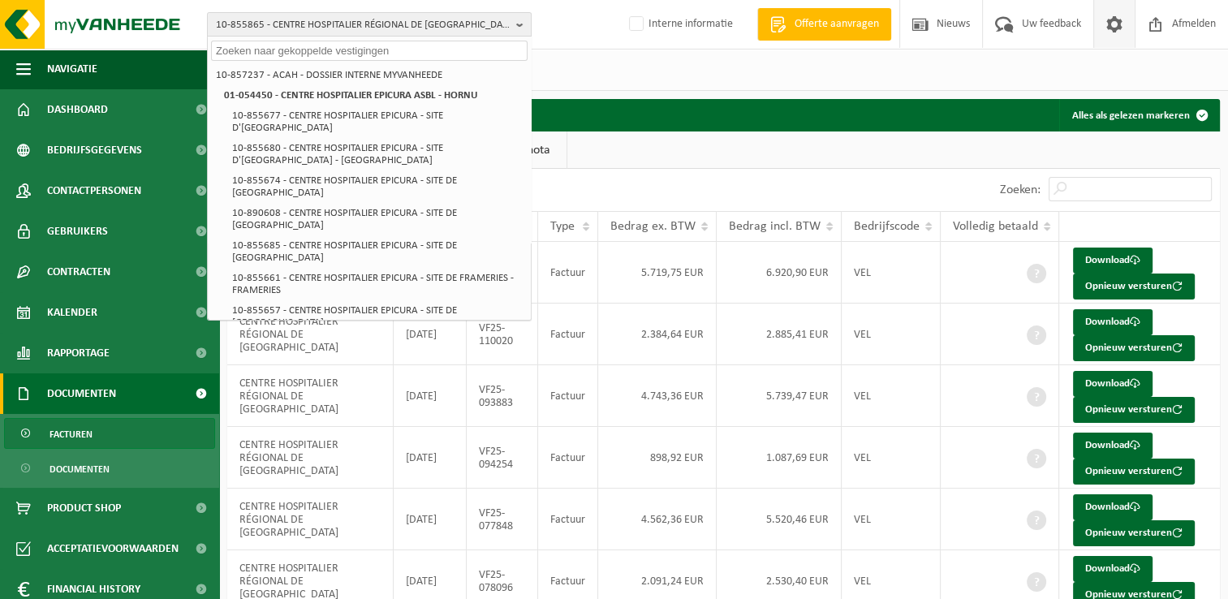
click at [1117, 24] on span at bounding box center [1114, 24] width 24 height 48
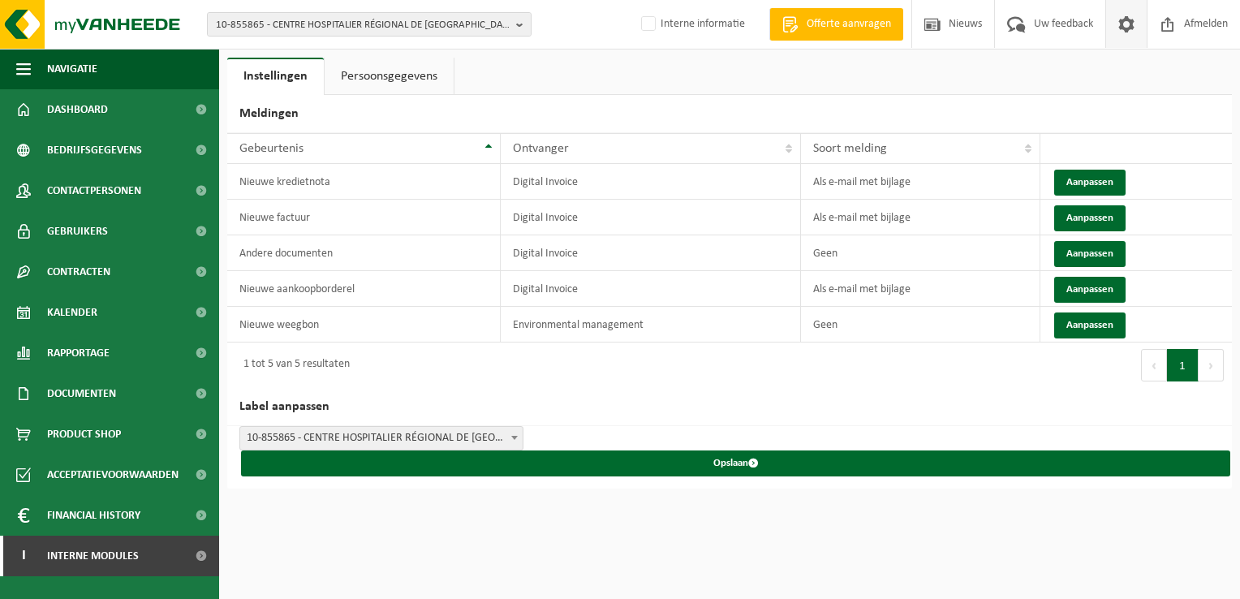
click at [360, 41] on div "10-855865 - CENTRE HOSPITALIER RÉGIONAL DE LA HAUTE SENNE - SOIGNIES 10-857237 …" at bounding box center [620, 25] width 1240 height 50
click at [356, 34] on span "10-855865 - CENTRE HOSPITALIER RÉGIONAL DE [GEOGRAPHIC_DATA]" at bounding box center [363, 25] width 294 height 24
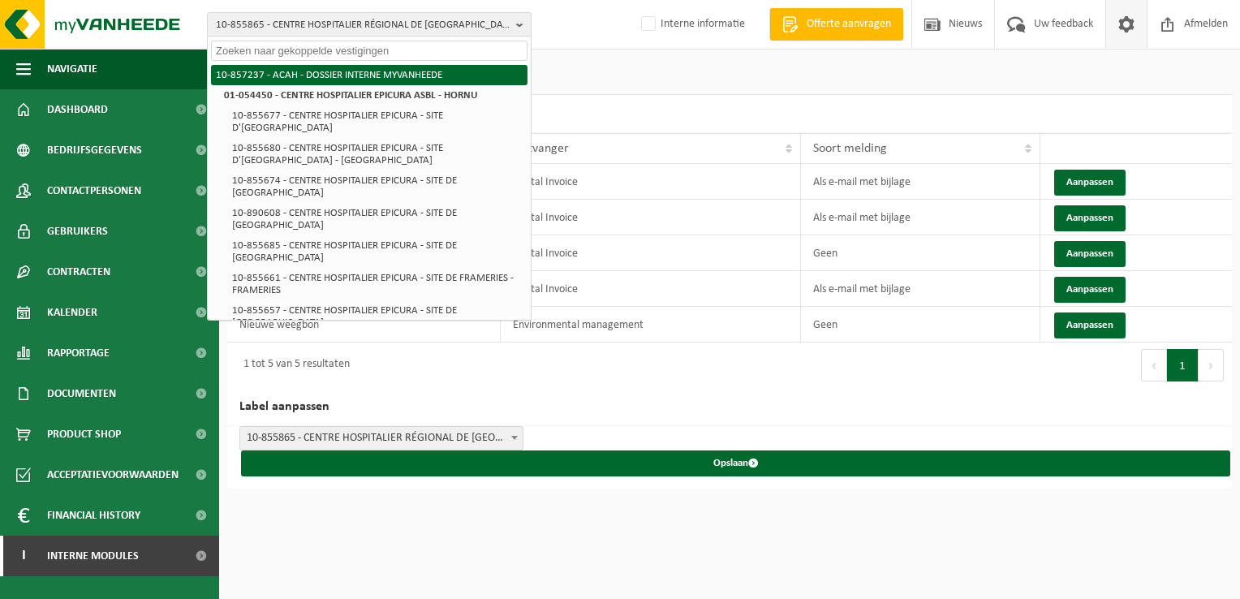
click at [282, 73] on li "10-857237 - ACAH - DOSSIER INTERNE MYVANHEEDE" at bounding box center [369, 75] width 317 height 20
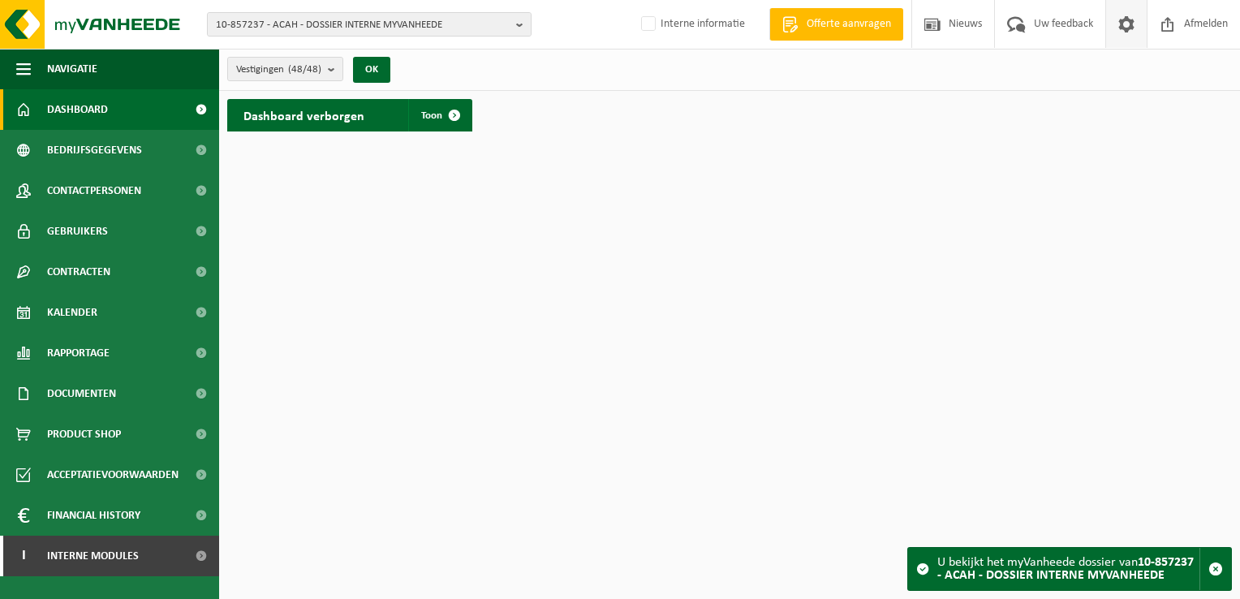
click at [1118, 30] on span at bounding box center [1126, 24] width 24 height 48
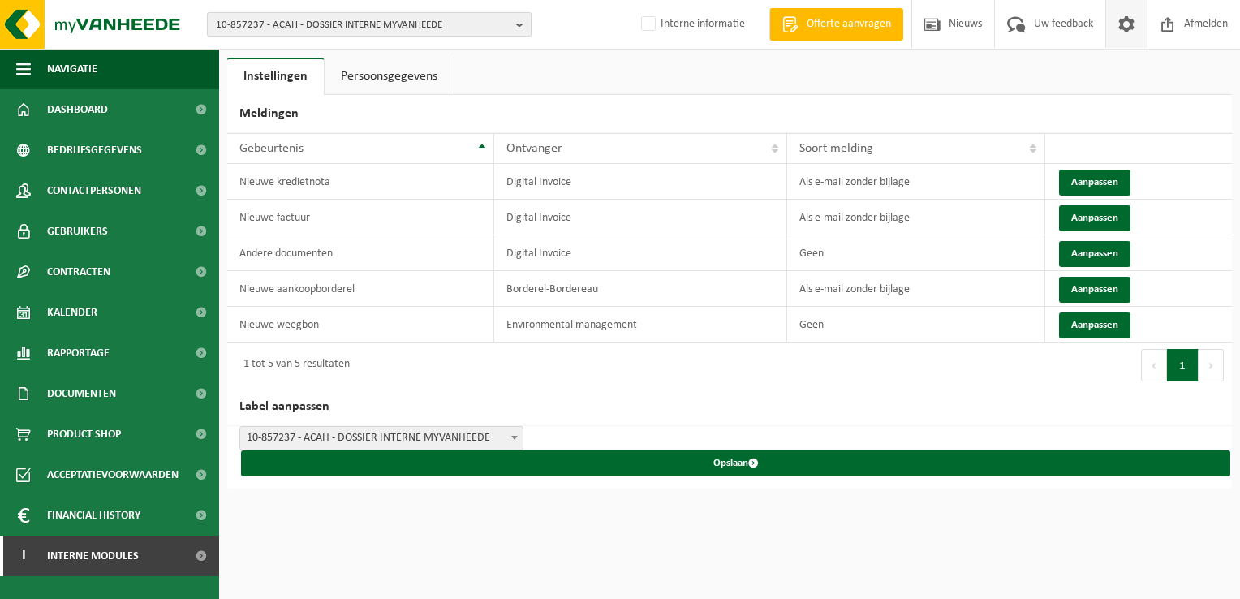
click at [274, 22] on span "10-857237 - ACAH - DOSSIER INTERNE MYVANHEEDE" at bounding box center [363, 25] width 294 height 24
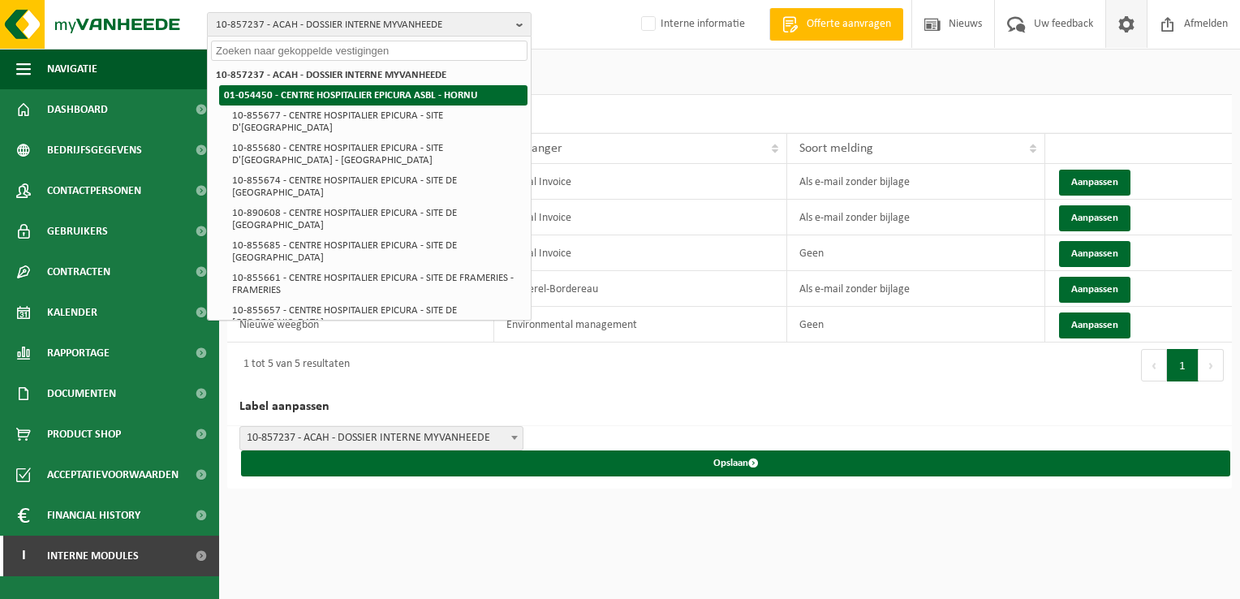
paste input "10-855865"
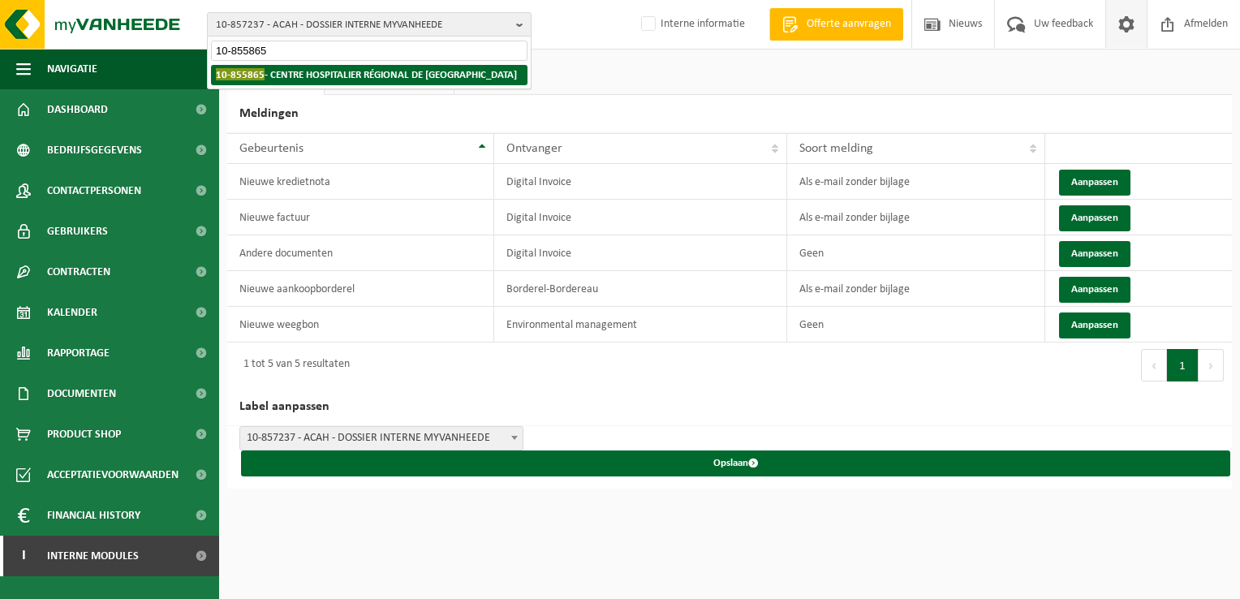
type input "10-855865"
click at [310, 77] on strong "10-855865 - CENTRE HOSPITALIER RÉGIONAL DE LA HAUTE SENNE - SOIGNIES" at bounding box center [366, 74] width 301 height 12
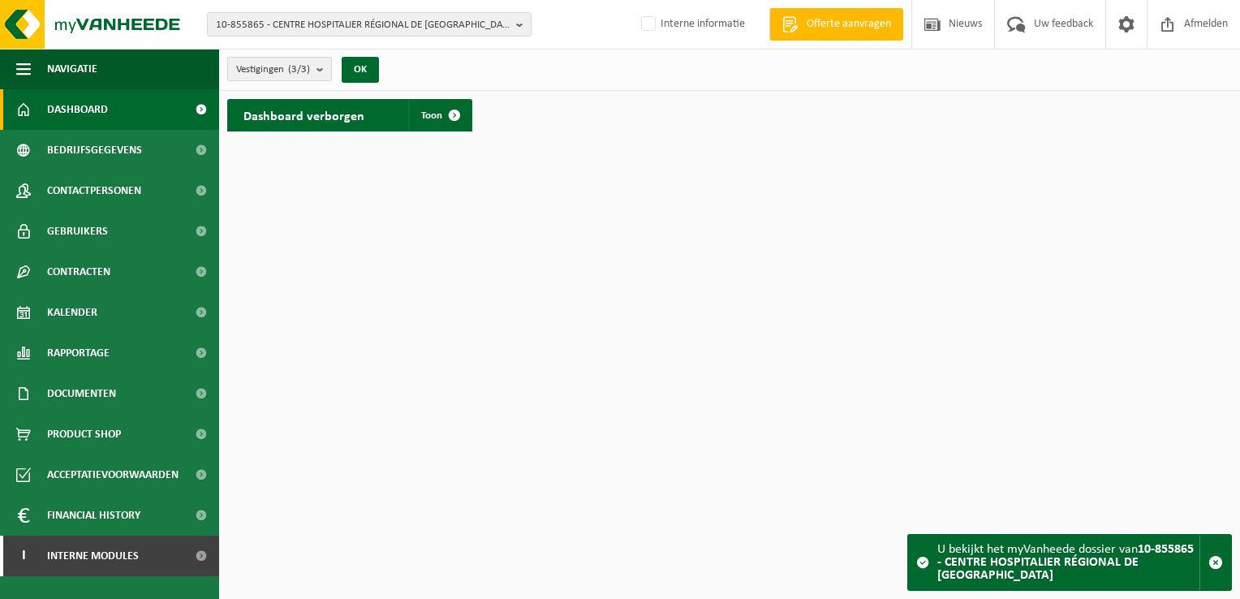
click at [307, 73] on count "(3/3)" at bounding box center [299, 69] width 22 height 11
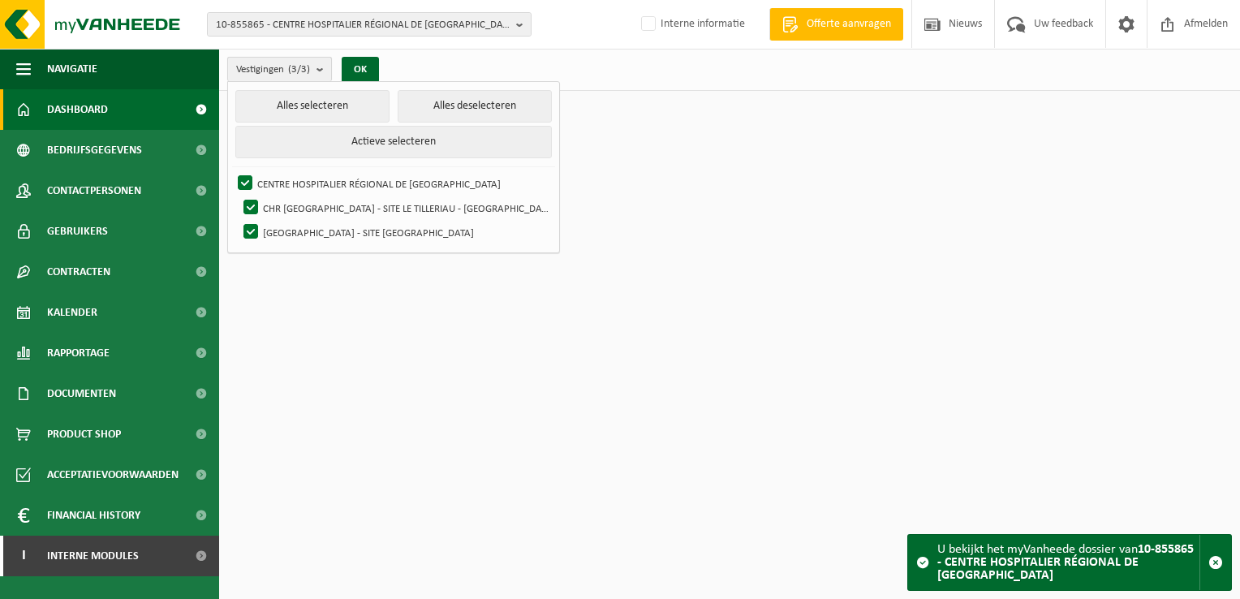
click at [315, 73] on button "Vestigingen (3/3)" at bounding box center [279, 69] width 105 height 24
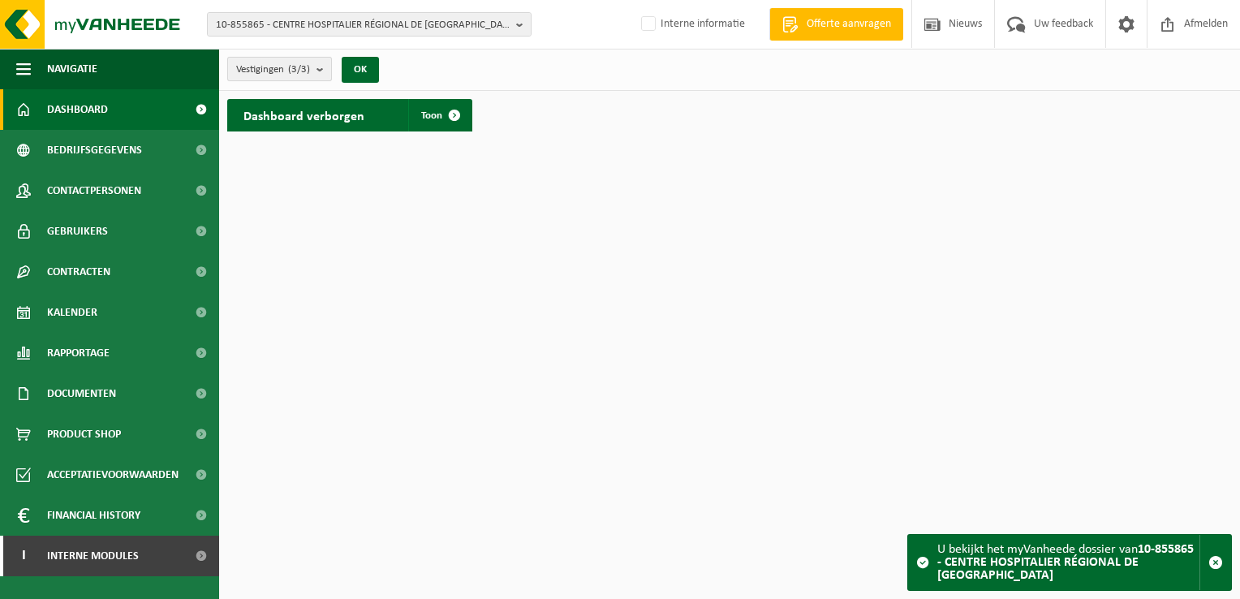
click at [315, 75] on button "Vestigingen (3/3)" at bounding box center [279, 69] width 105 height 24
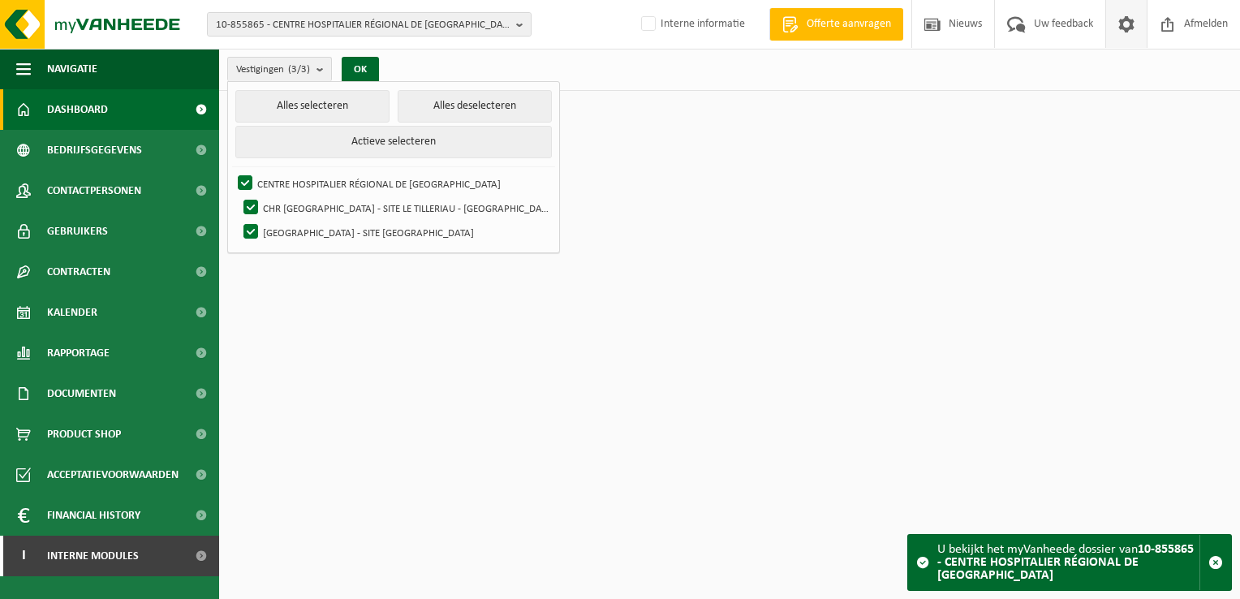
click at [1127, 28] on span at bounding box center [1126, 24] width 24 height 48
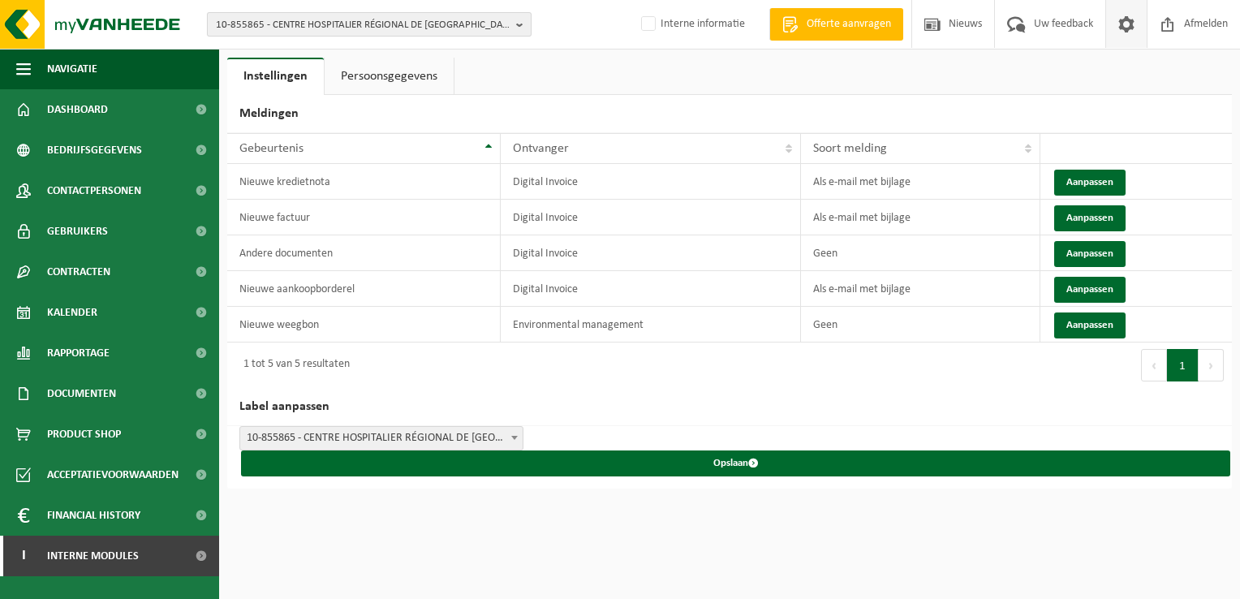
click at [291, 22] on span "10-855865 - CENTRE HOSPITALIER RÉGIONAL DE [GEOGRAPHIC_DATA]" at bounding box center [363, 25] width 294 height 24
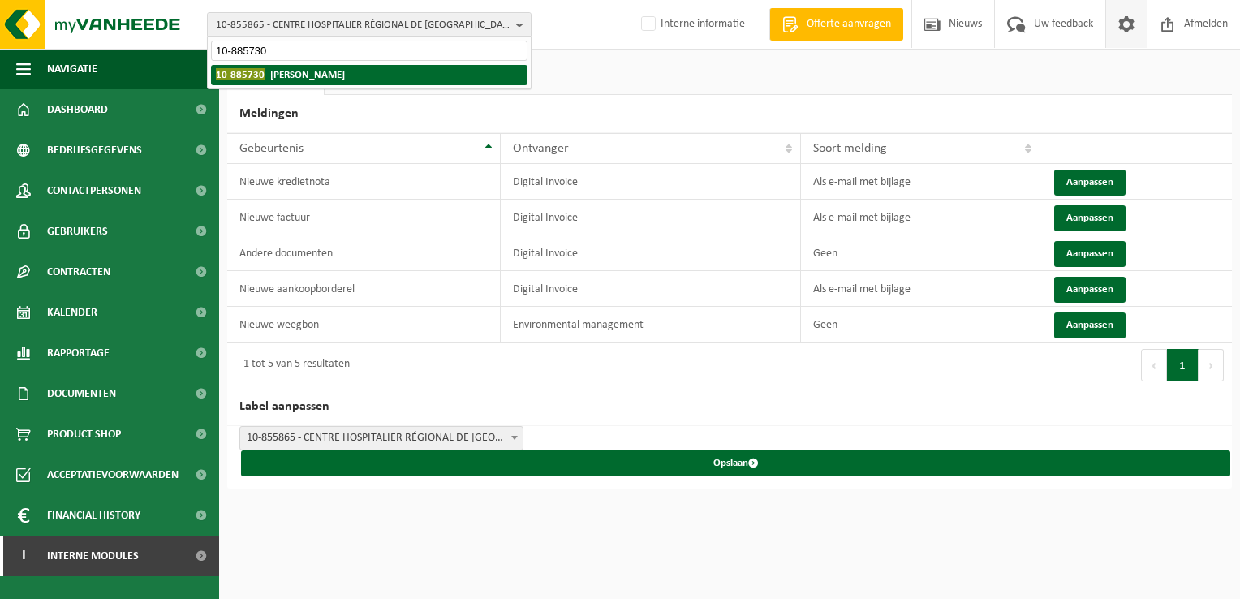
type input "10-885730"
click at [336, 75] on strong "10-885730 - LAGAE MARTIJN - AALBEKE" at bounding box center [280, 74] width 129 height 12
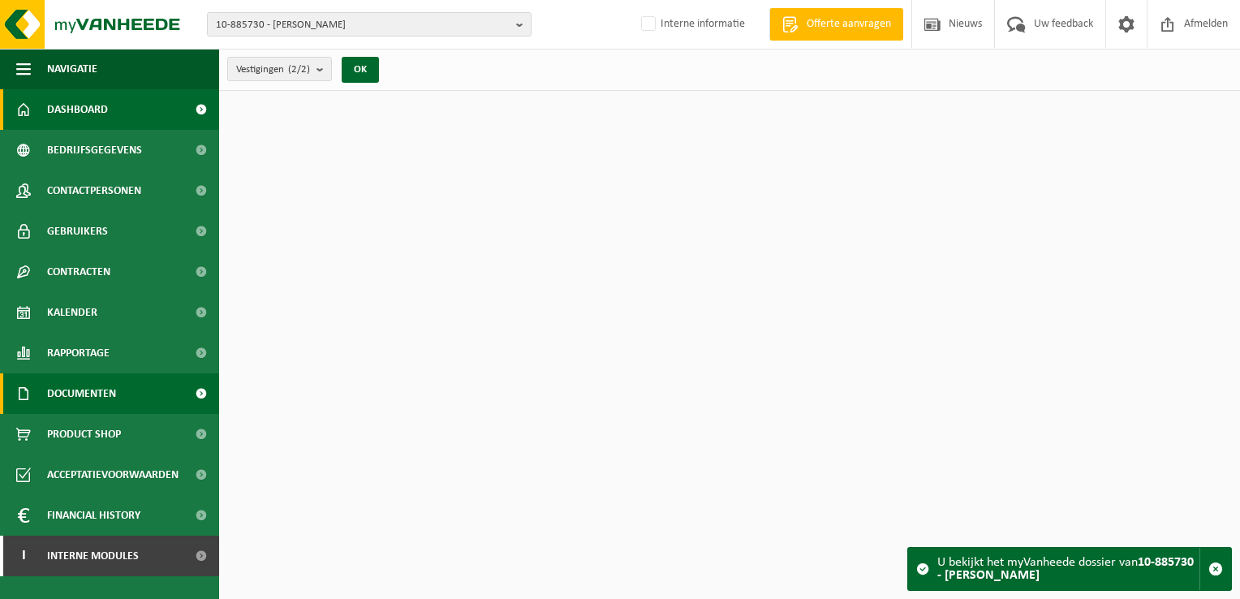
click at [110, 387] on span "Documenten" at bounding box center [81, 393] width 69 height 41
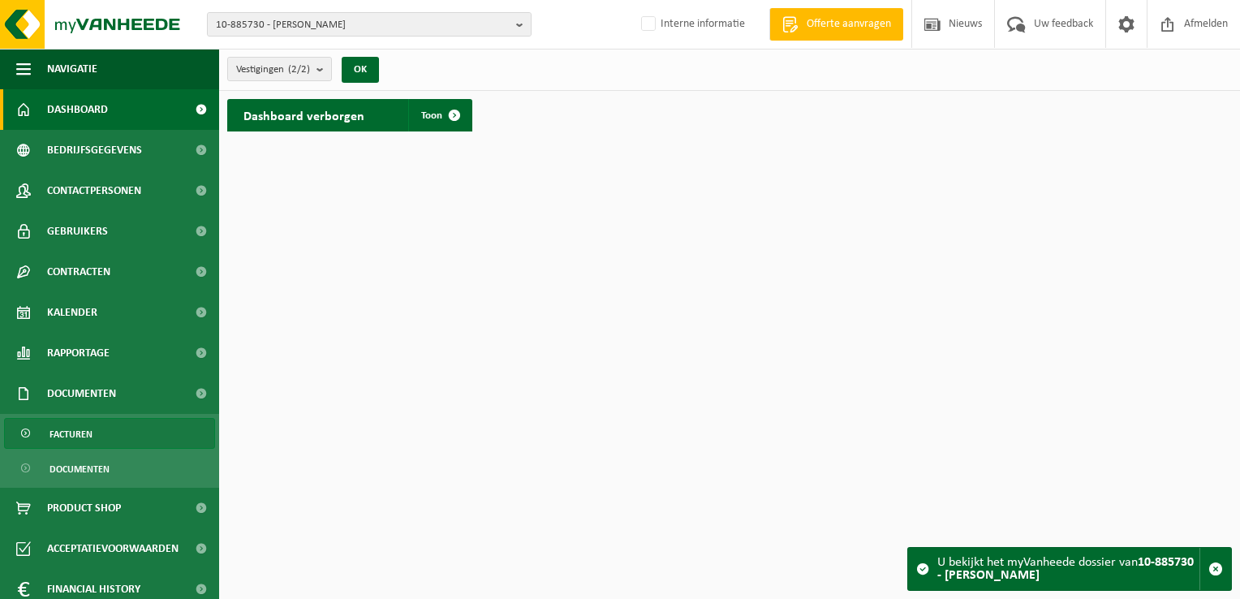
click at [127, 443] on link "Facturen" at bounding box center [109, 433] width 211 height 31
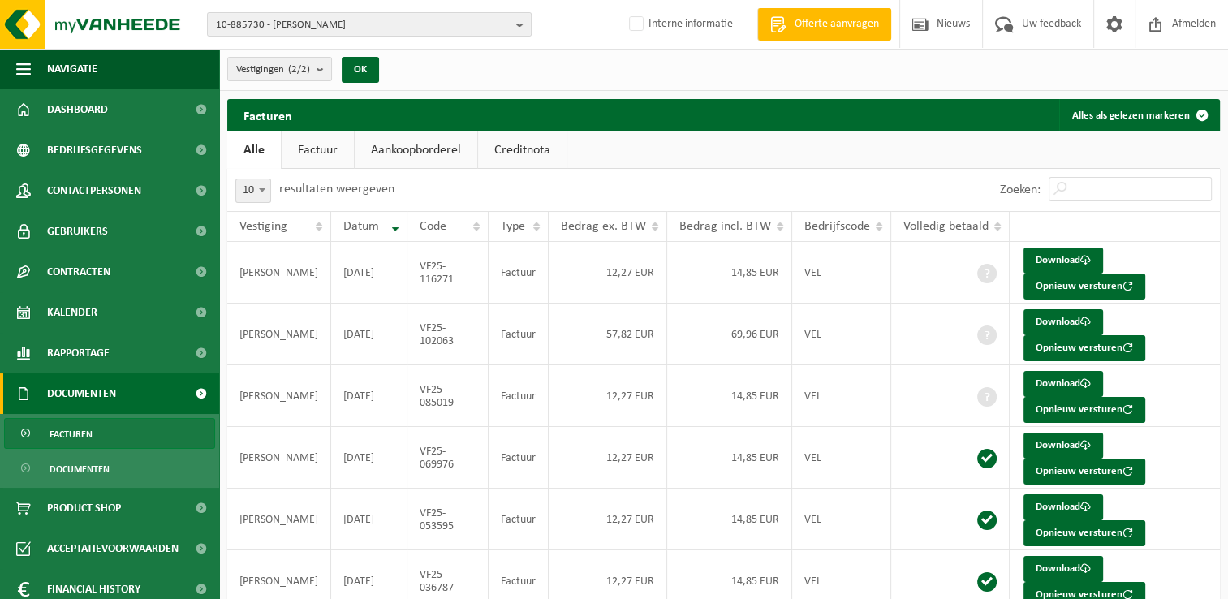
click at [248, 83] on div "Vestigingen (2/2) Alles selecteren Alles deselecteren LAGAE MARTIJN - AALBEKE L…" at bounding box center [308, 69] width 178 height 35
click at [266, 73] on span "Vestigingen (2/2)" at bounding box center [273, 70] width 74 height 24
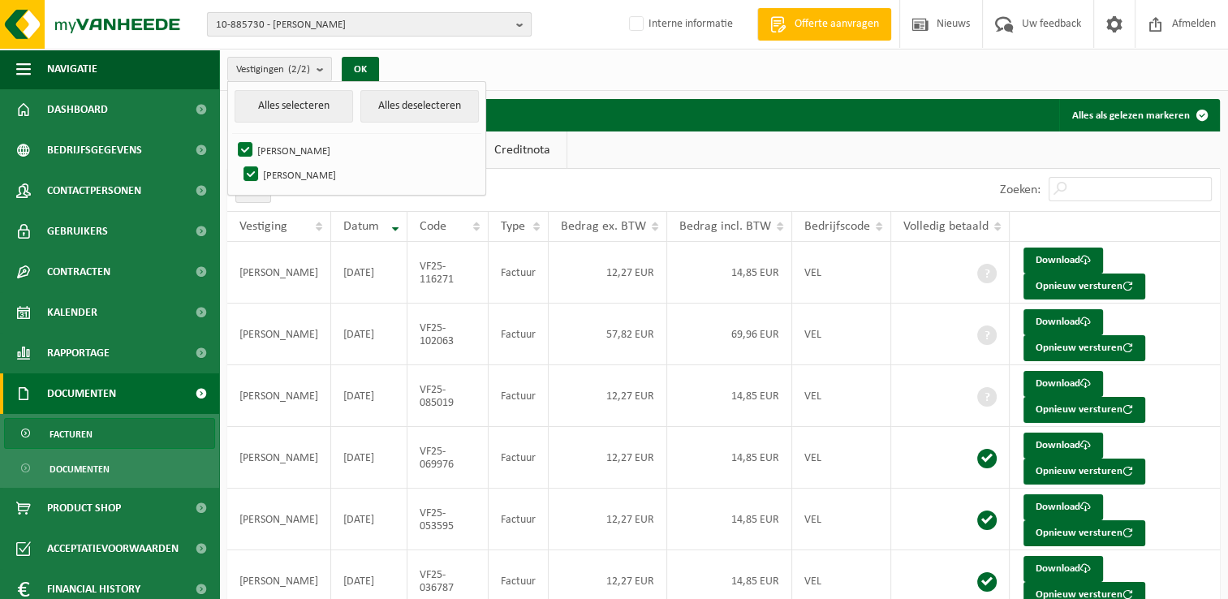
click at [276, 21] on span "10-885730 - LAGAE MARTIJN - AALBEKE" at bounding box center [363, 25] width 294 height 24
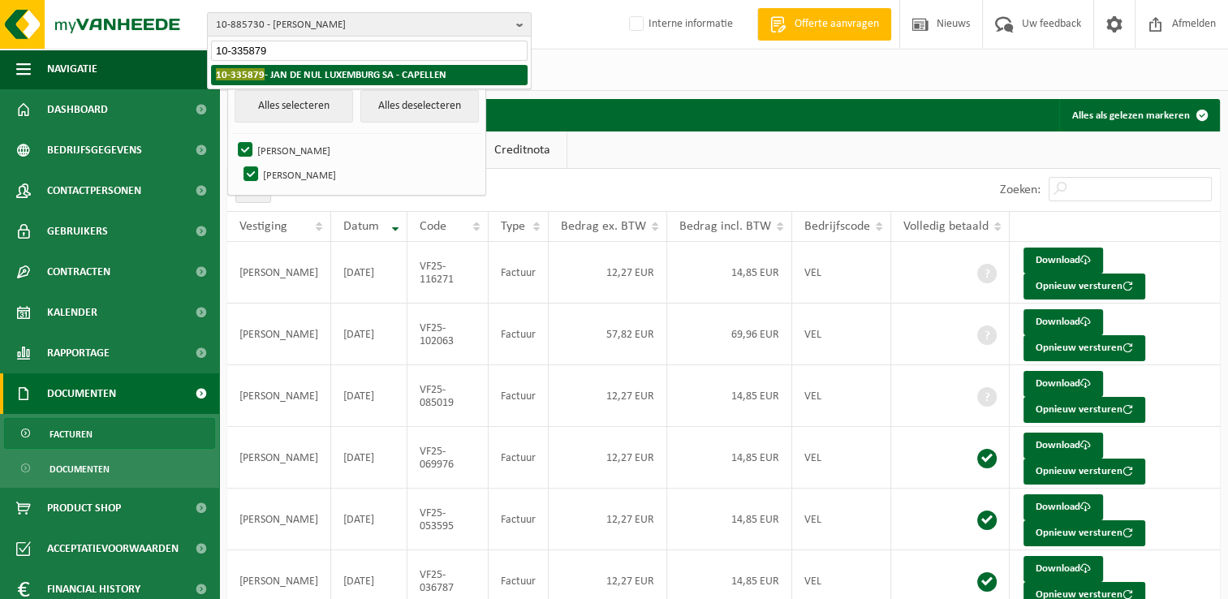
type input "10-335879"
click at [328, 80] on strong "10-335879 - JAN DE NUL LUXEMBURG SA - CAPELLEN" at bounding box center [331, 74] width 231 height 12
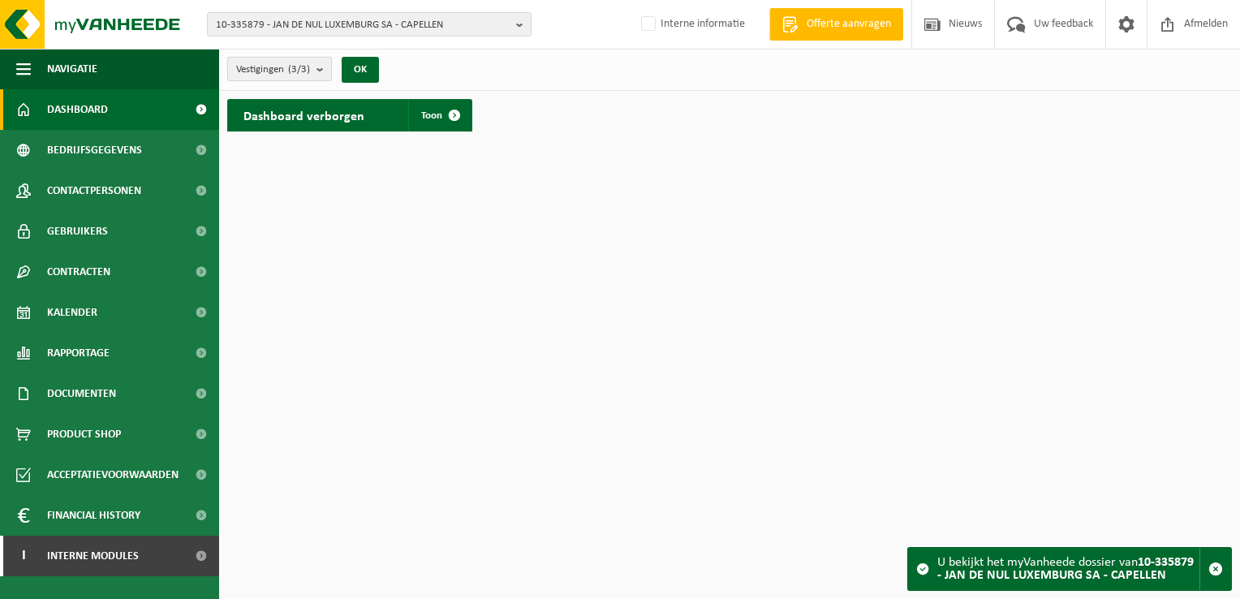
click at [261, 74] on span "Vestigingen (3/3)" at bounding box center [273, 70] width 74 height 24
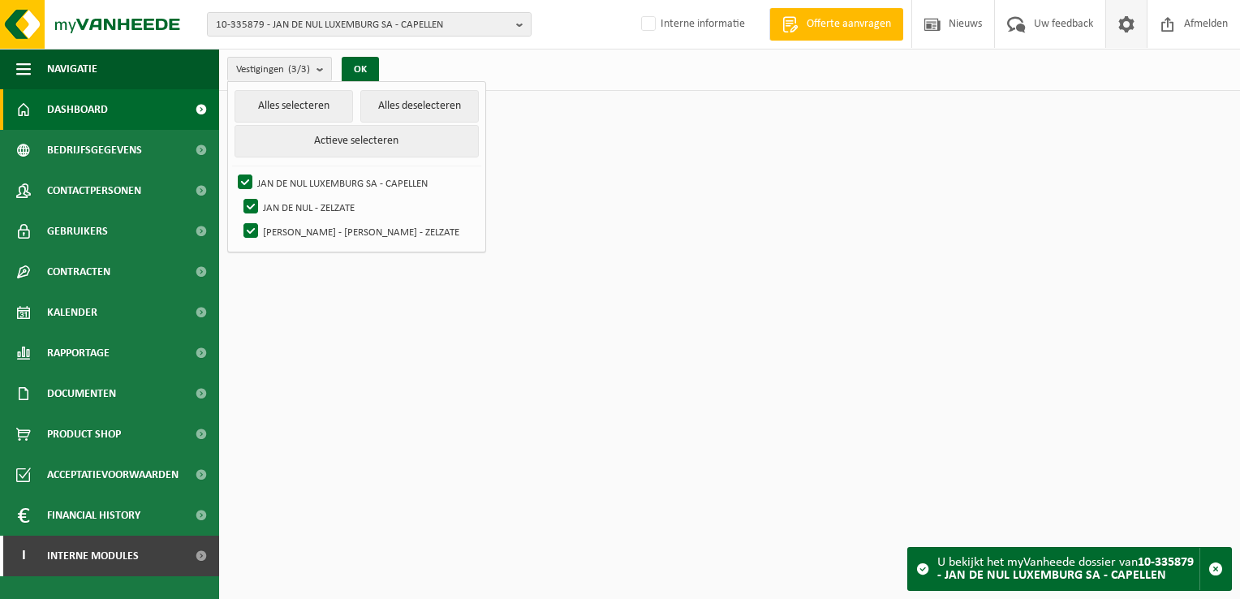
click at [1110, 21] on link at bounding box center [1125, 24] width 41 height 48
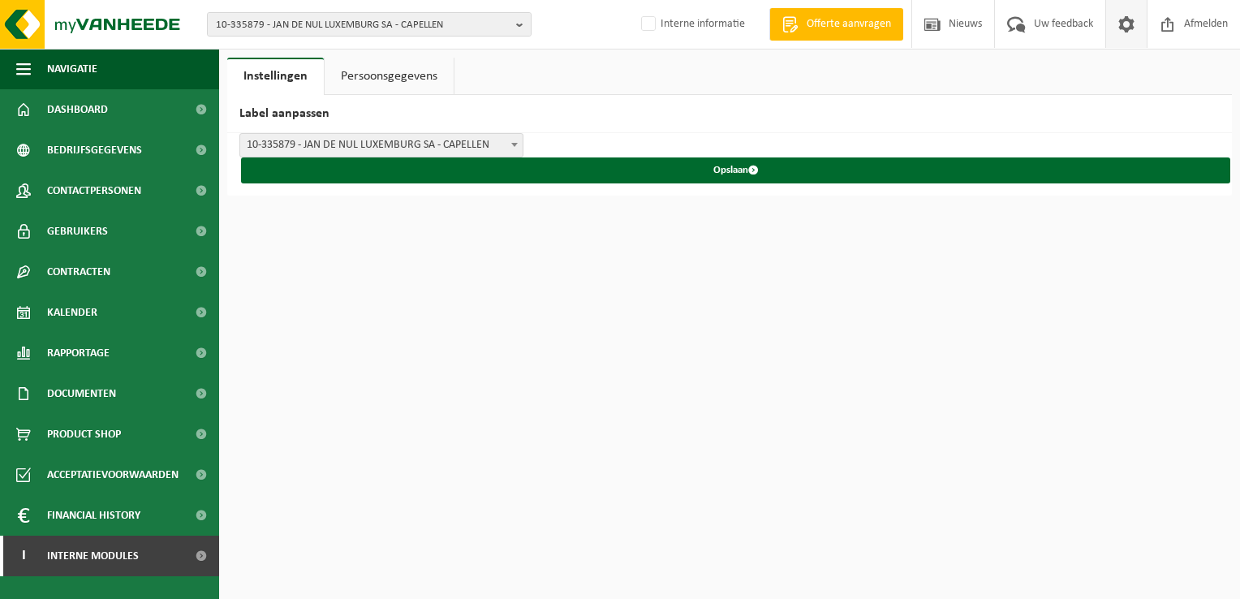
click at [1135, 15] on span at bounding box center [1126, 24] width 24 height 48
click at [1134, 28] on span at bounding box center [1126, 24] width 24 height 48
click at [274, 28] on span "10-335879 - JAN DE NUL LUXEMBURG SA - CAPELLEN" at bounding box center [363, 25] width 294 height 24
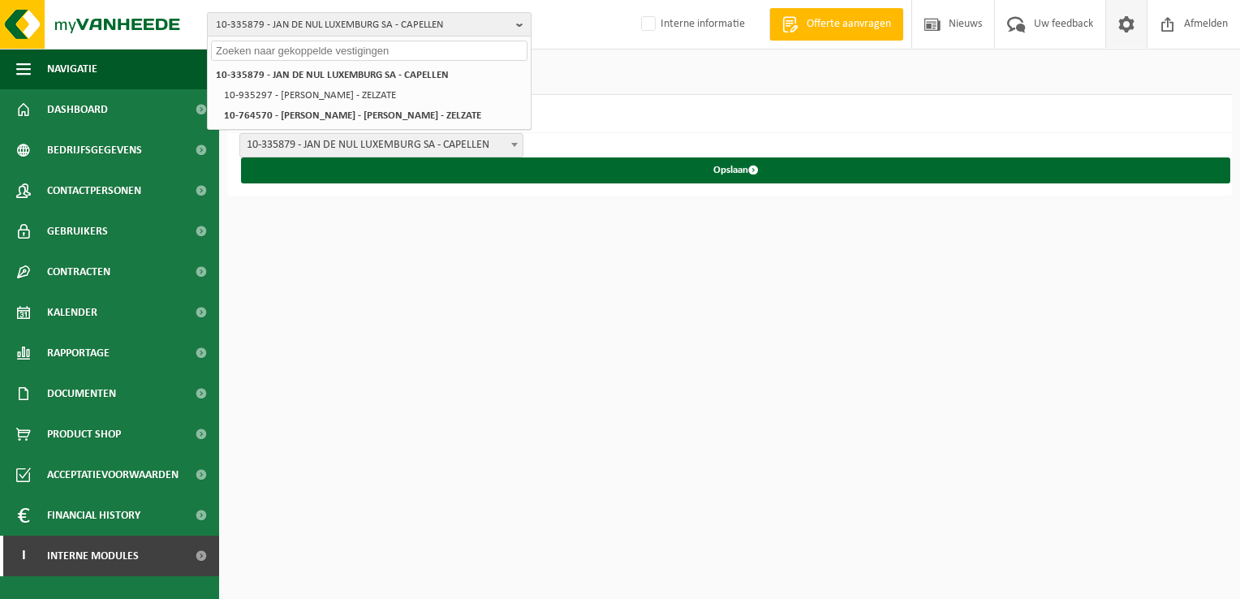
click at [318, 31] on span "10-335879 - JAN DE NUL LUXEMBURG SA - CAPELLEN" at bounding box center [363, 25] width 294 height 24
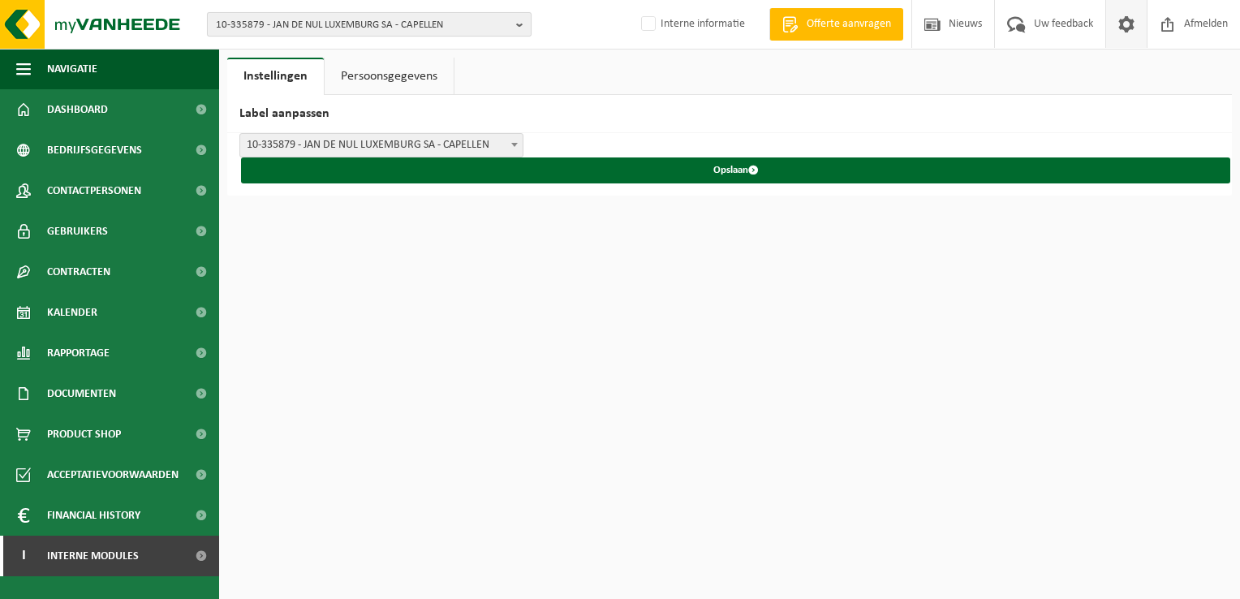
click at [243, 24] on span "10-335879 - JAN DE NUL LUXEMBURG SA - CAPELLEN" at bounding box center [363, 25] width 294 height 24
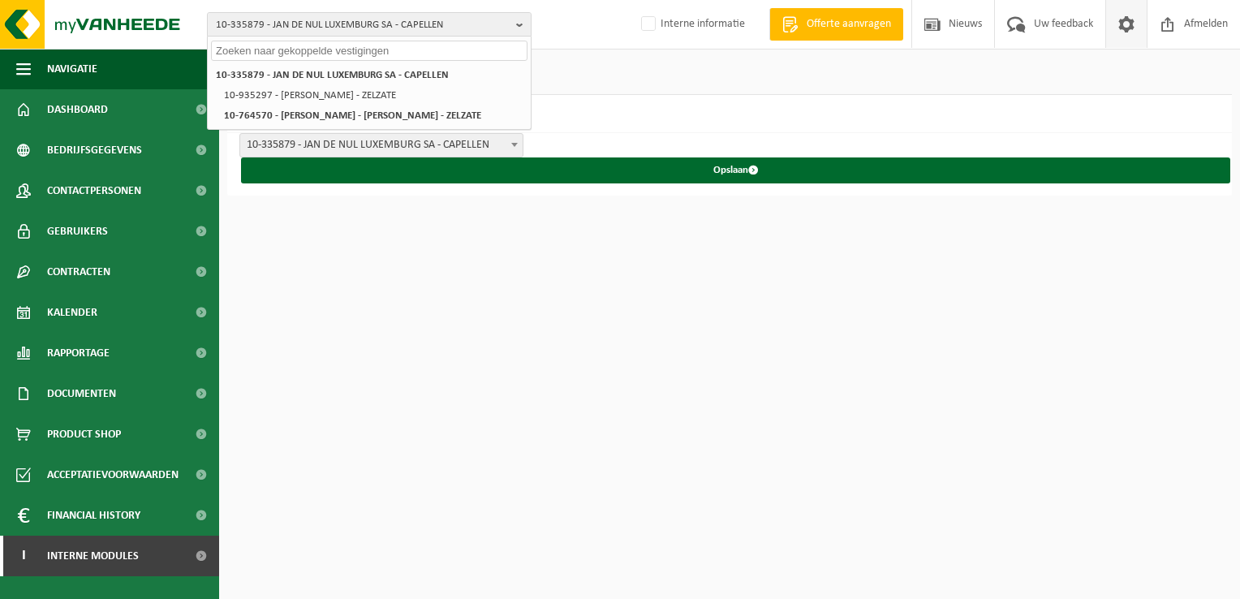
paste input "01-200383"
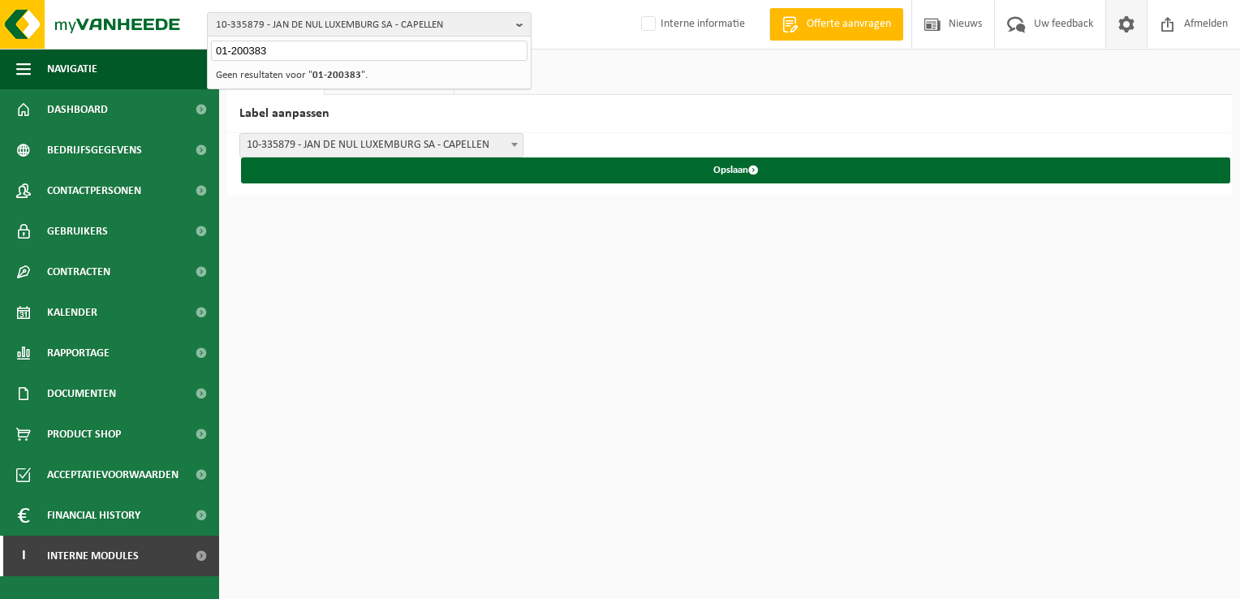
type input "01-200383"
